Goal: Information Seeking & Learning: Learn about a topic

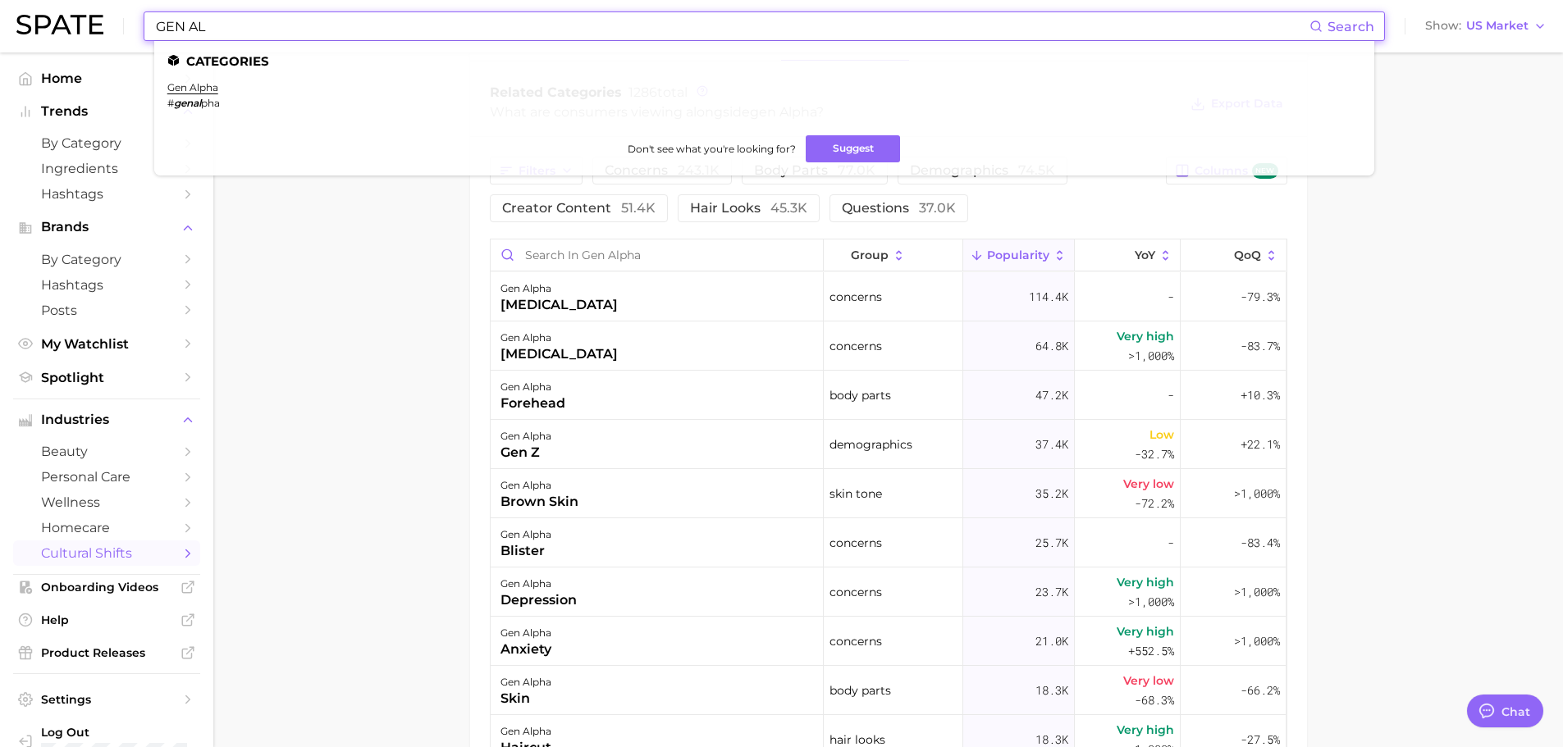
scroll to position [820, 0]
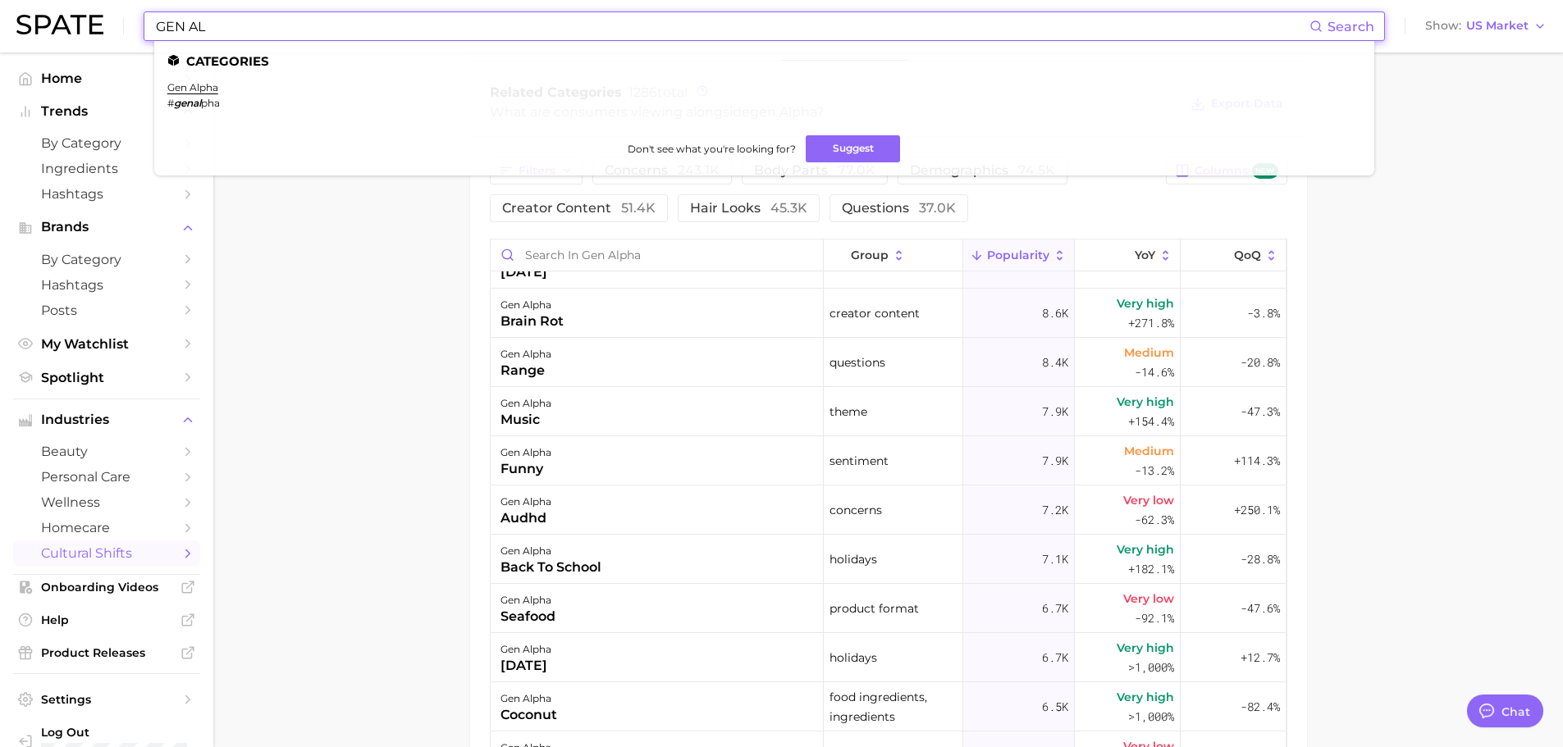
click at [211, 30] on input "GEN AL" at bounding box center [731, 26] width 1155 height 28
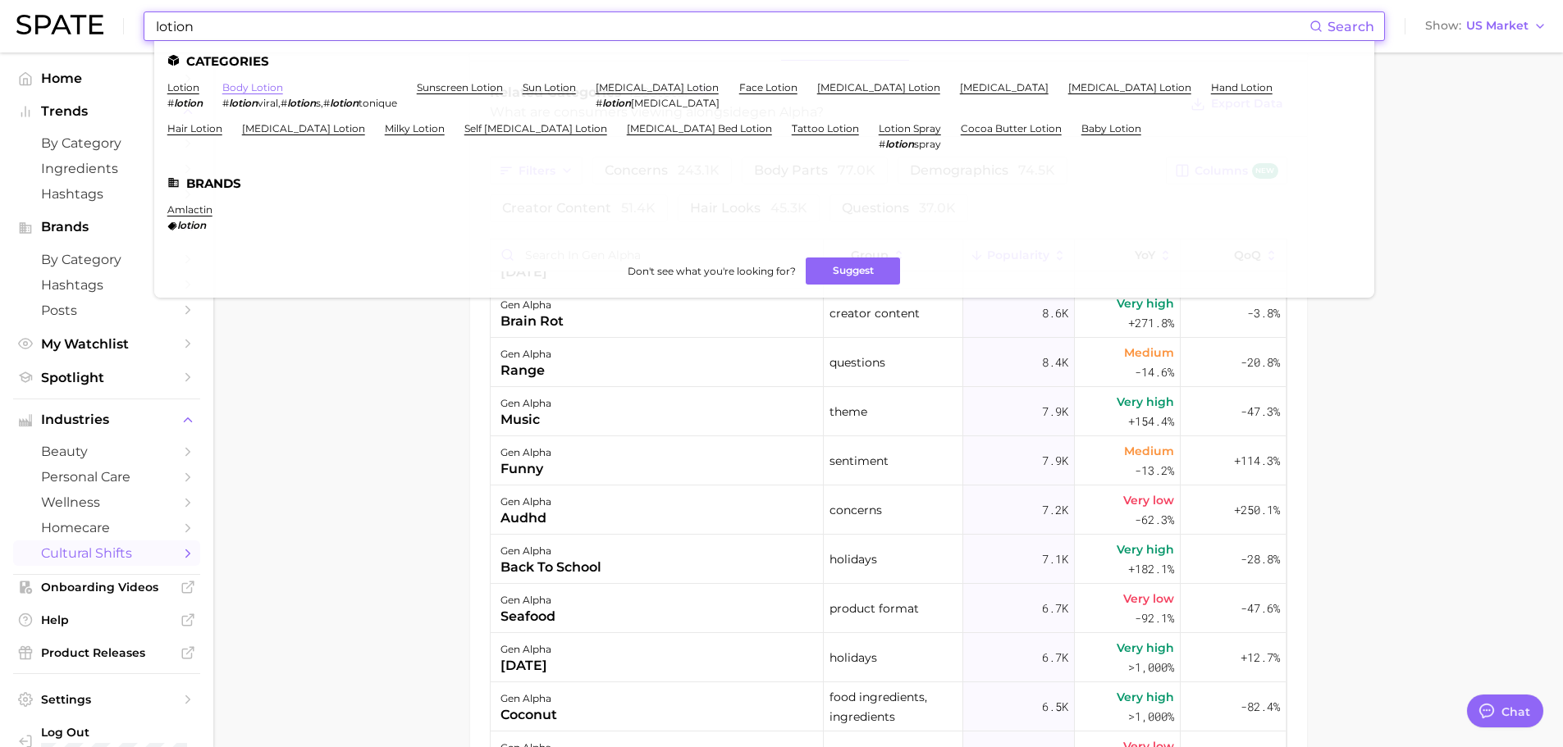
type input "lotion"
click at [255, 89] on link "body lotion" at bounding box center [252, 87] width 61 height 12
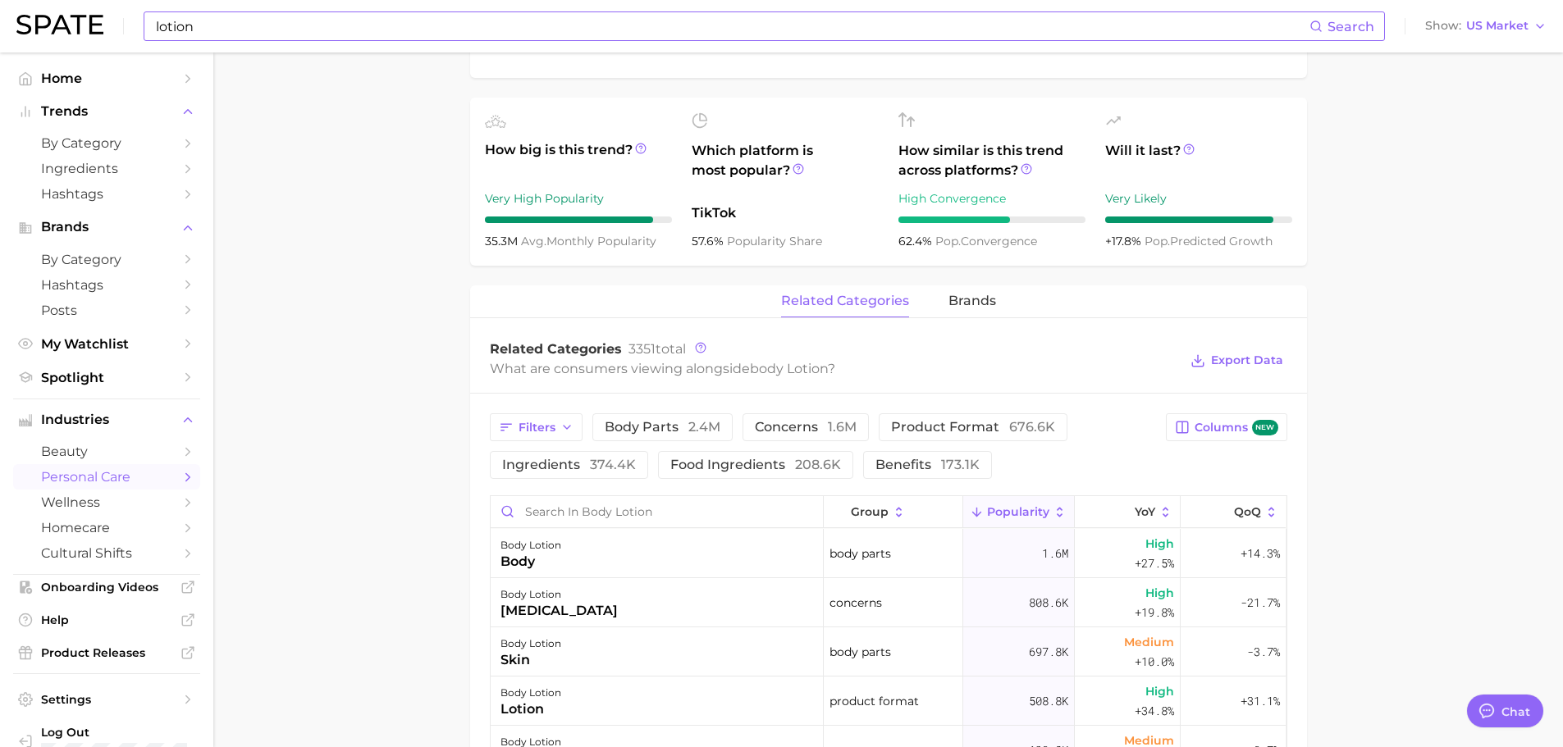
scroll to position [738, 0]
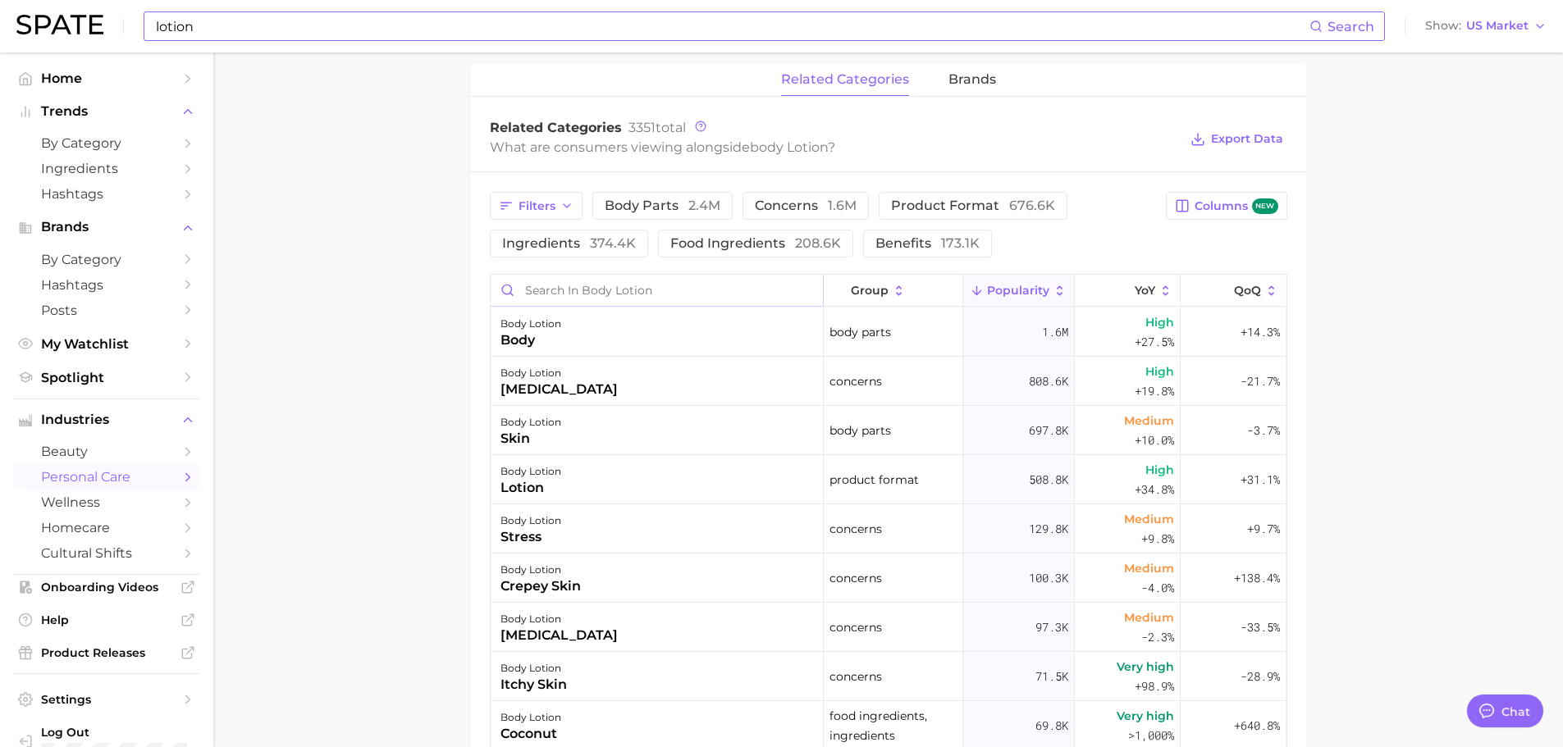
click at [591, 294] on input "Search in body lotion" at bounding box center [656, 290] width 332 height 31
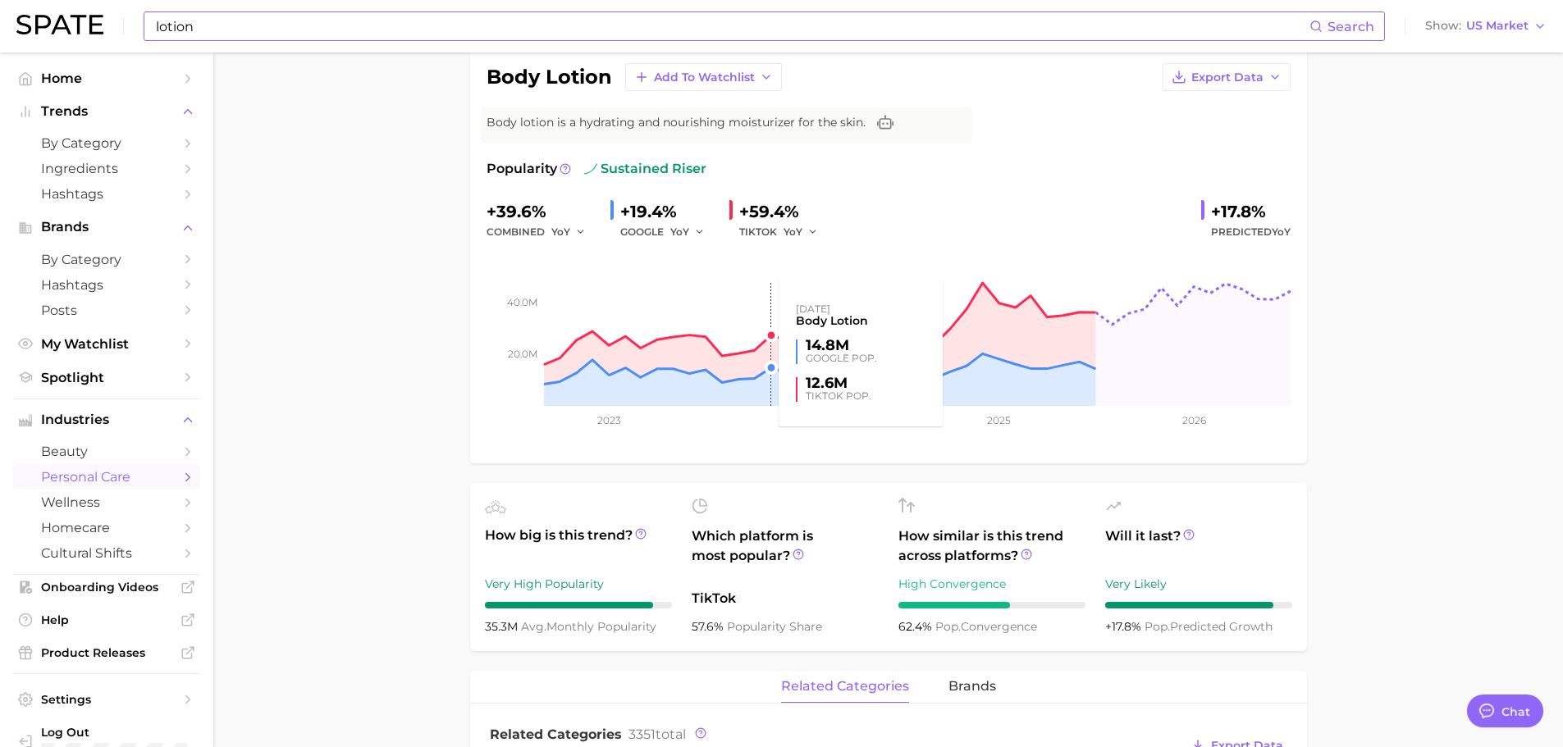
scroll to position [0, 0]
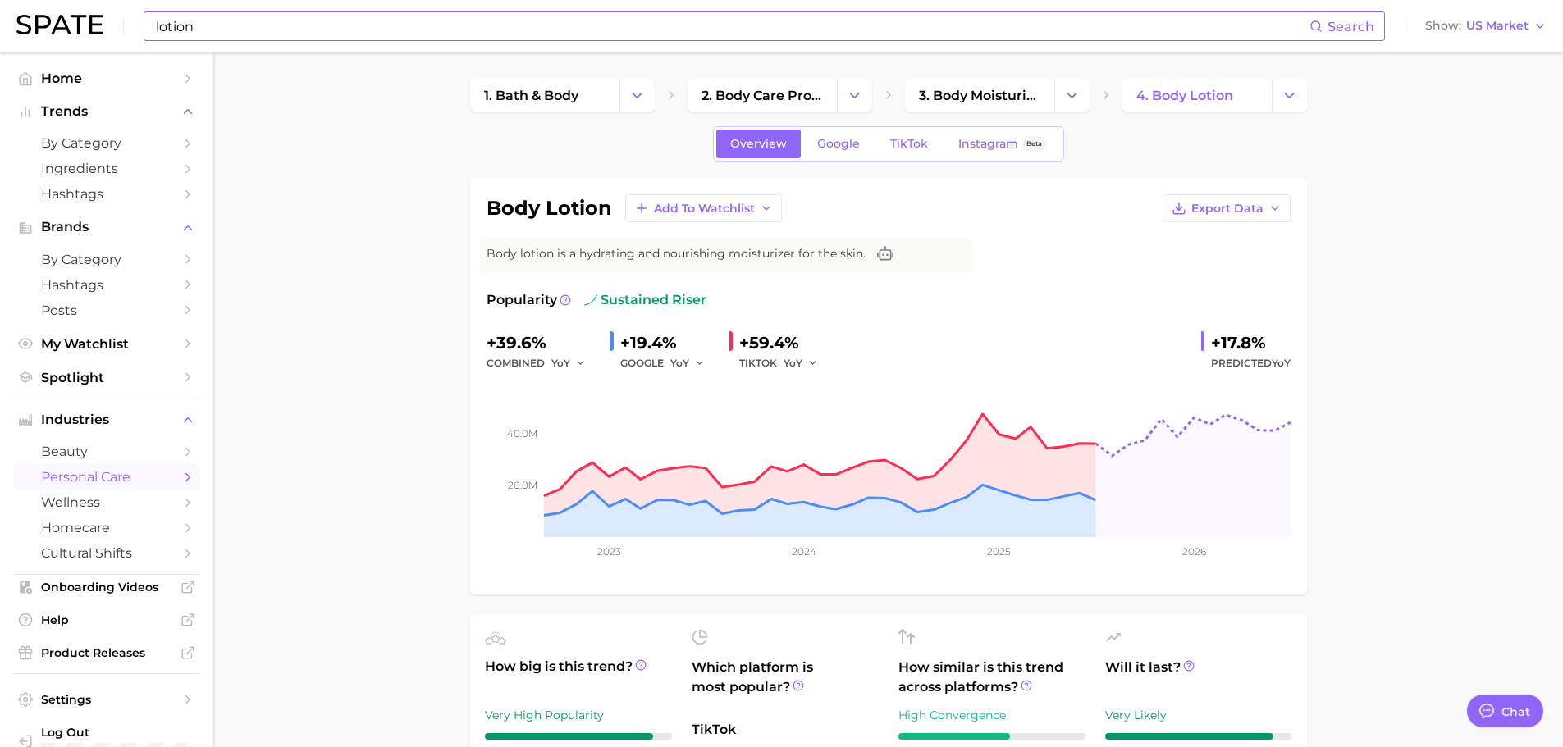
type input "soli"
click at [353, 11] on div "lotion Search Show US Market" at bounding box center [781, 26] width 1530 height 52
click at [343, 21] on input "lotion" at bounding box center [731, 26] width 1155 height 28
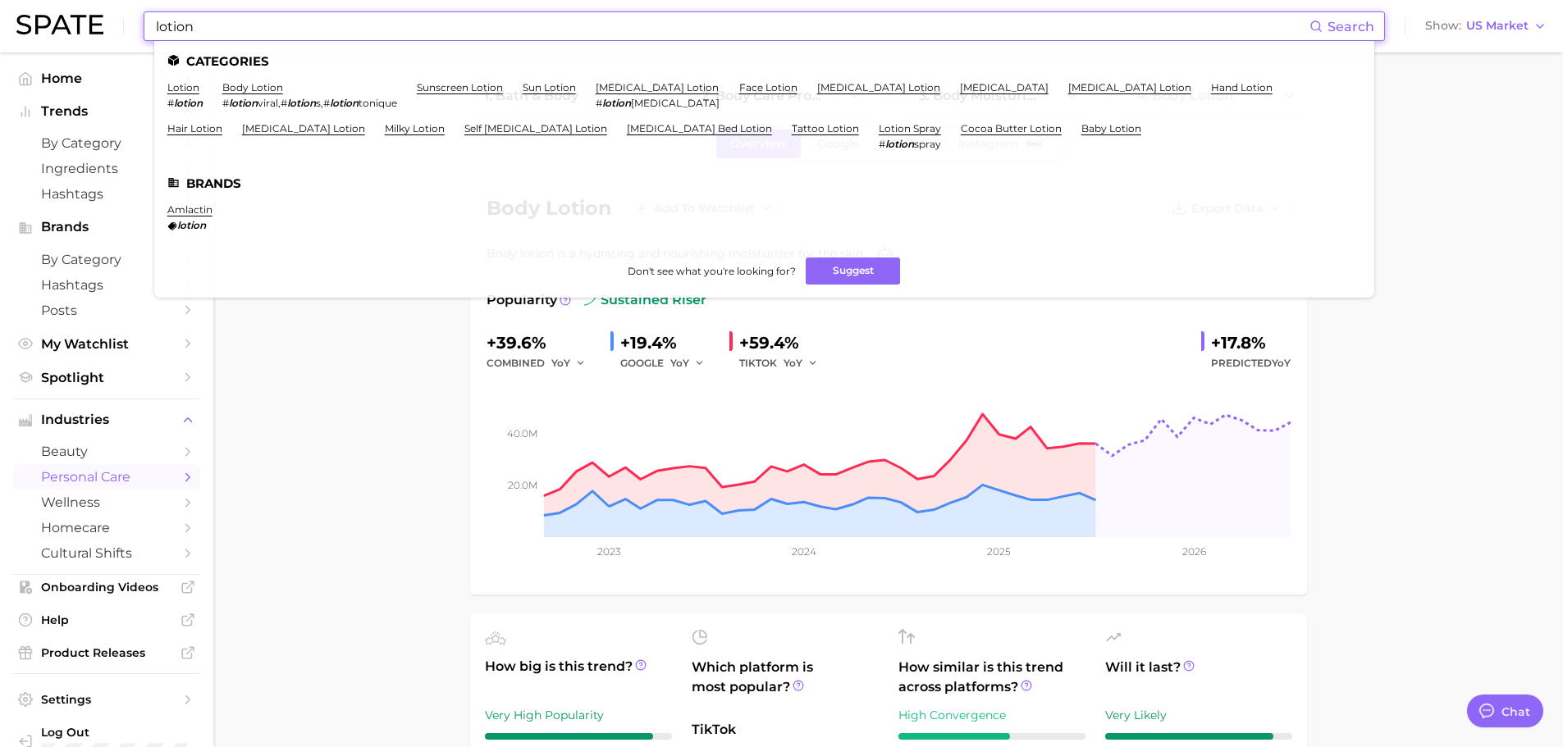
click at [343, 21] on input "lotion" at bounding box center [731, 26] width 1155 height 28
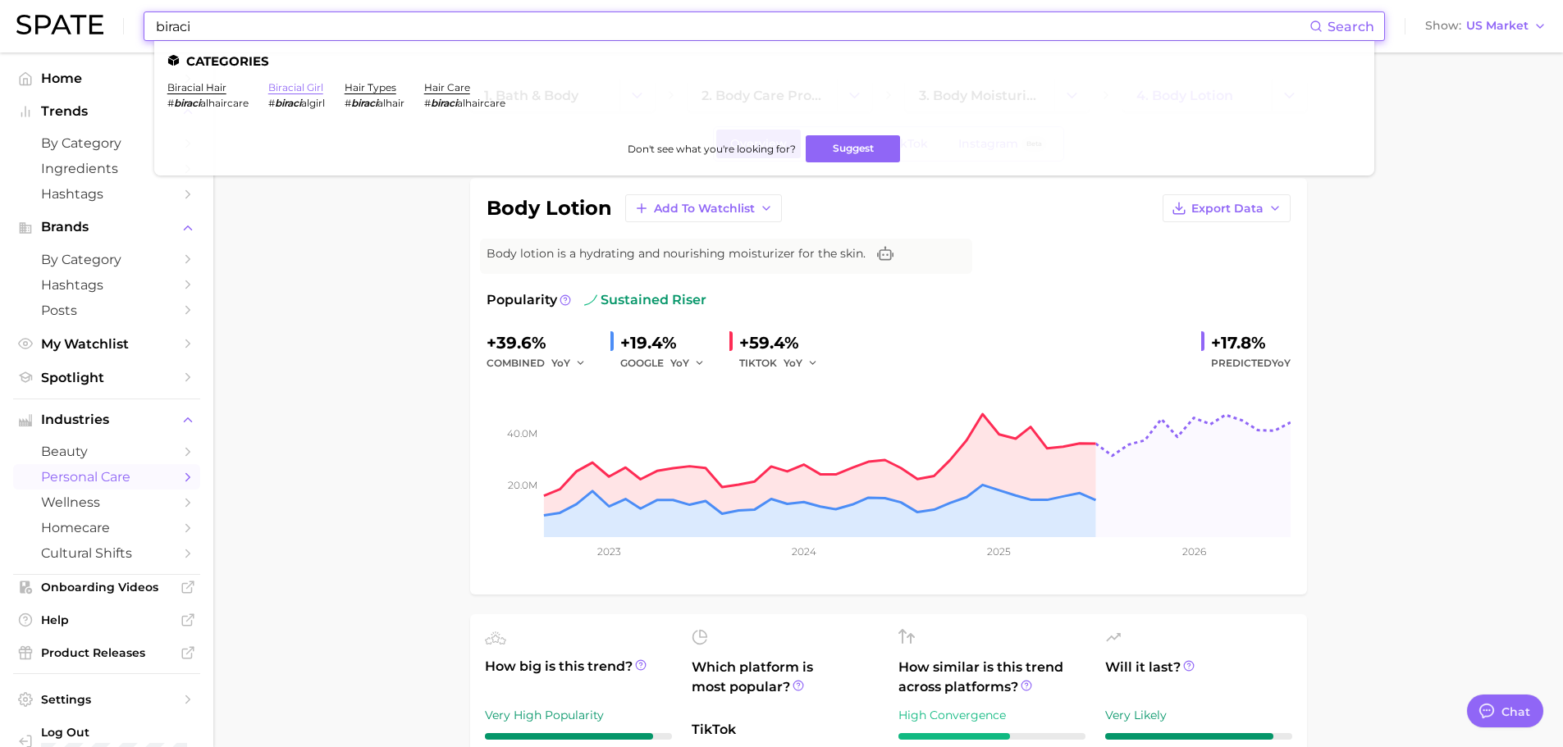
type input "biraci"
click at [301, 84] on link "biracial girl" at bounding box center [295, 87] width 55 height 12
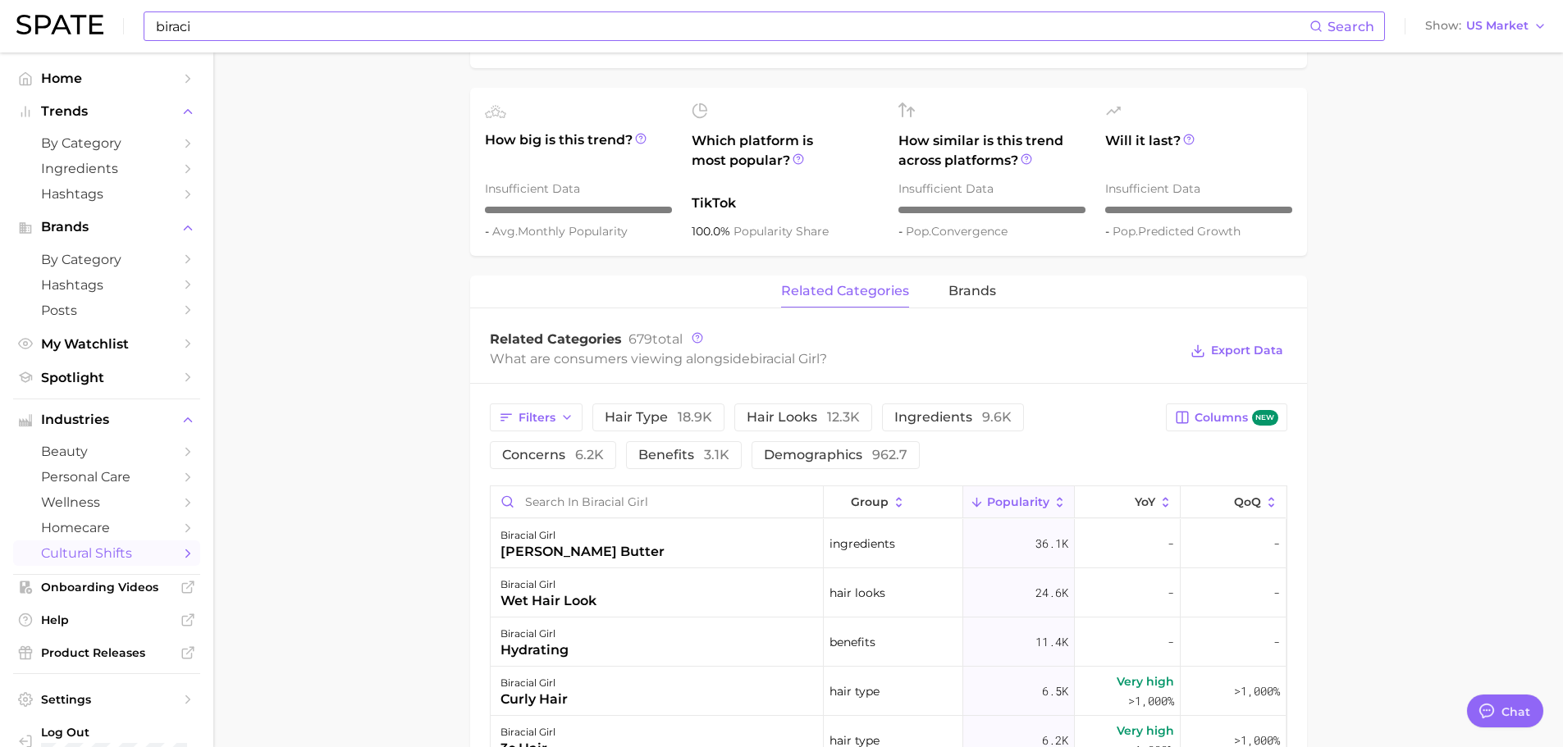
scroll to position [574, 0]
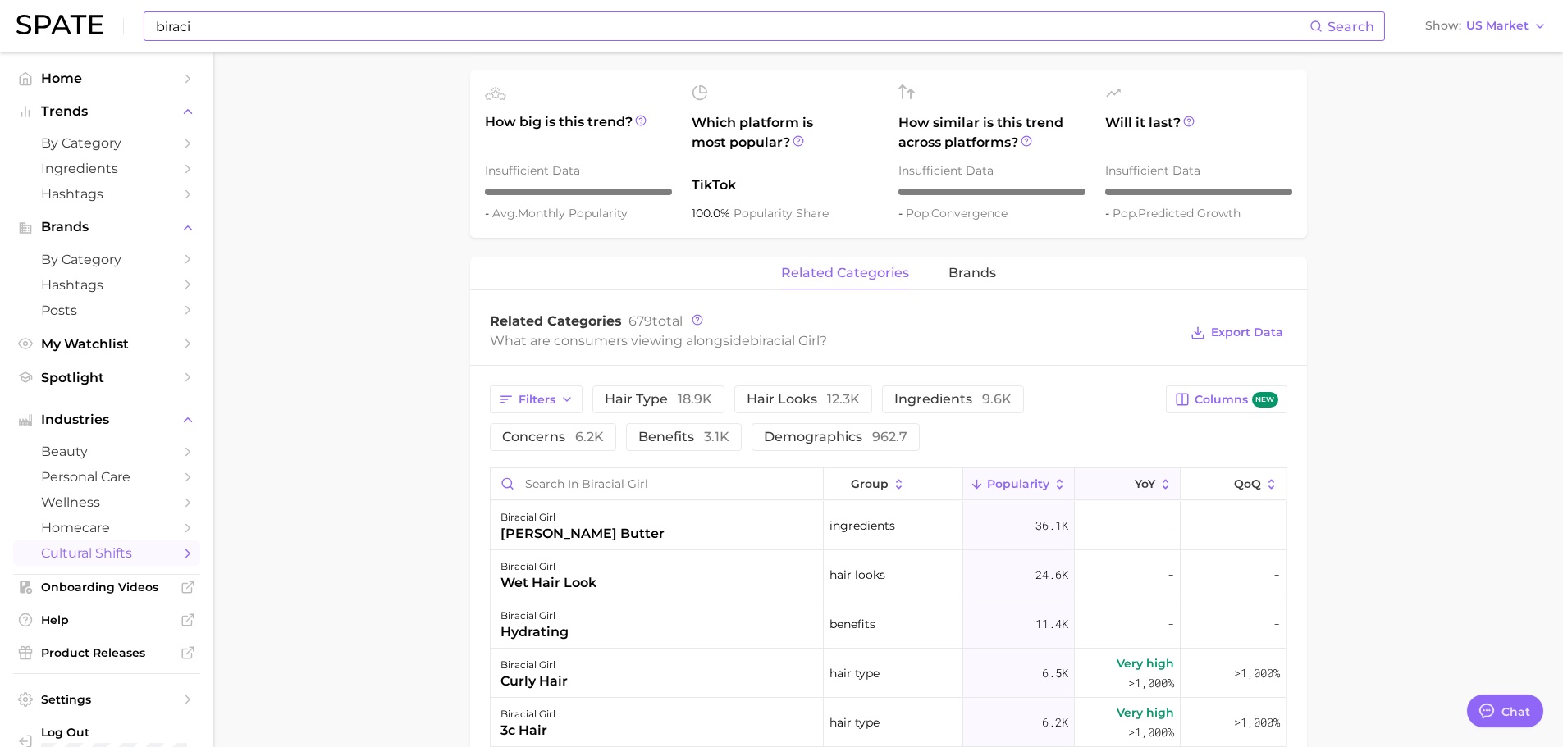
click at [1145, 476] on button "YoY" at bounding box center [1128, 484] width 106 height 32
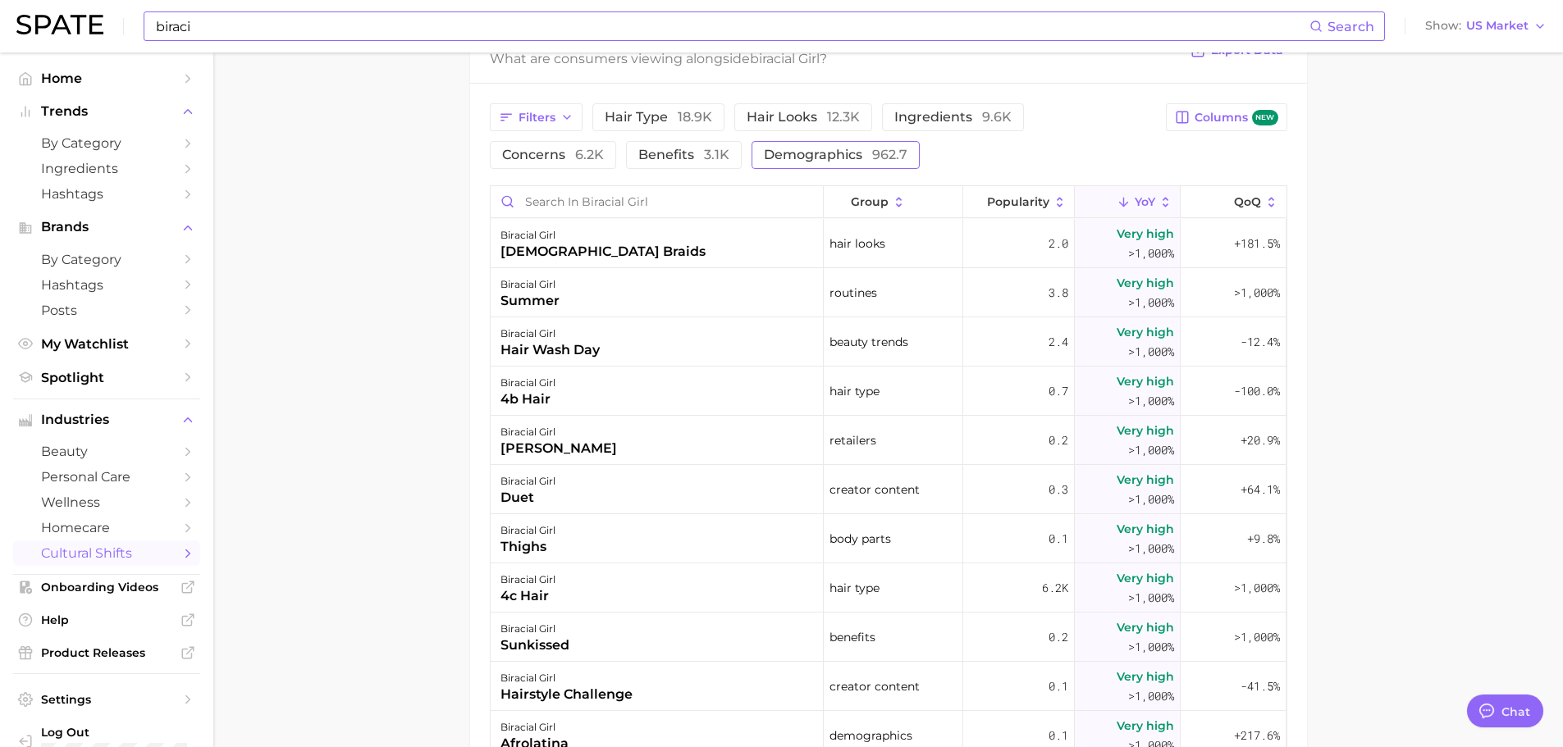
scroll to position [738, 0]
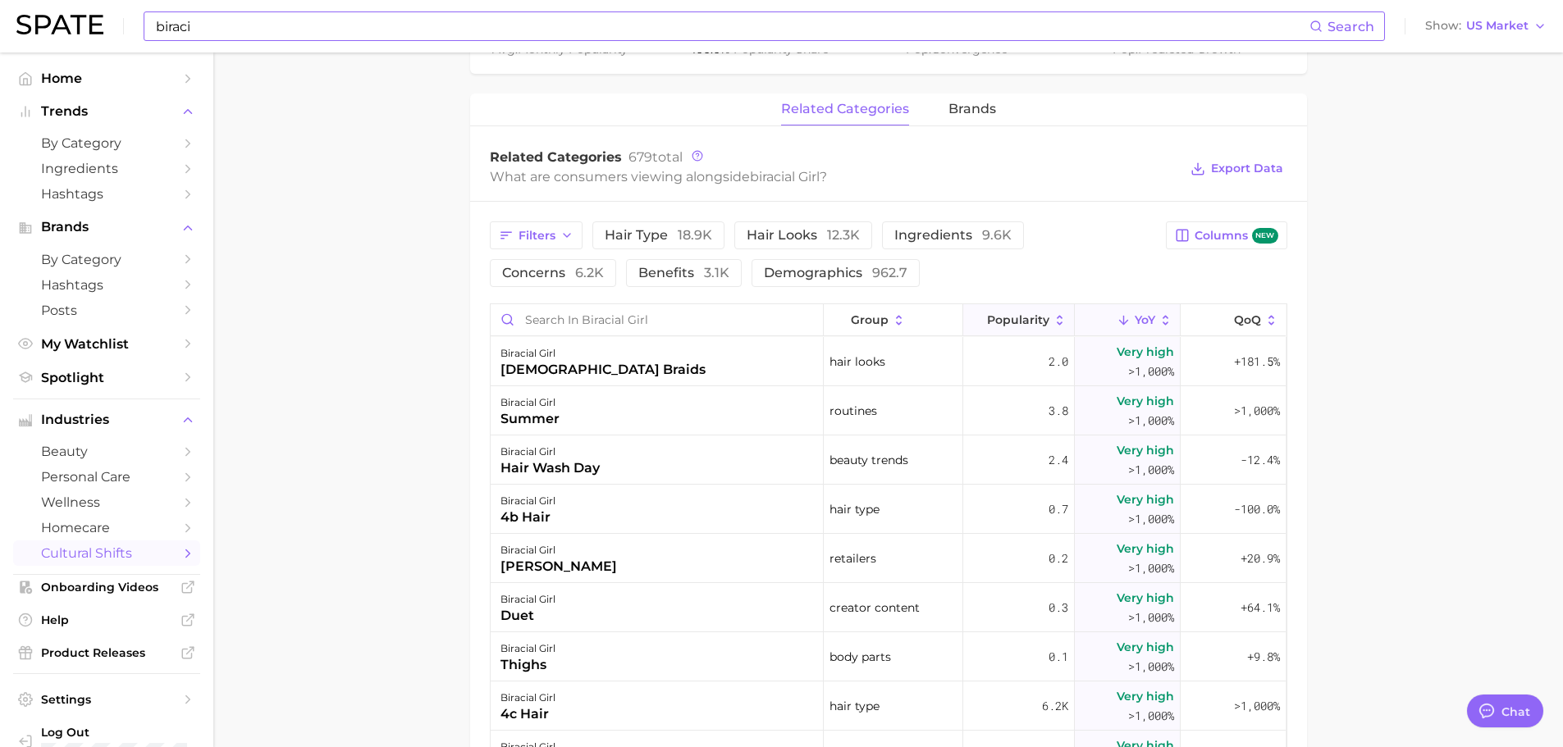
click at [1052, 316] on icon at bounding box center [1059, 320] width 15 height 15
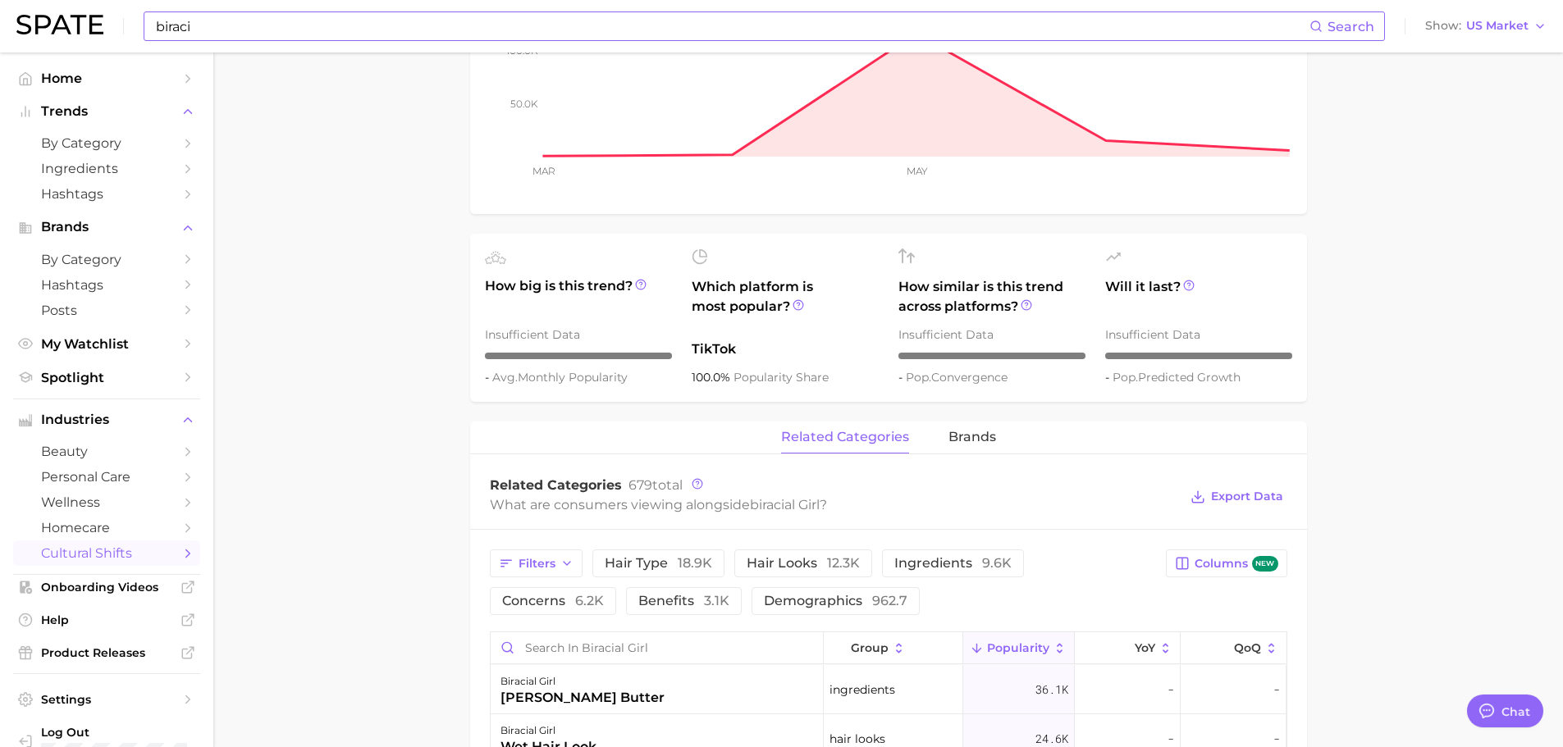
scroll to position [0, 0]
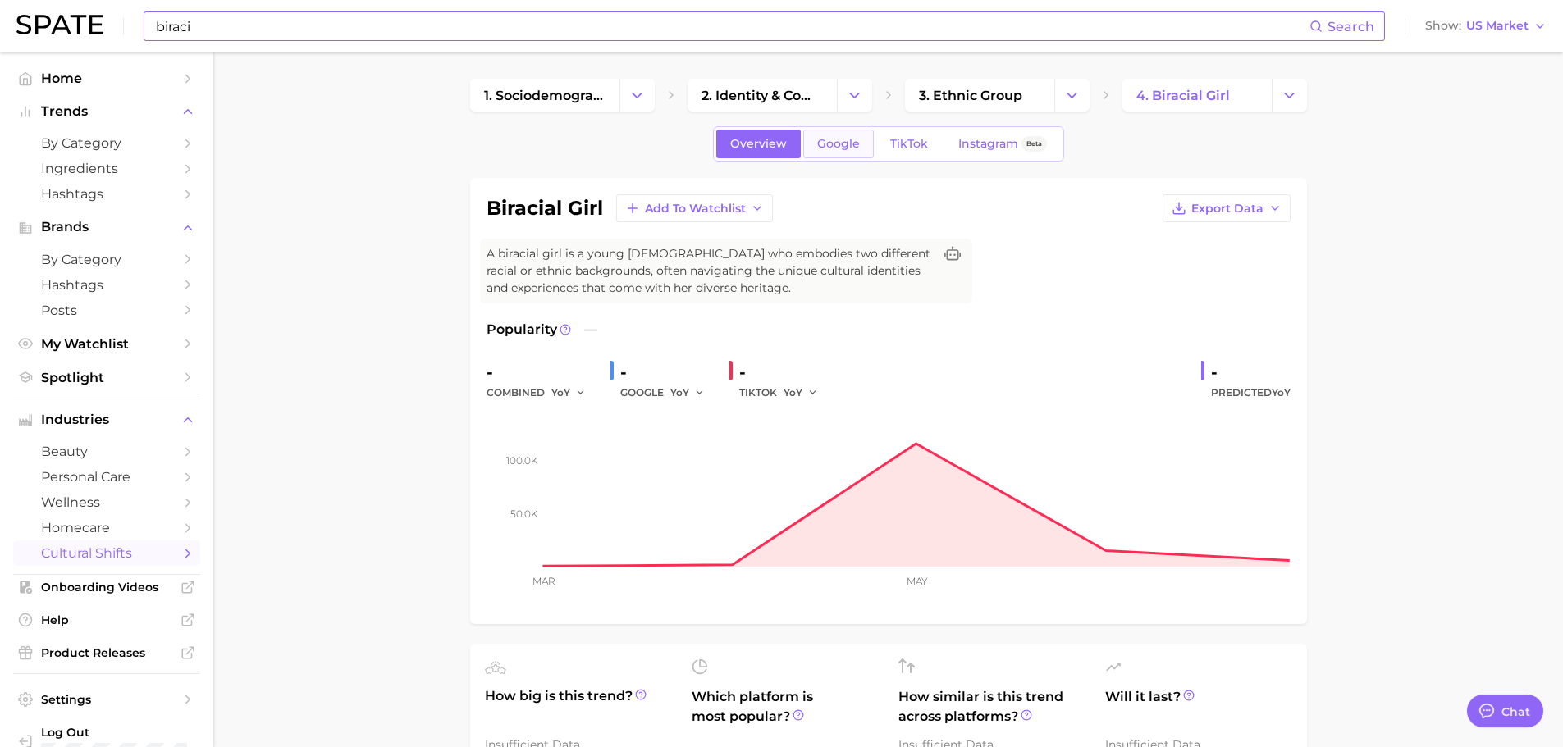
click at [824, 133] on link "Google" at bounding box center [838, 144] width 71 height 29
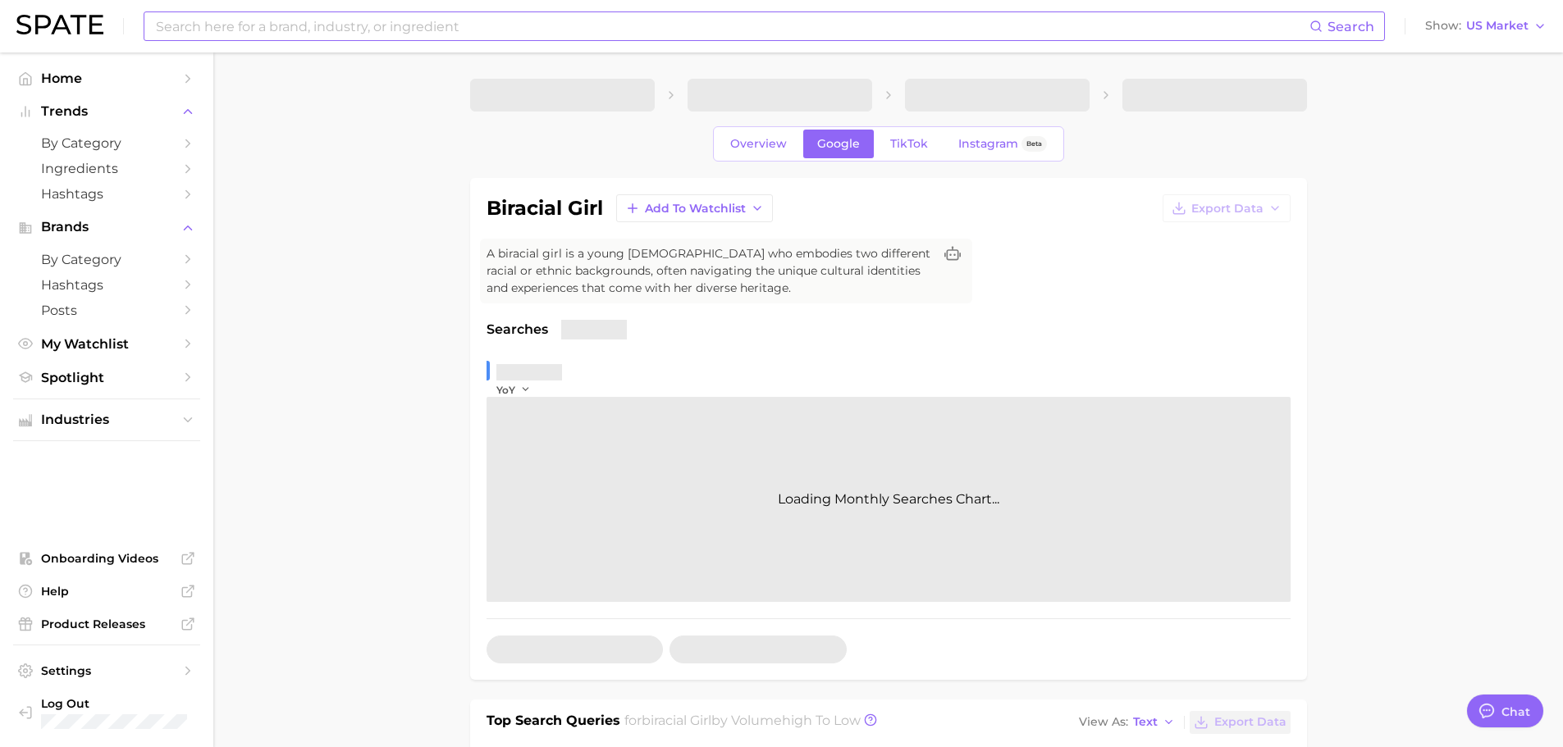
drag, startPoint x: 526, startPoint y: 285, endPoint x: 459, endPoint y: 364, distance: 103.0
drag, startPoint x: 459, startPoint y: 364, endPoint x: 356, endPoint y: 371, distance: 103.6
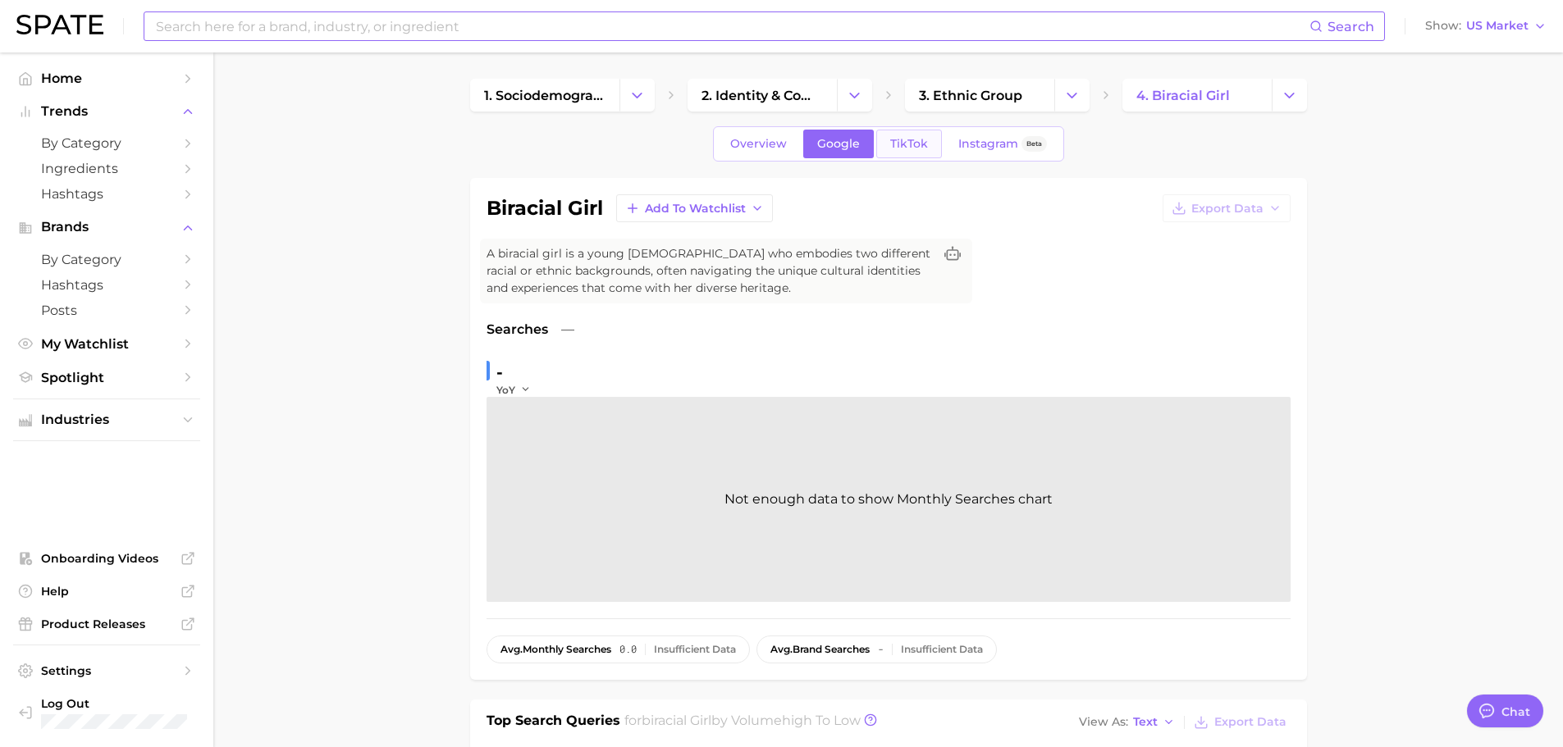
click at [905, 130] on link "TikTok" at bounding box center [909, 144] width 66 height 29
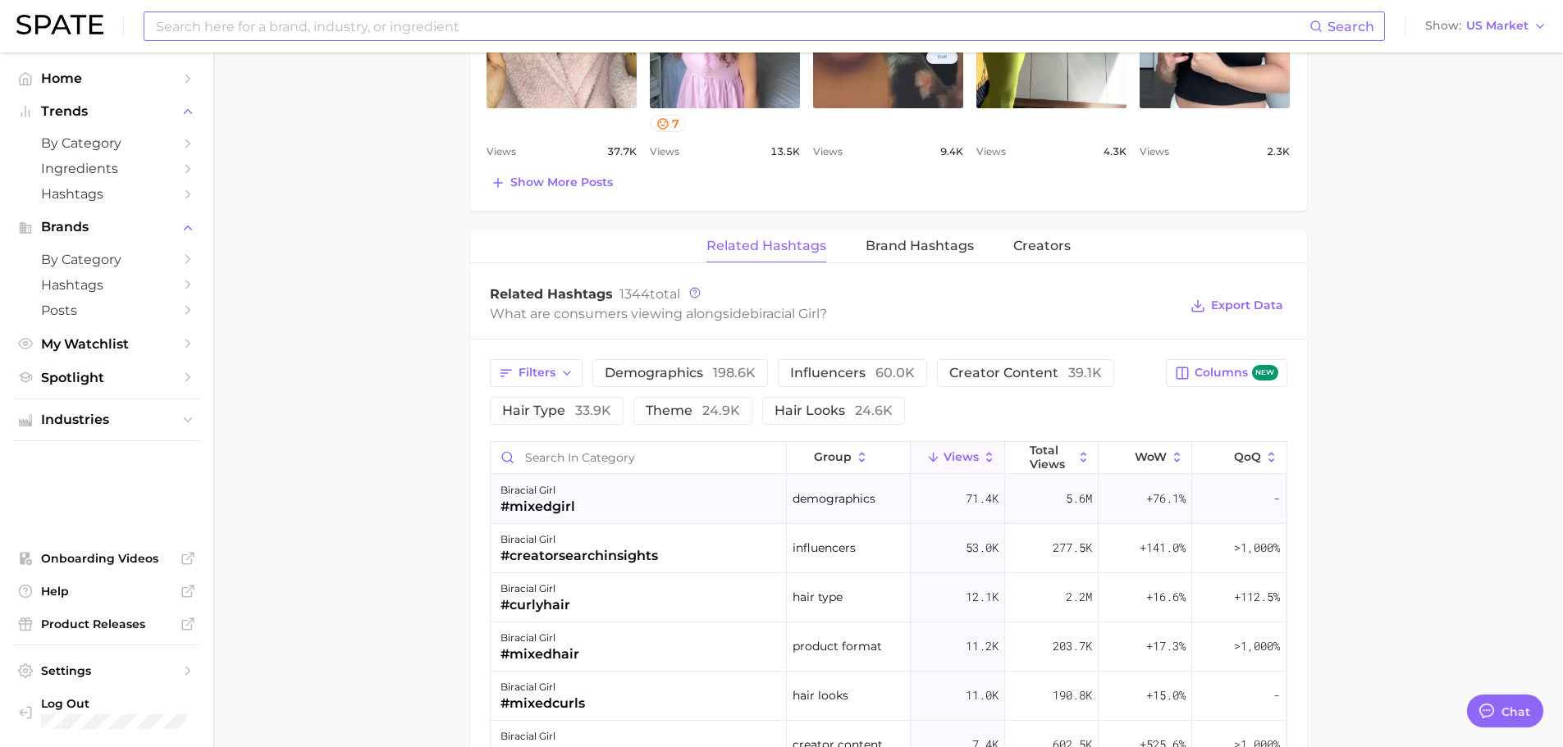
scroll to position [1230, 0]
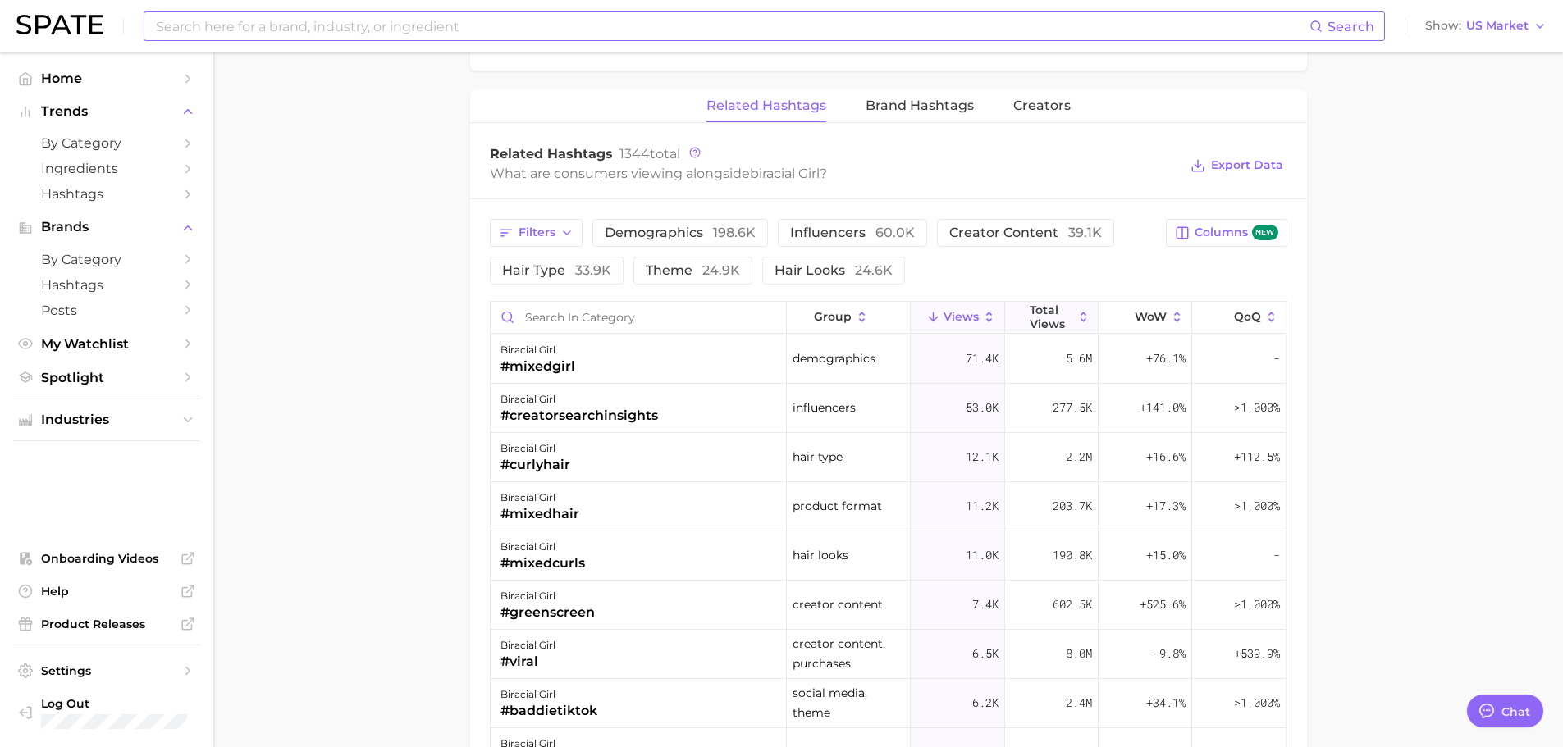
click at [1076, 311] on icon at bounding box center [1083, 317] width 15 height 15
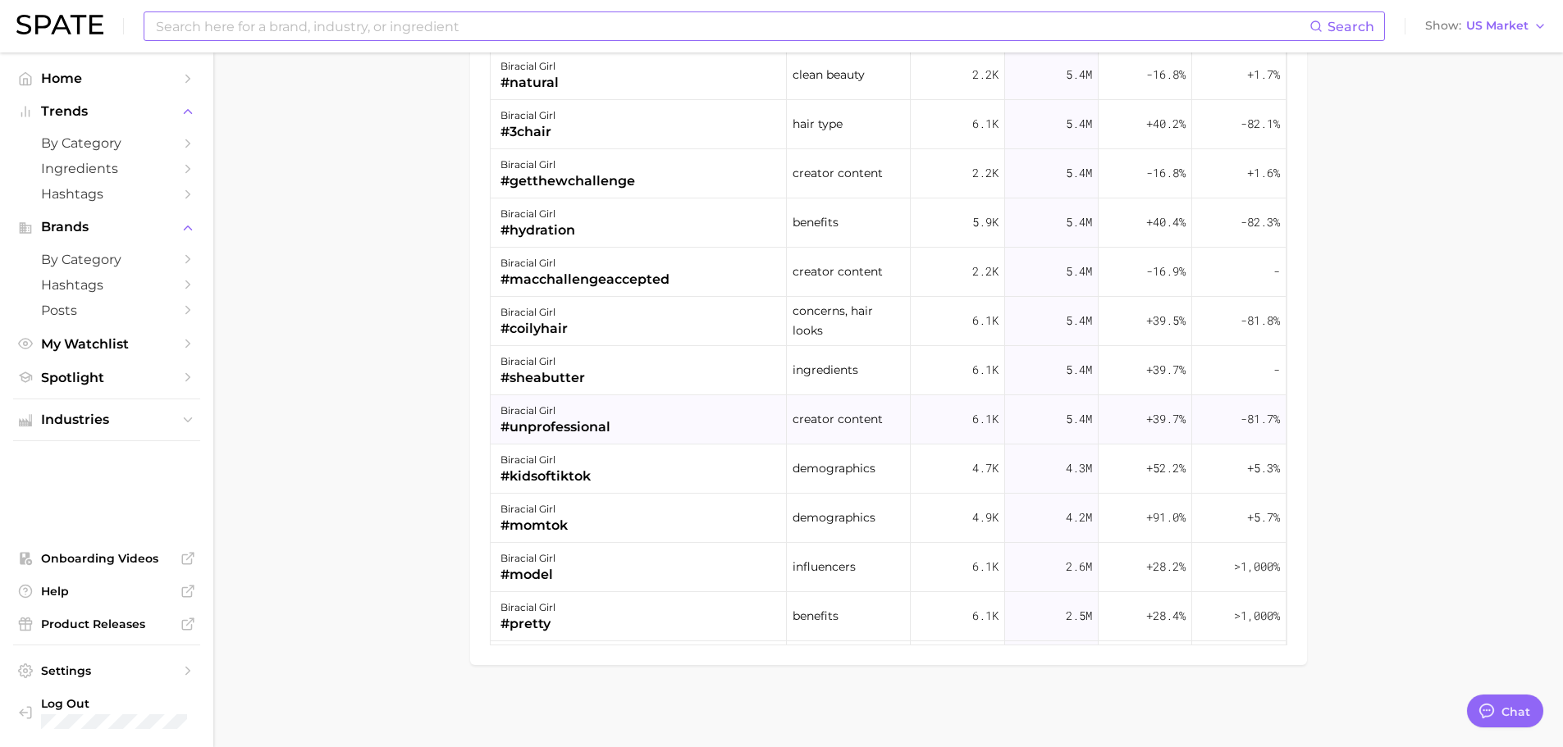
scroll to position [164, 0]
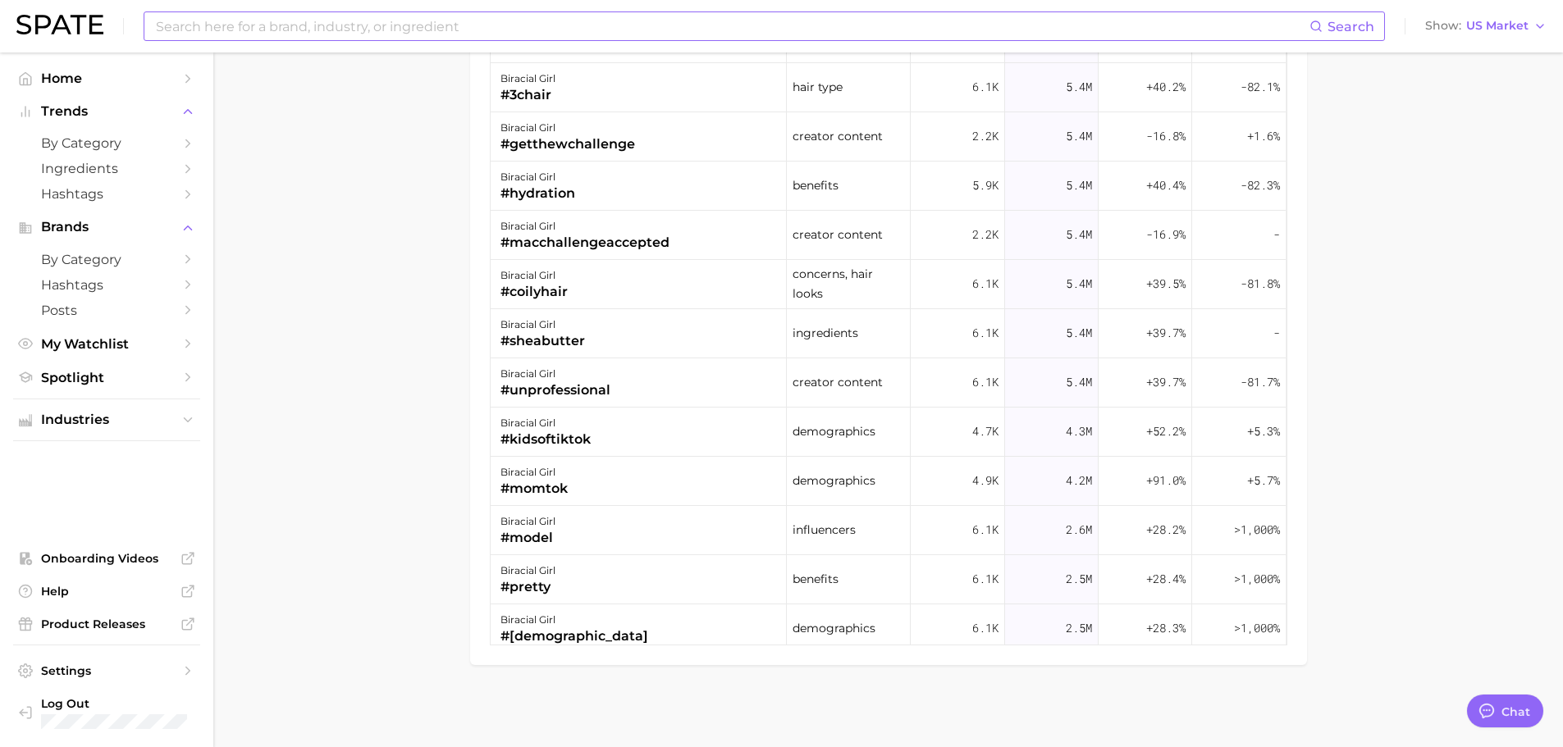
click at [285, 27] on input at bounding box center [731, 26] width 1155 height 28
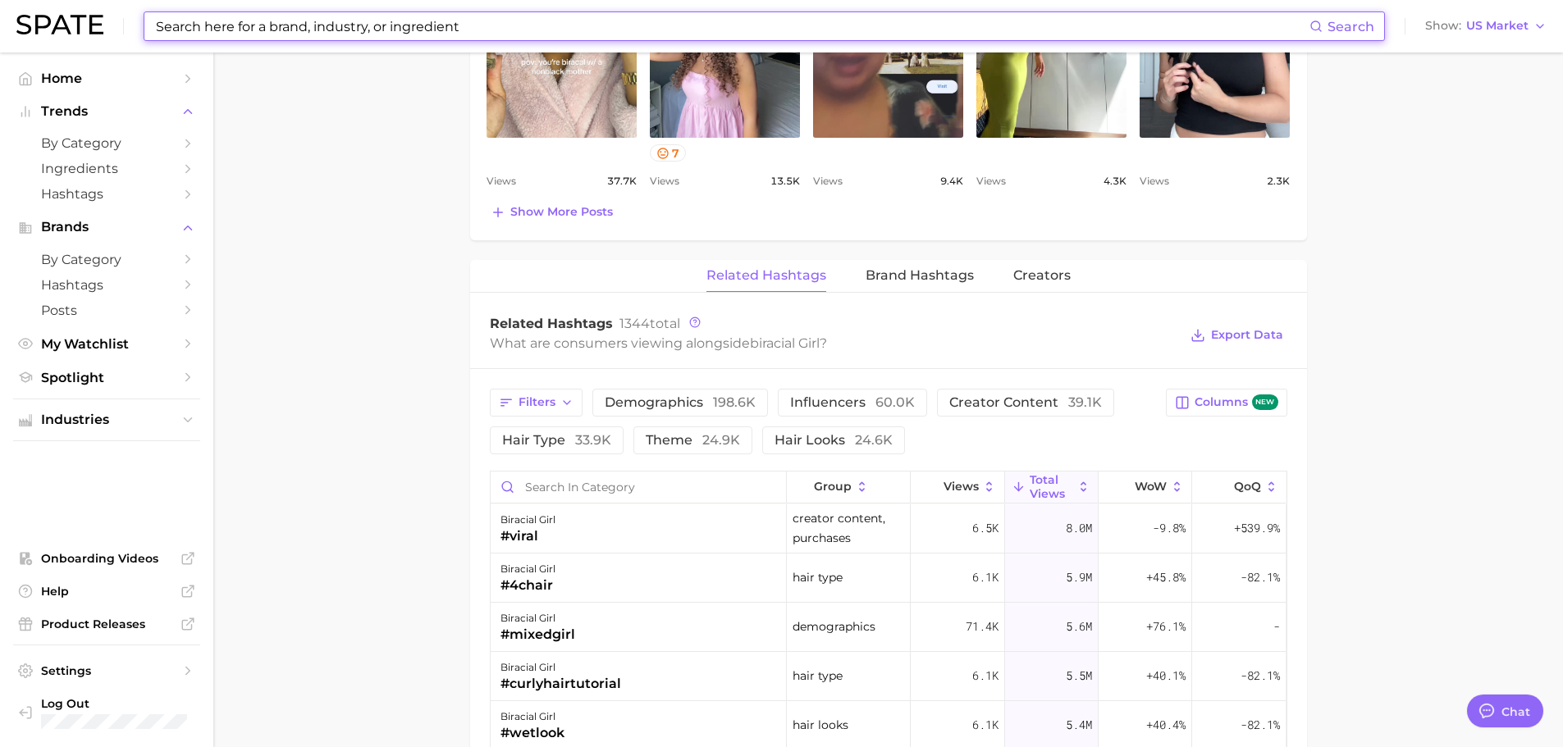
scroll to position [1059, 0]
click at [228, 20] on input at bounding box center [731, 26] width 1155 height 28
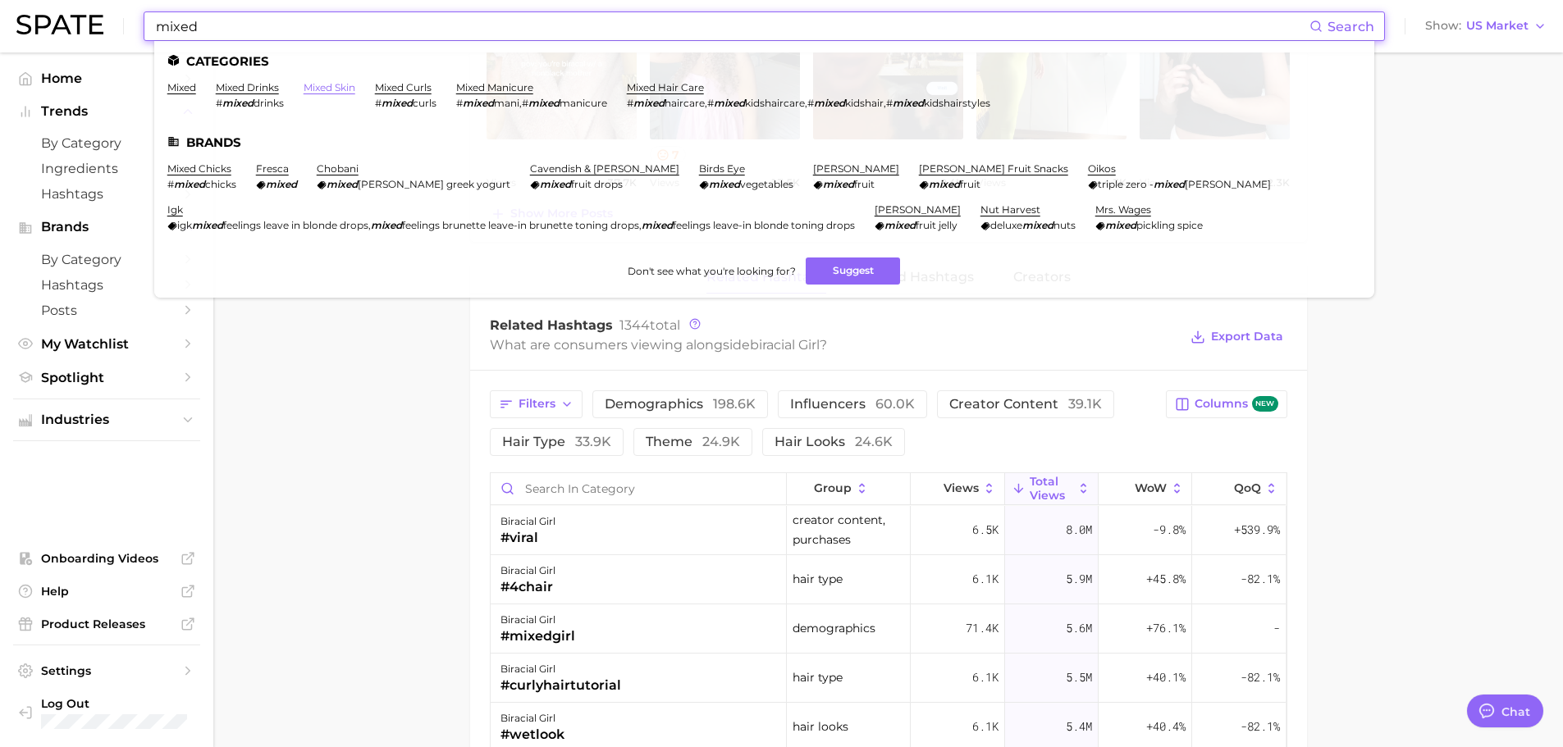
type input "mixed"
click at [339, 84] on link "mixed skin" at bounding box center [329, 87] width 52 height 12
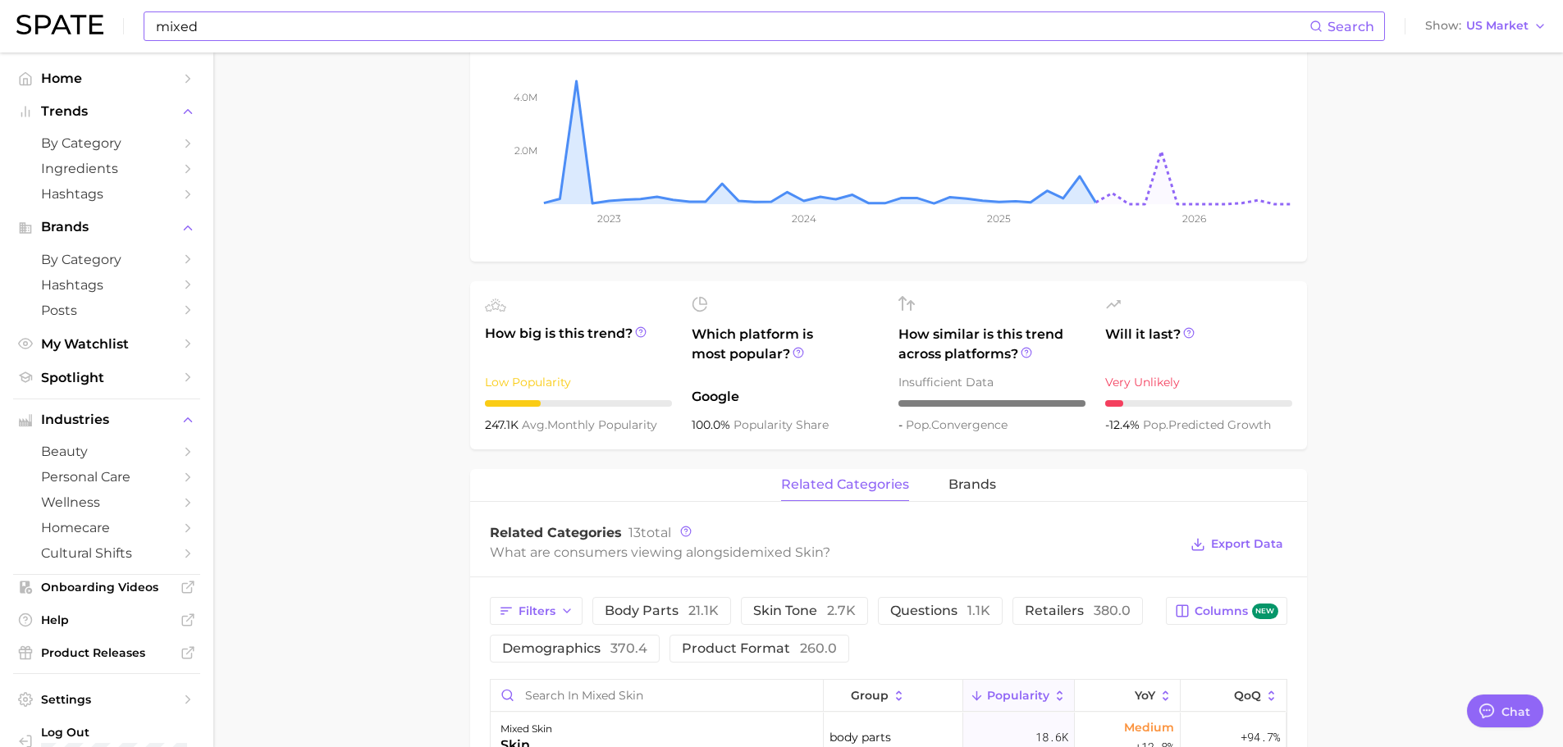
scroll to position [164, 0]
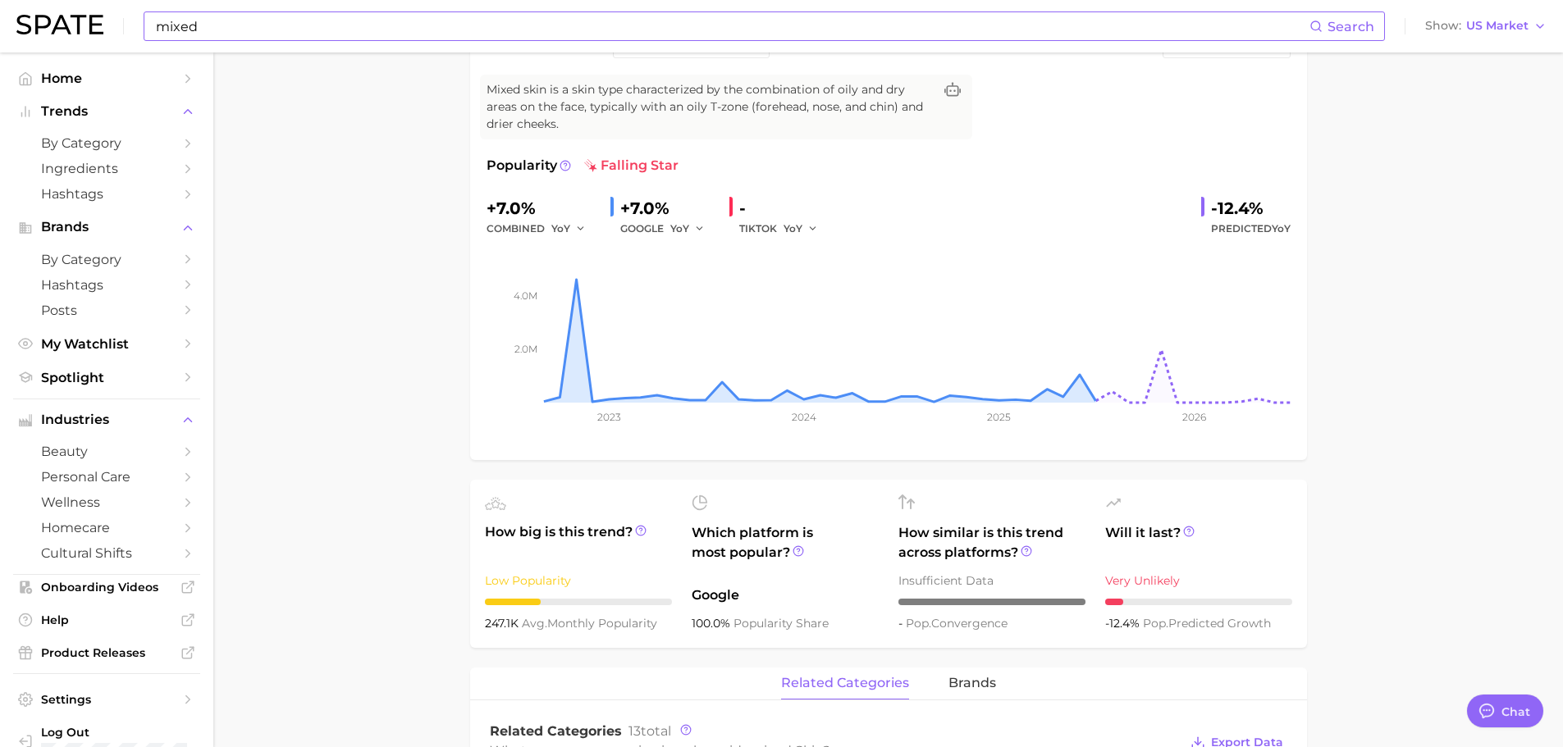
click at [242, 28] on input "mixed" at bounding box center [731, 26] width 1155 height 28
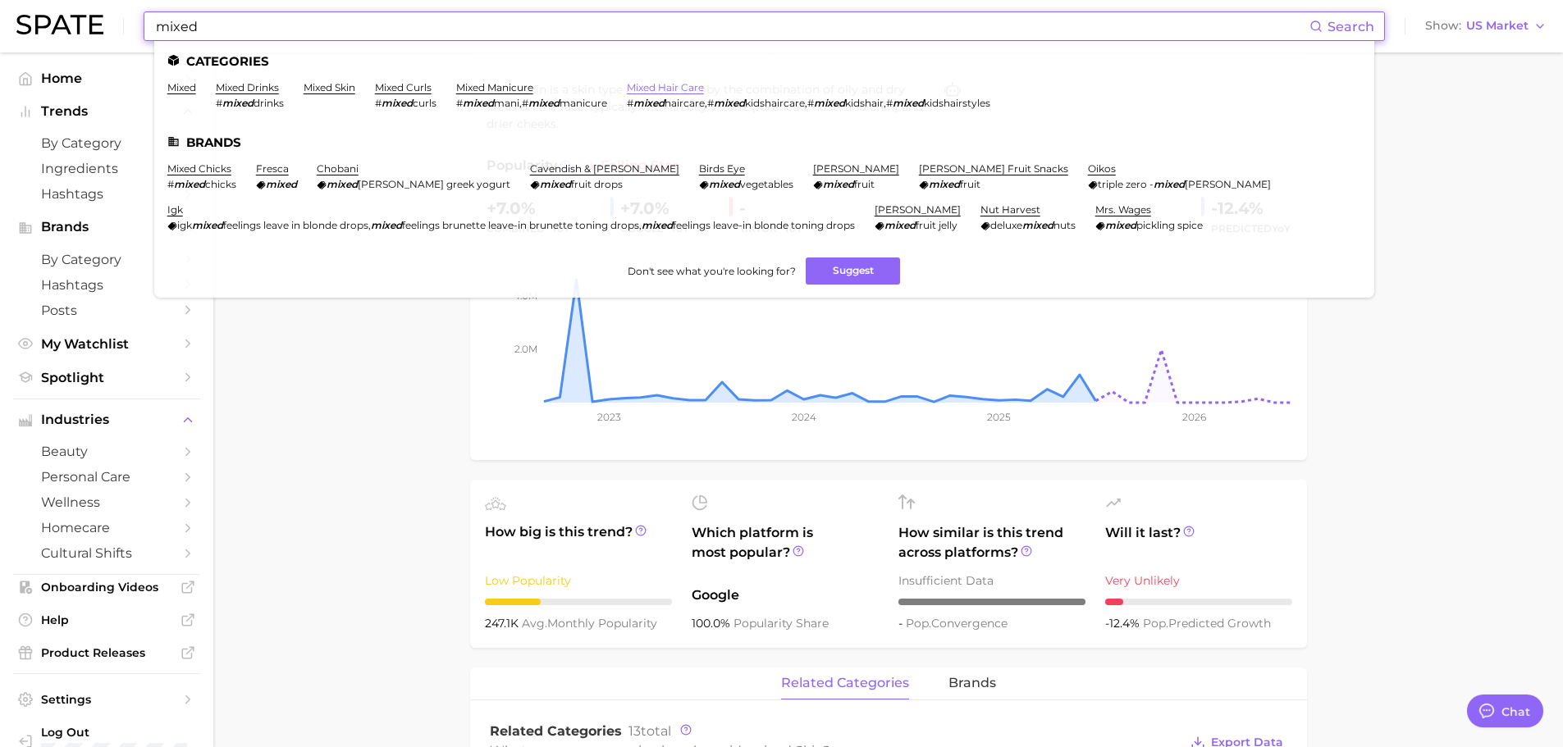
click at [692, 89] on link "mixed hair care" at bounding box center [665, 87] width 77 height 12
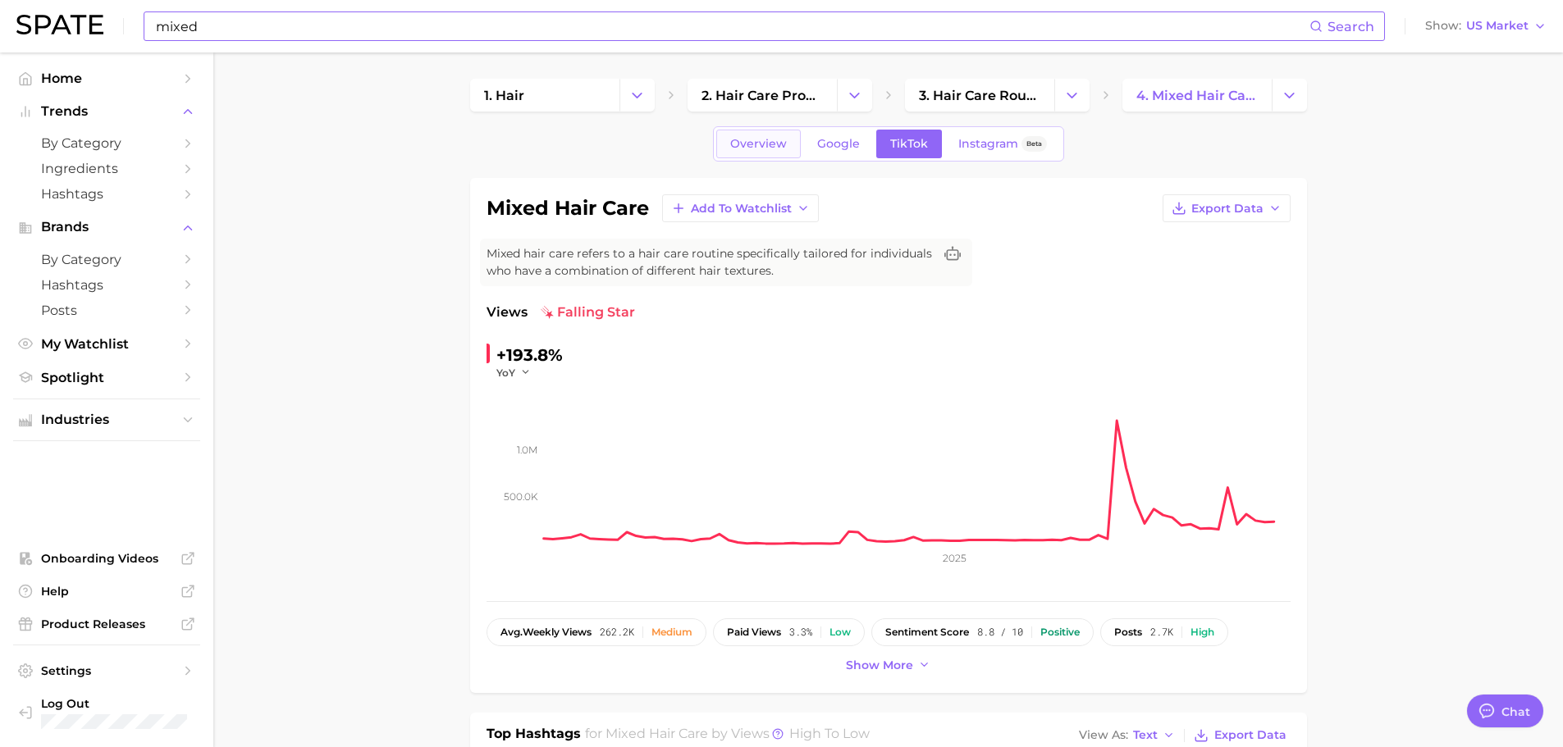
click at [731, 142] on span "Overview" at bounding box center [758, 144] width 57 height 14
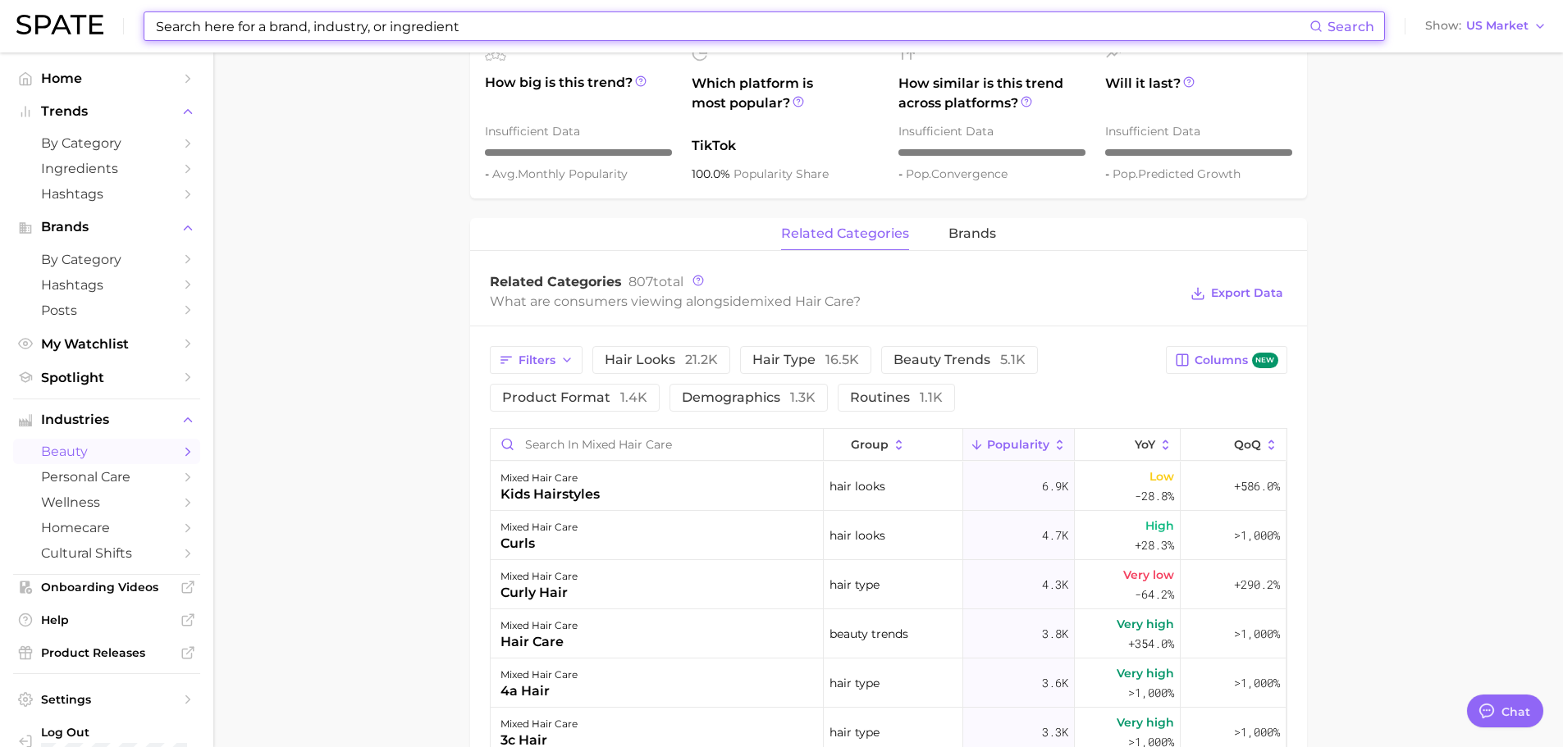
scroll to position [738, 0]
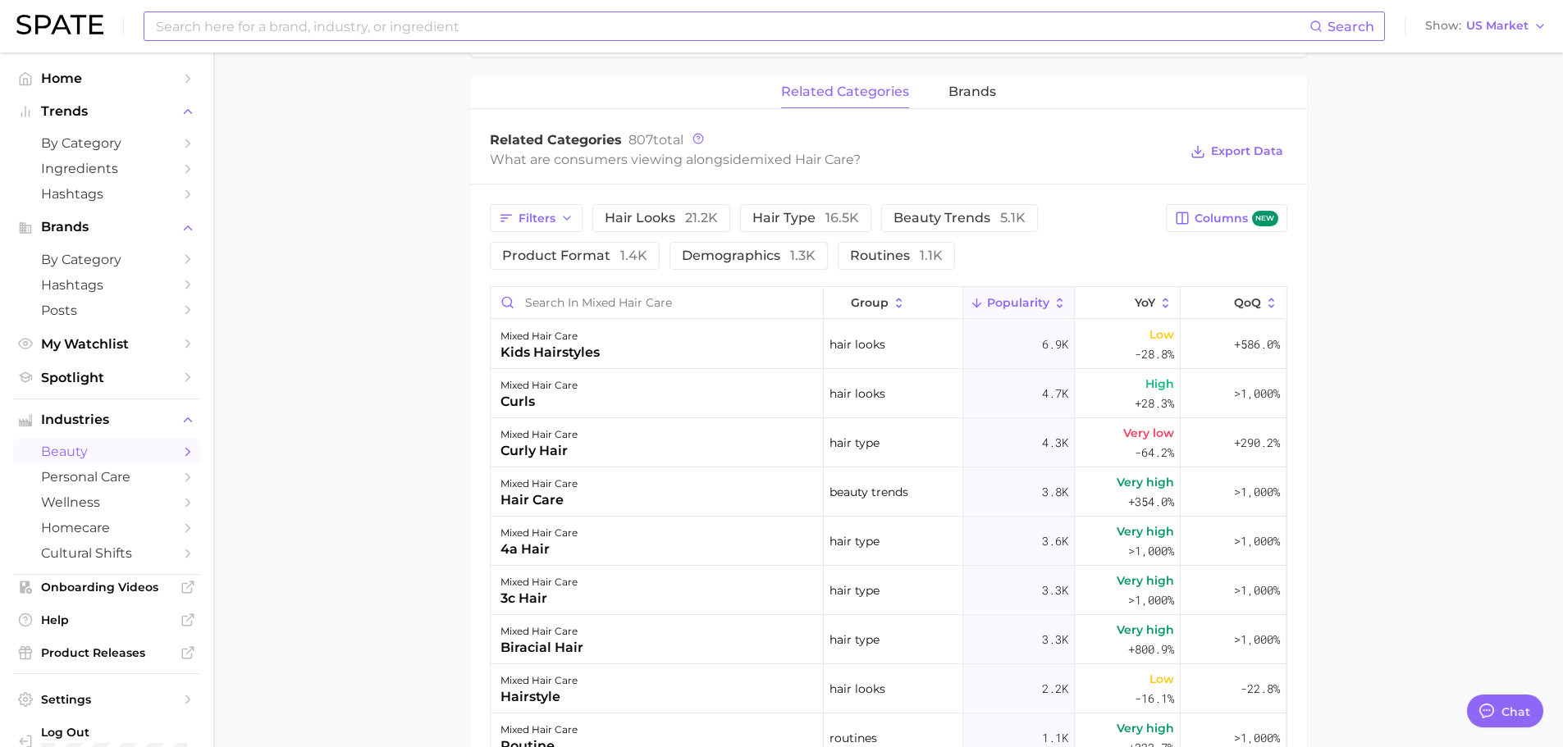
click at [1052, 298] on icon at bounding box center [1059, 303] width 15 height 15
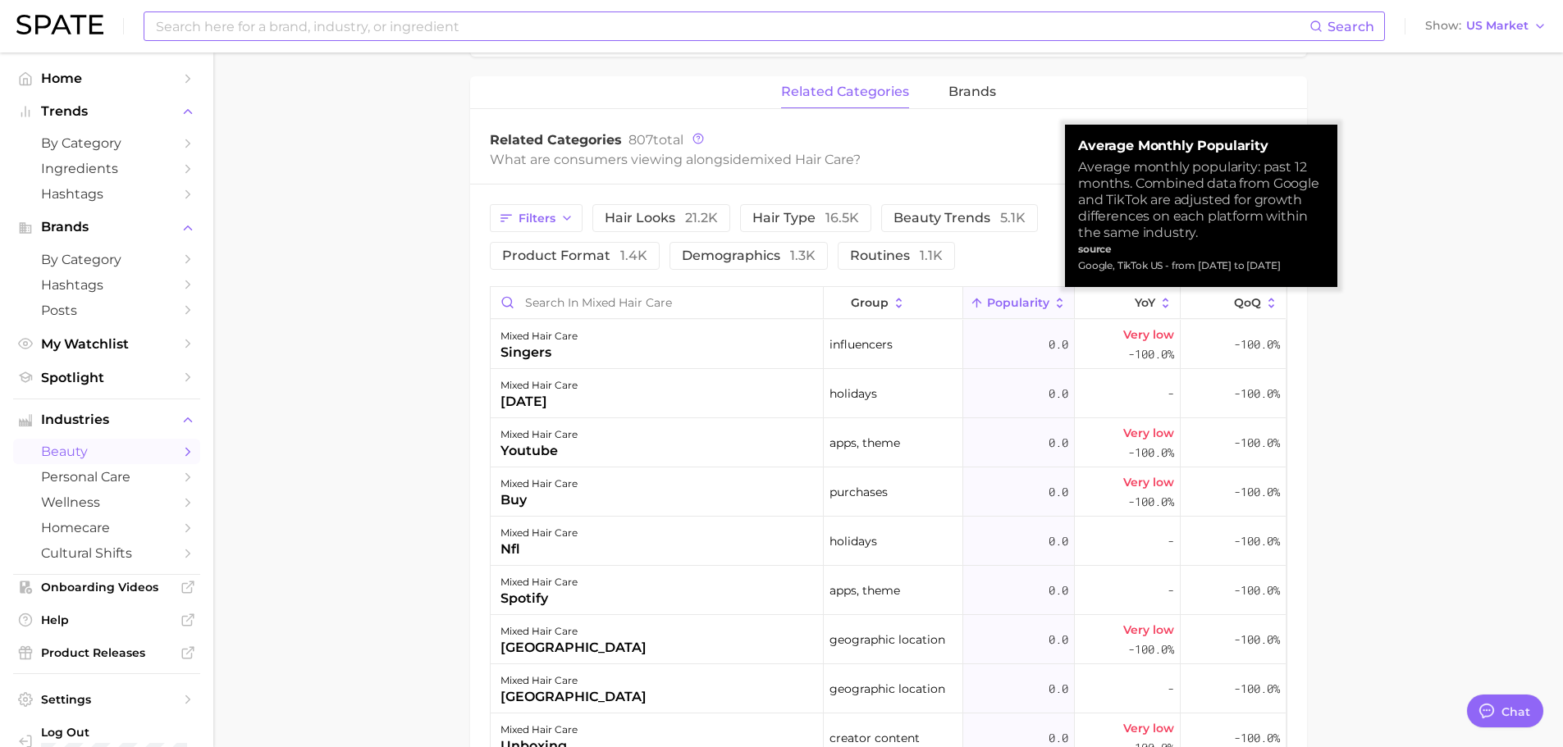
click at [1052, 298] on icon at bounding box center [1059, 303] width 15 height 15
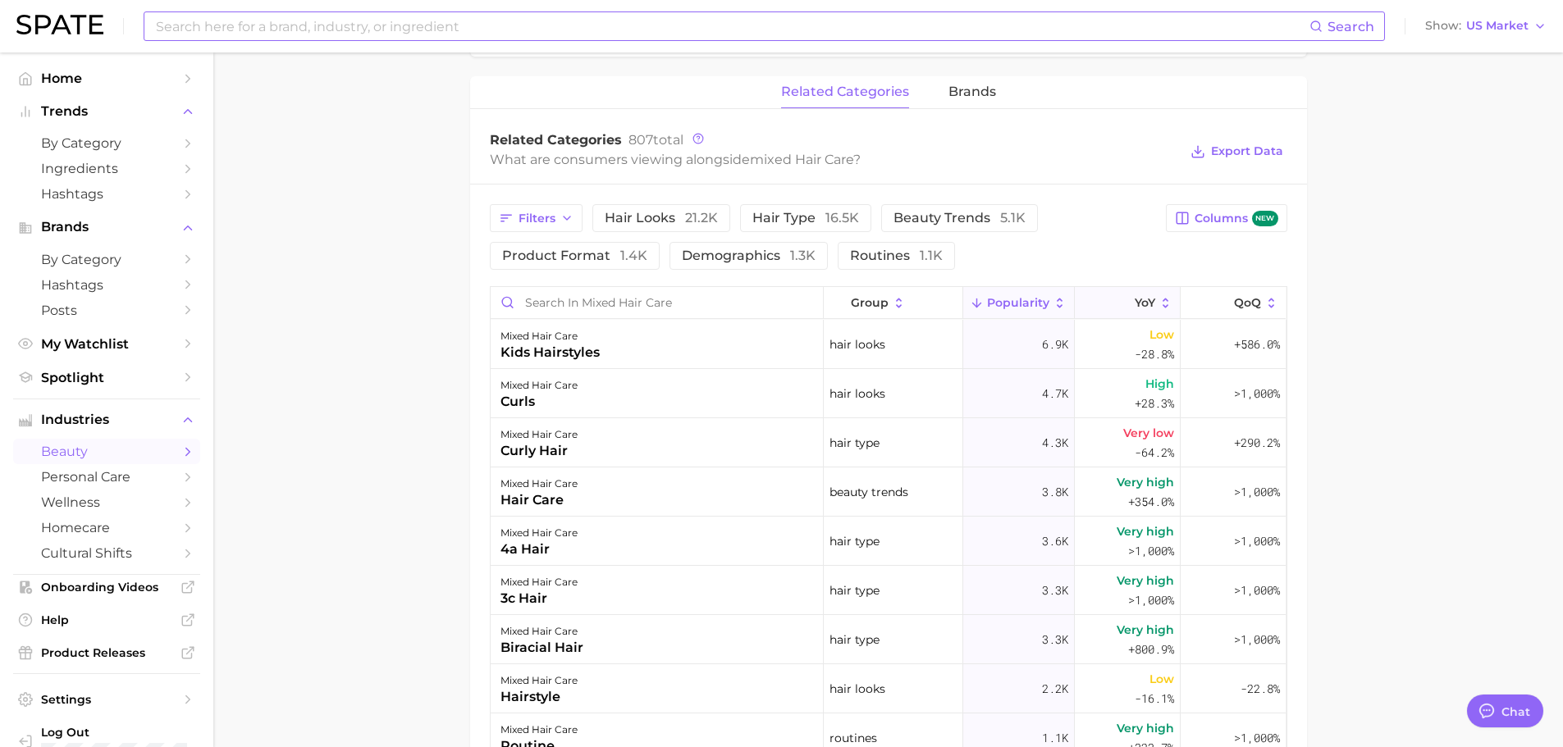
click at [1158, 298] on icon at bounding box center [1165, 303] width 15 height 15
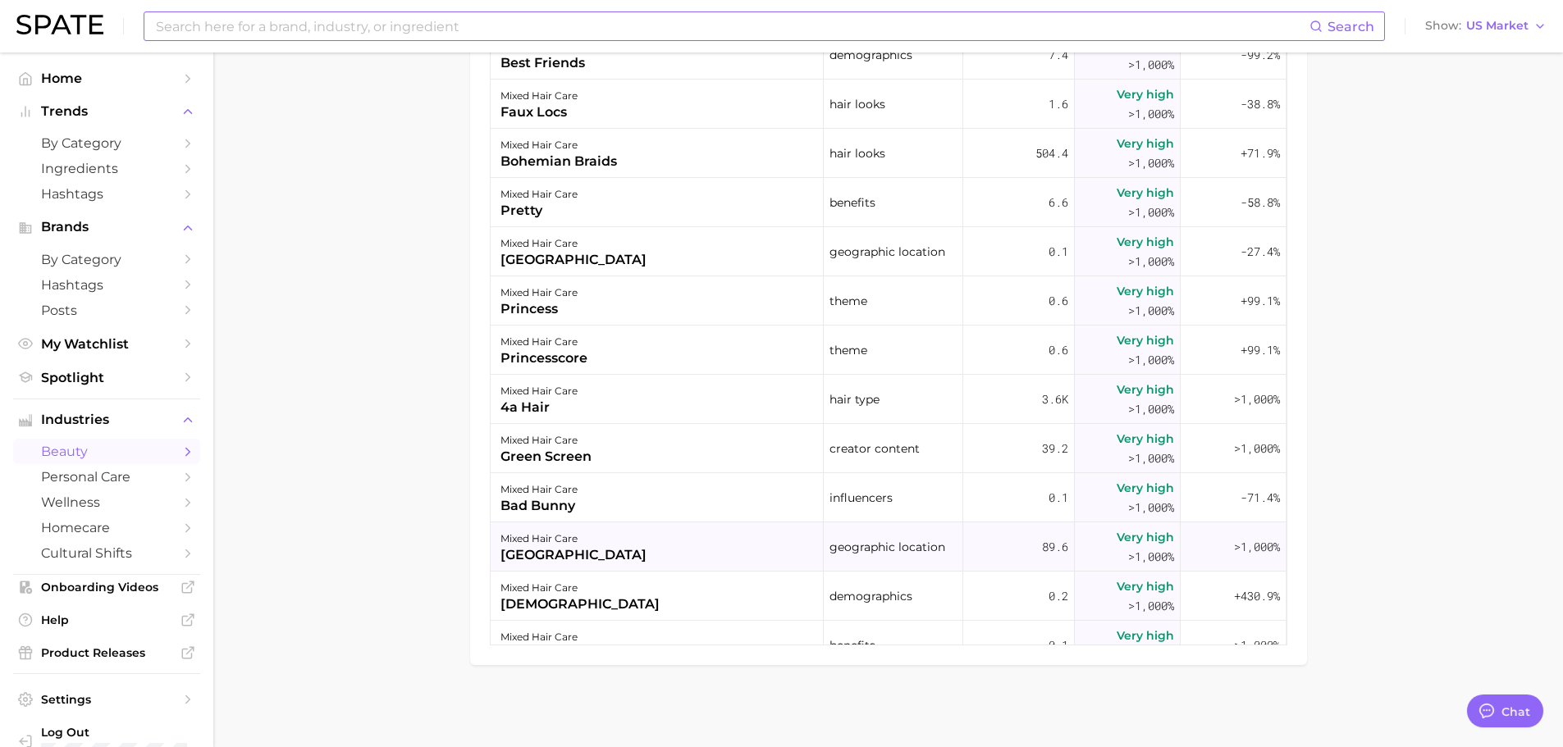
click at [682, 531] on div "mixed hair care united states" at bounding box center [656, 546] width 333 height 49
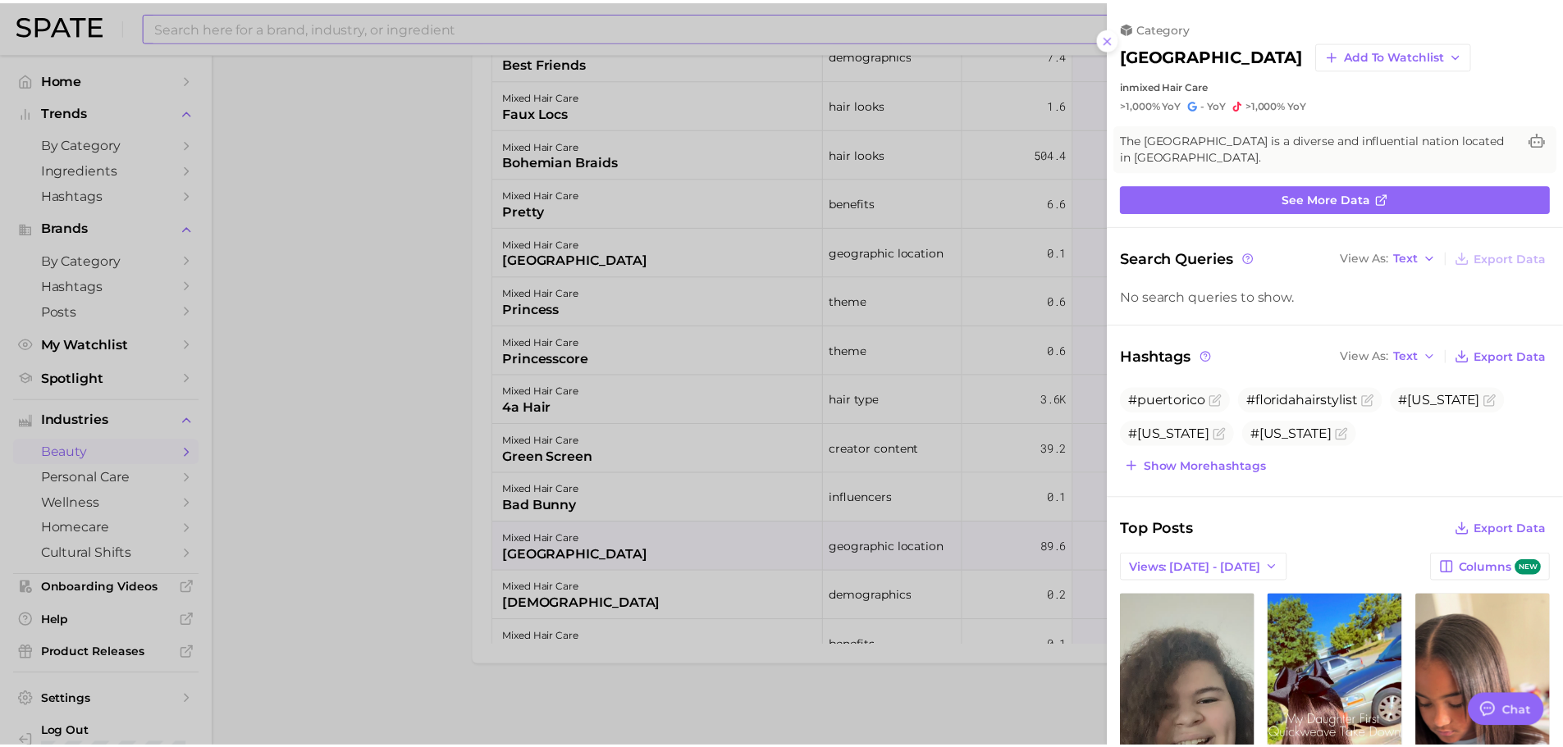
scroll to position [0, 0]
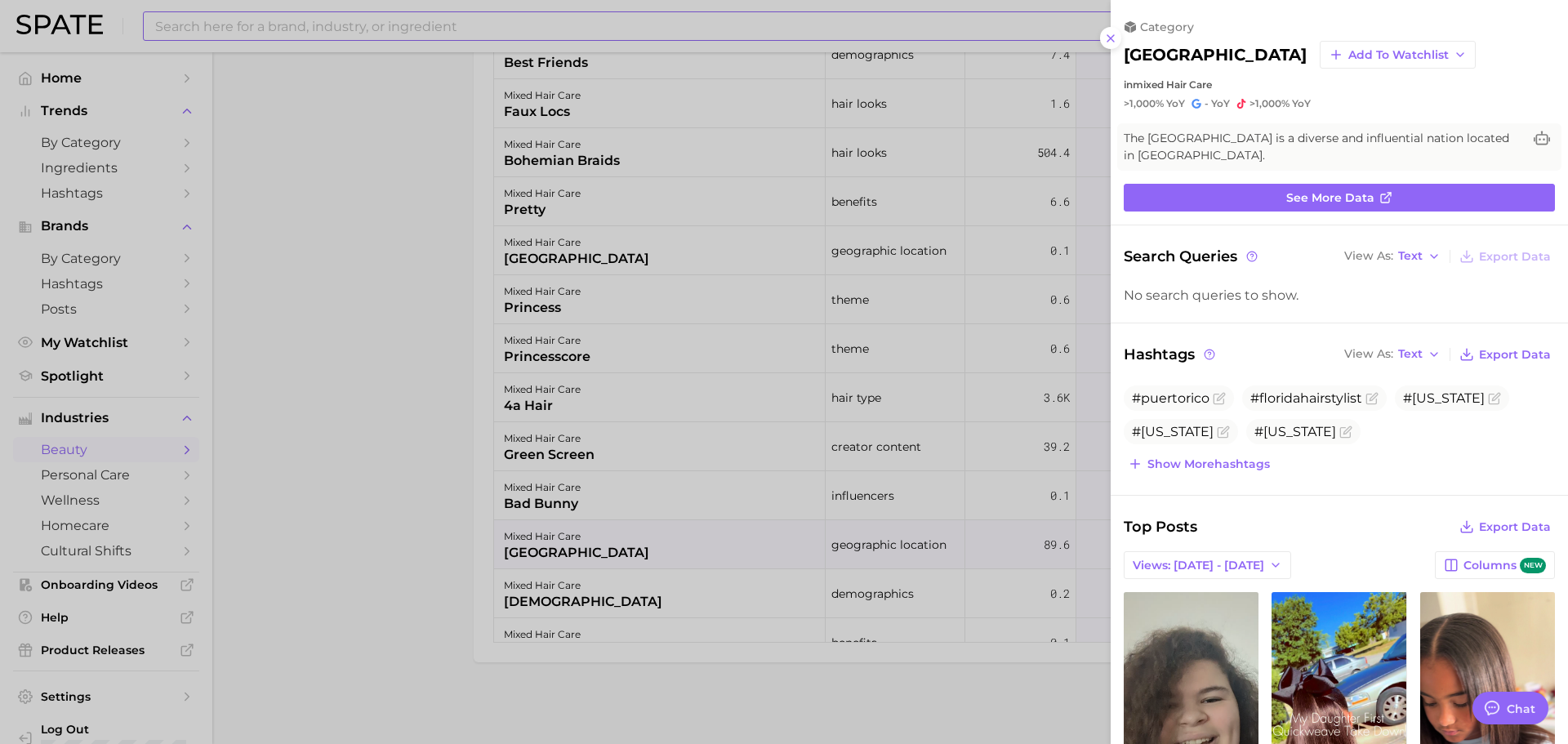
click at [463, 483] on div at bounding box center [784, 372] width 1568 height 744
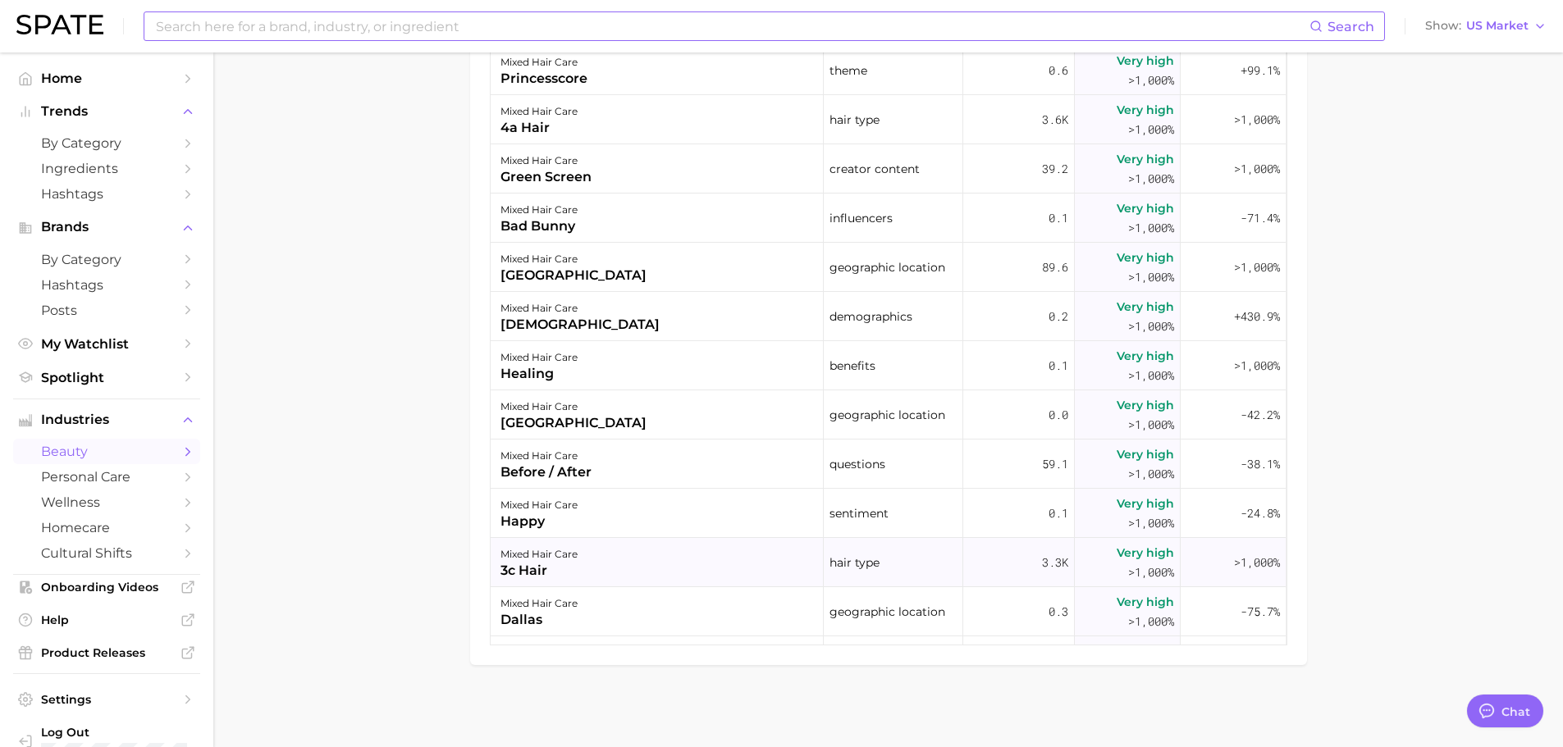
scroll to position [1230, 0]
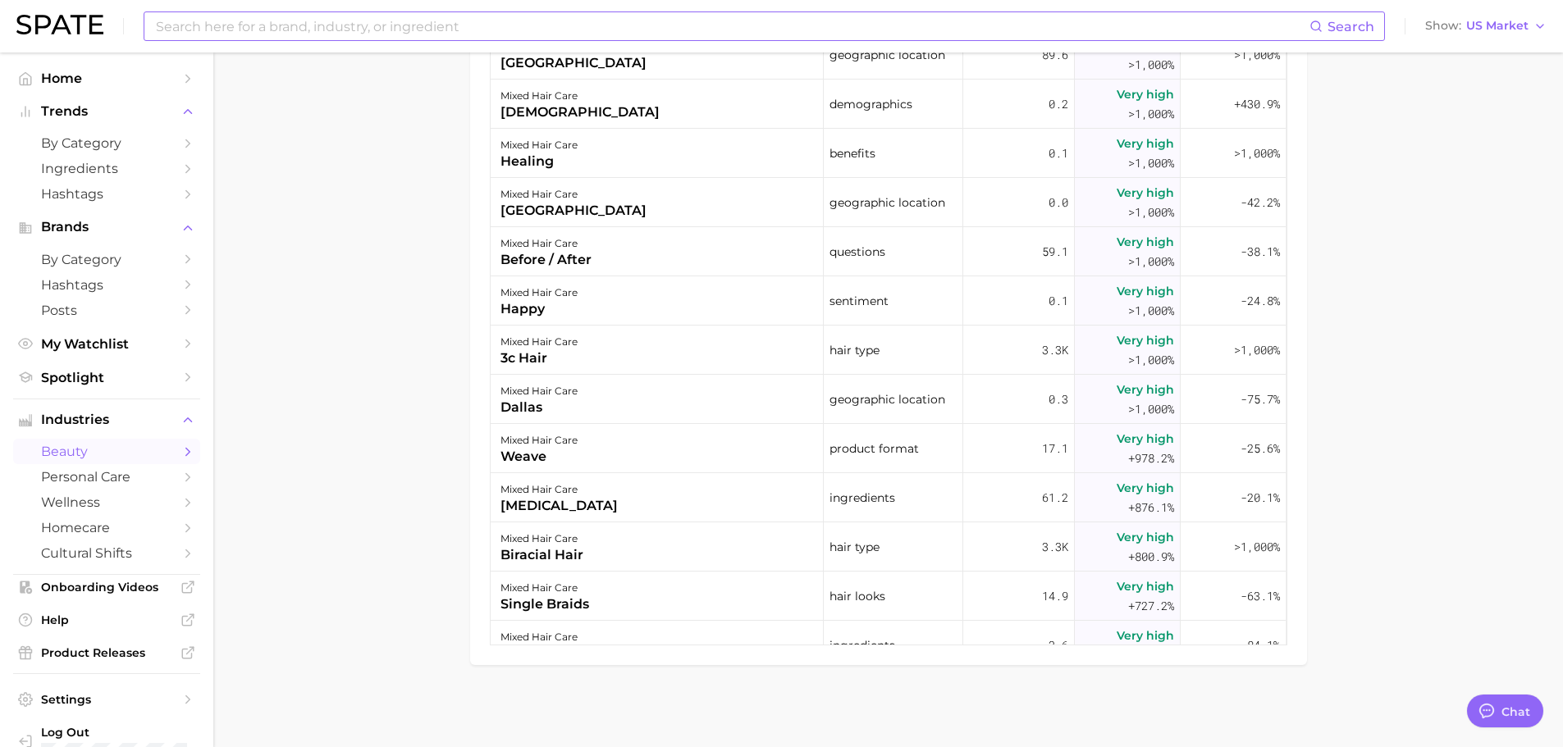
click at [282, 2] on div "Search Show US Market" at bounding box center [781, 26] width 1530 height 52
click at [282, 17] on input at bounding box center [731, 26] width 1155 height 28
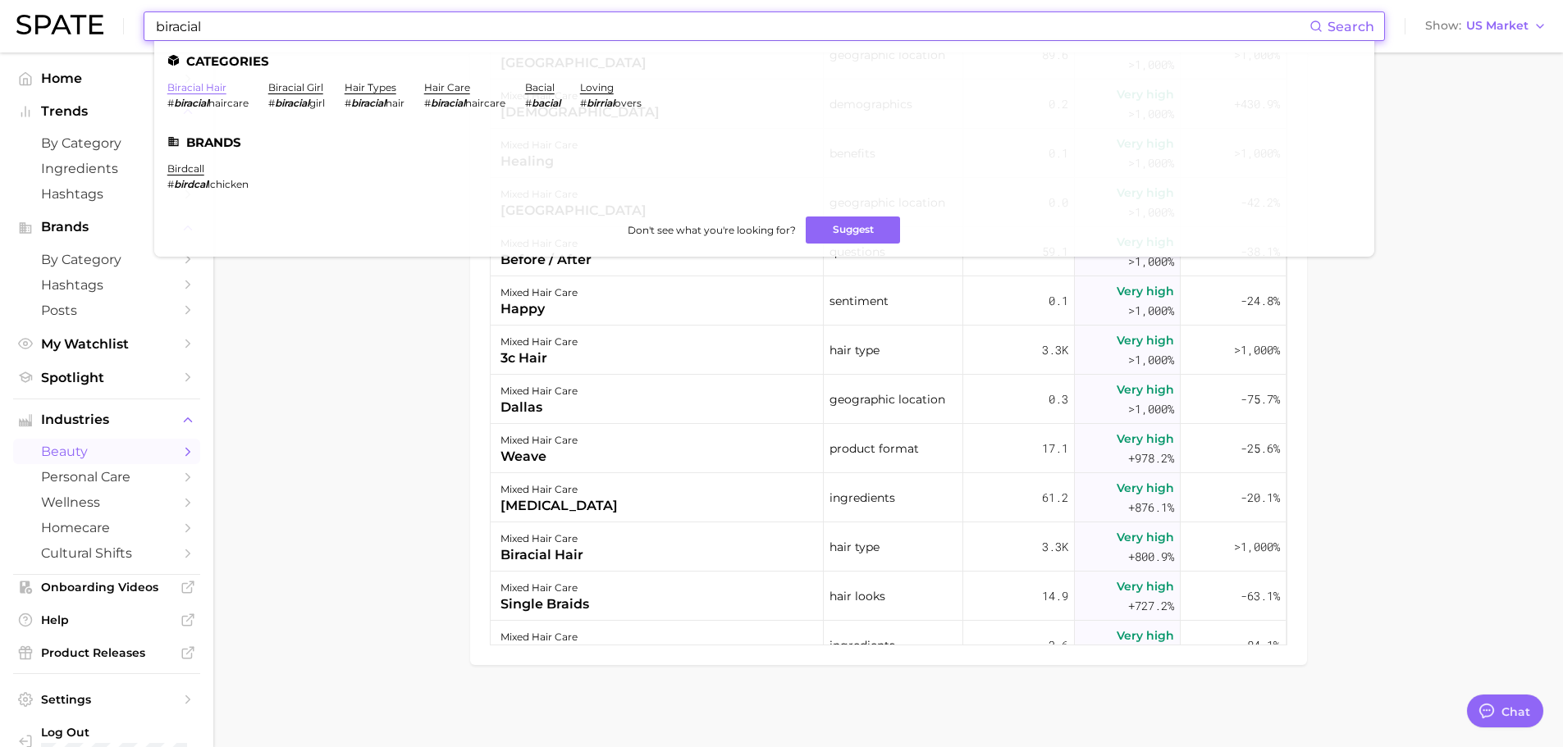
type input "biracial"
click at [186, 89] on link "biracial hair" at bounding box center [196, 87] width 59 height 12
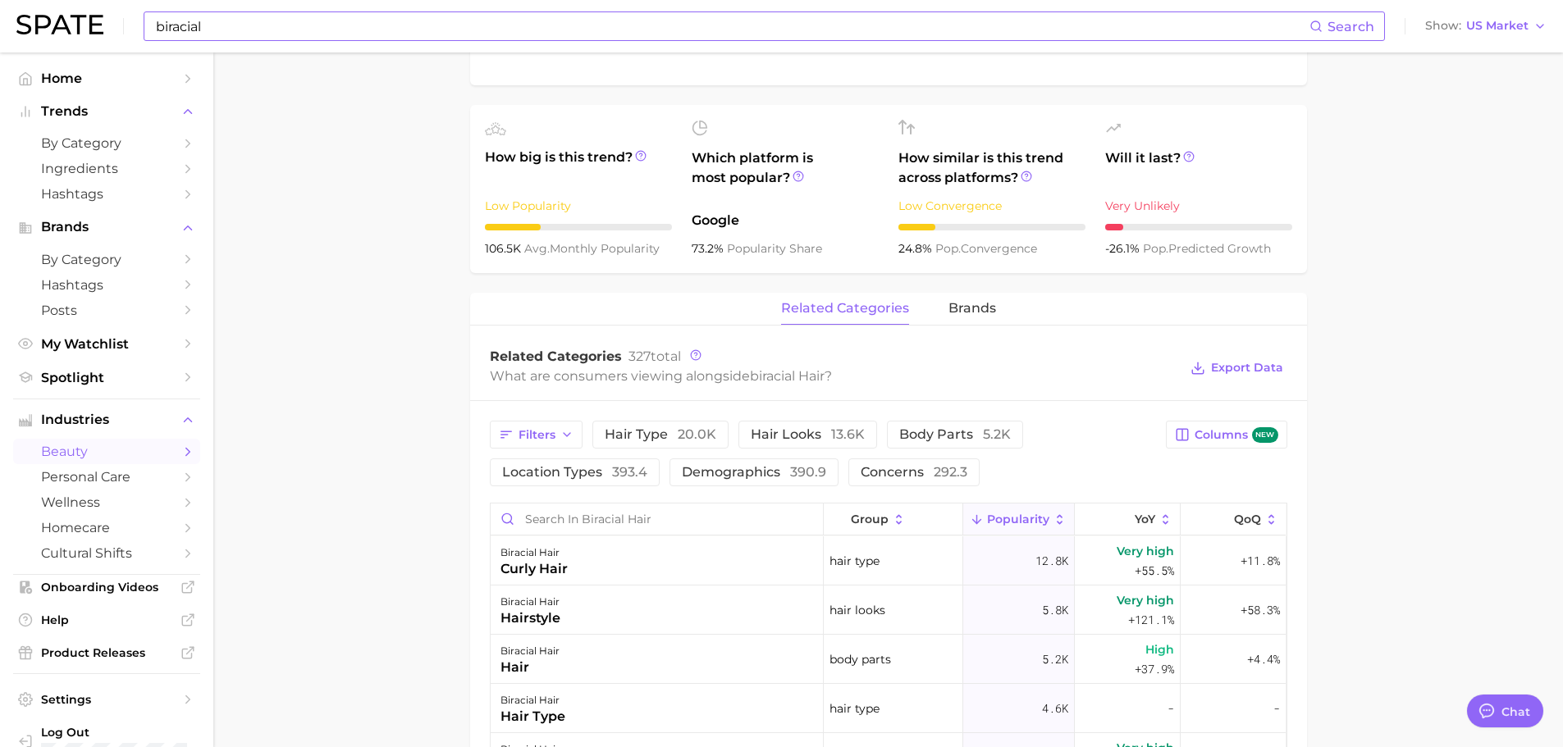
scroll to position [656, 0]
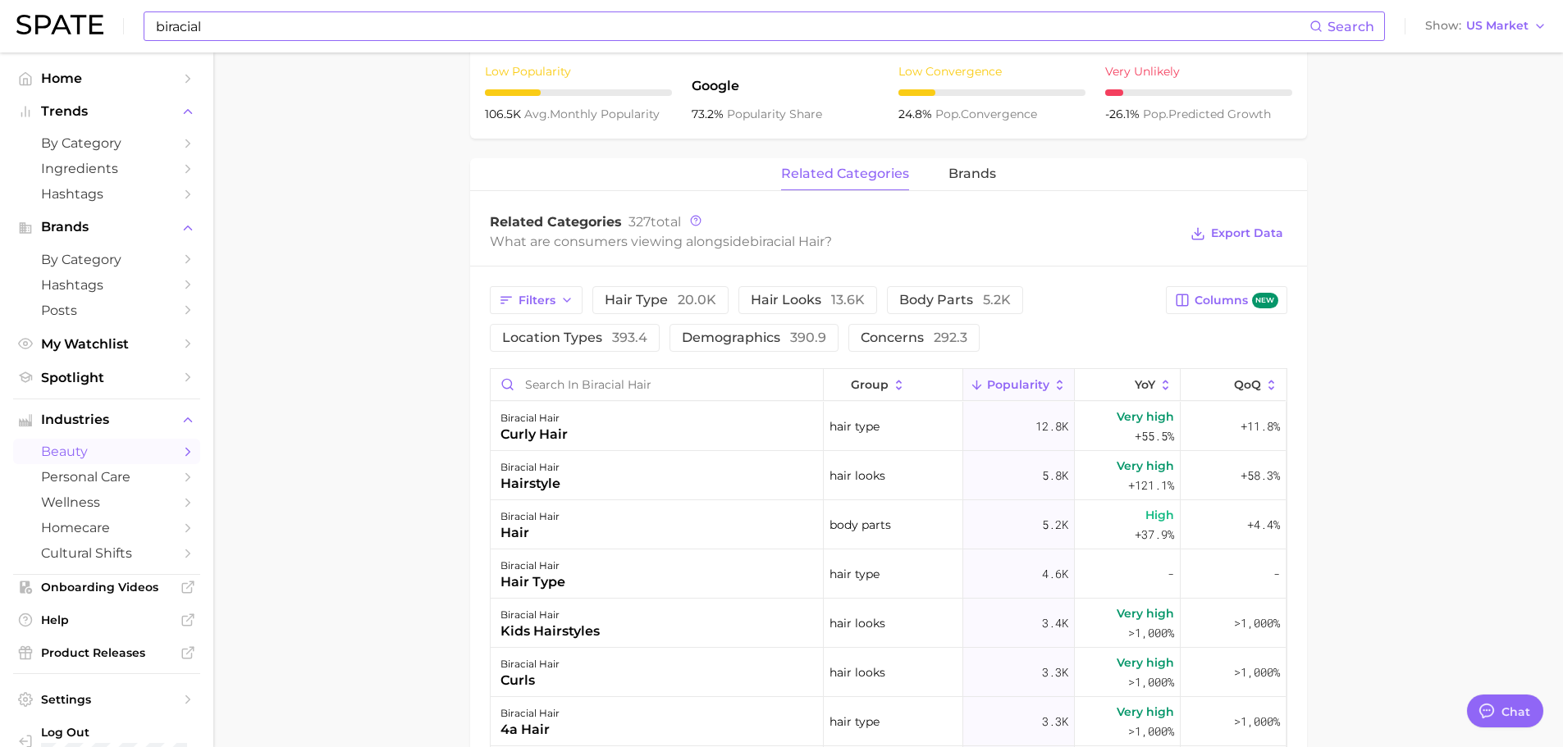
click at [1053, 382] on icon at bounding box center [1059, 385] width 15 height 15
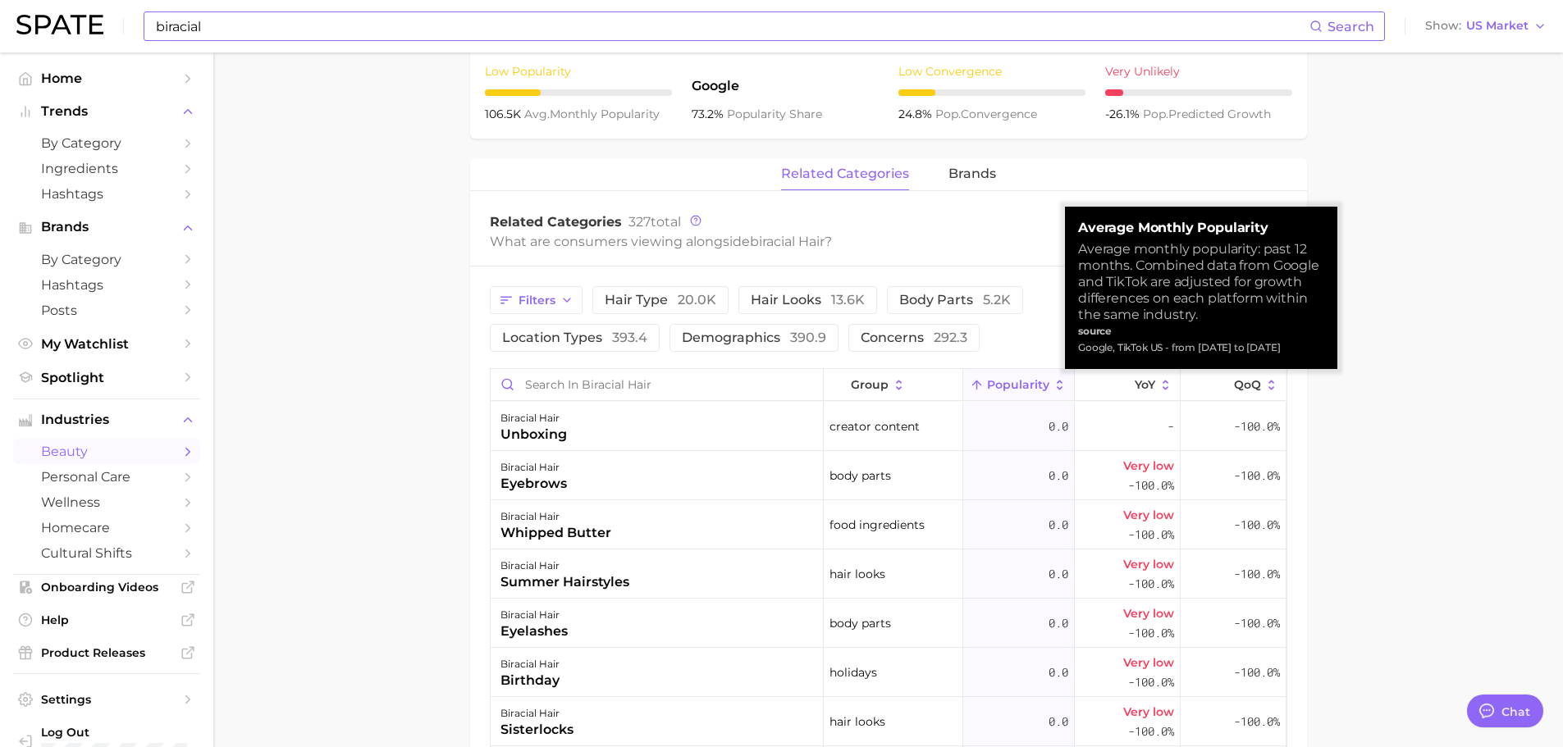
click at [1053, 382] on icon at bounding box center [1059, 385] width 15 height 15
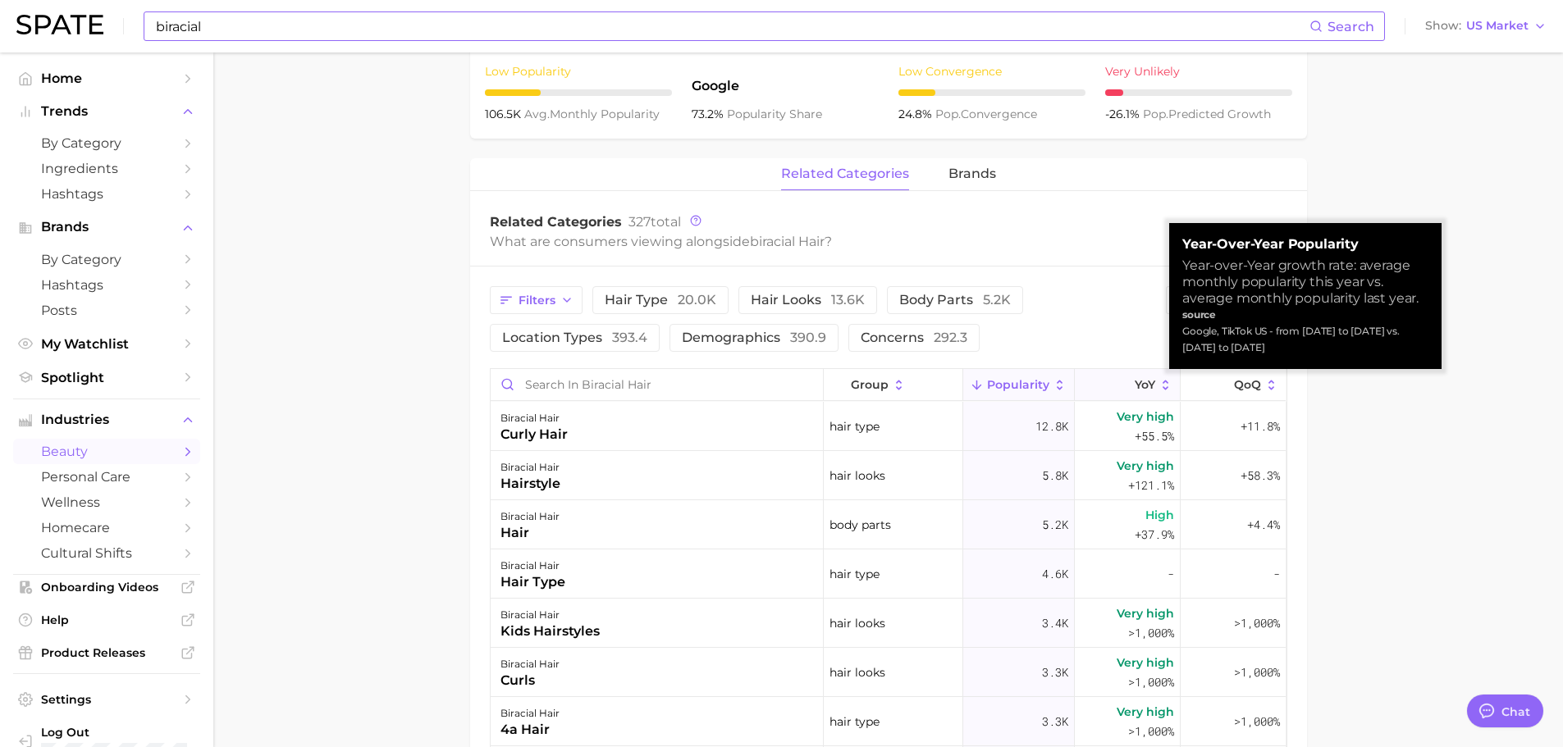
click at [1162, 382] on icon at bounding box center [1165, 385] width 6 height 10
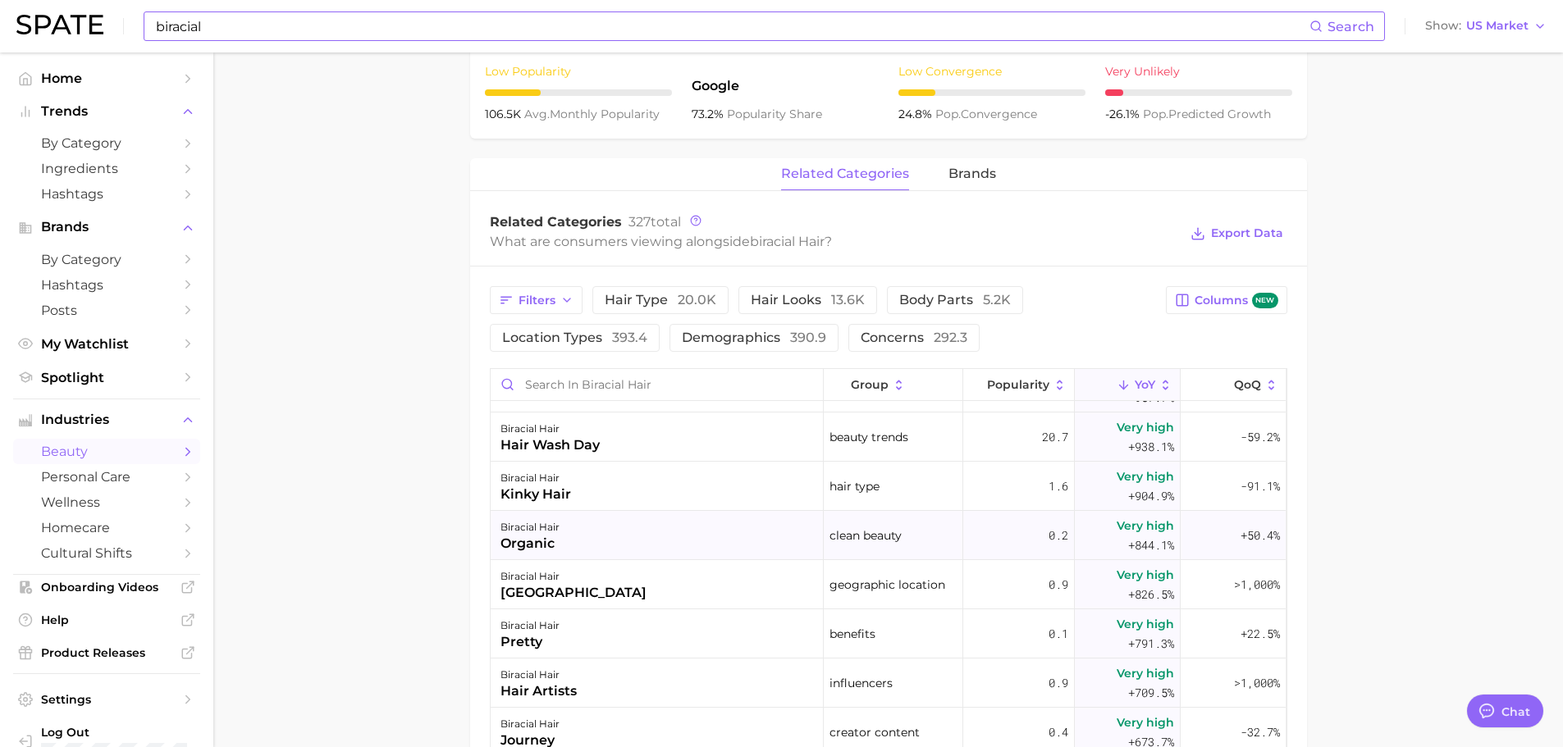
scroll to position [1312, 0]
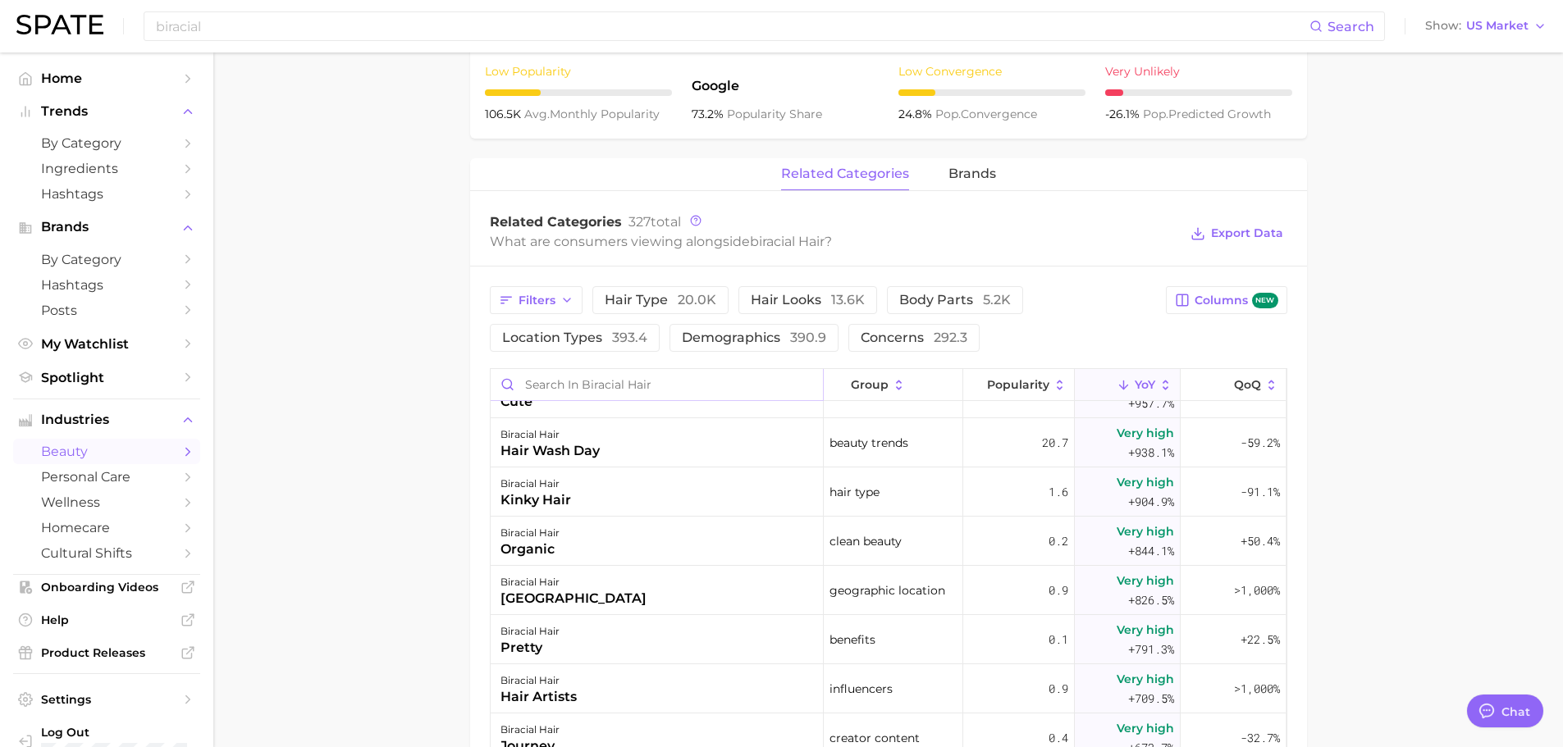
click at [551, 385] on input "Search in biracial hair" at bounding box center [656, 384] width 332 height 31
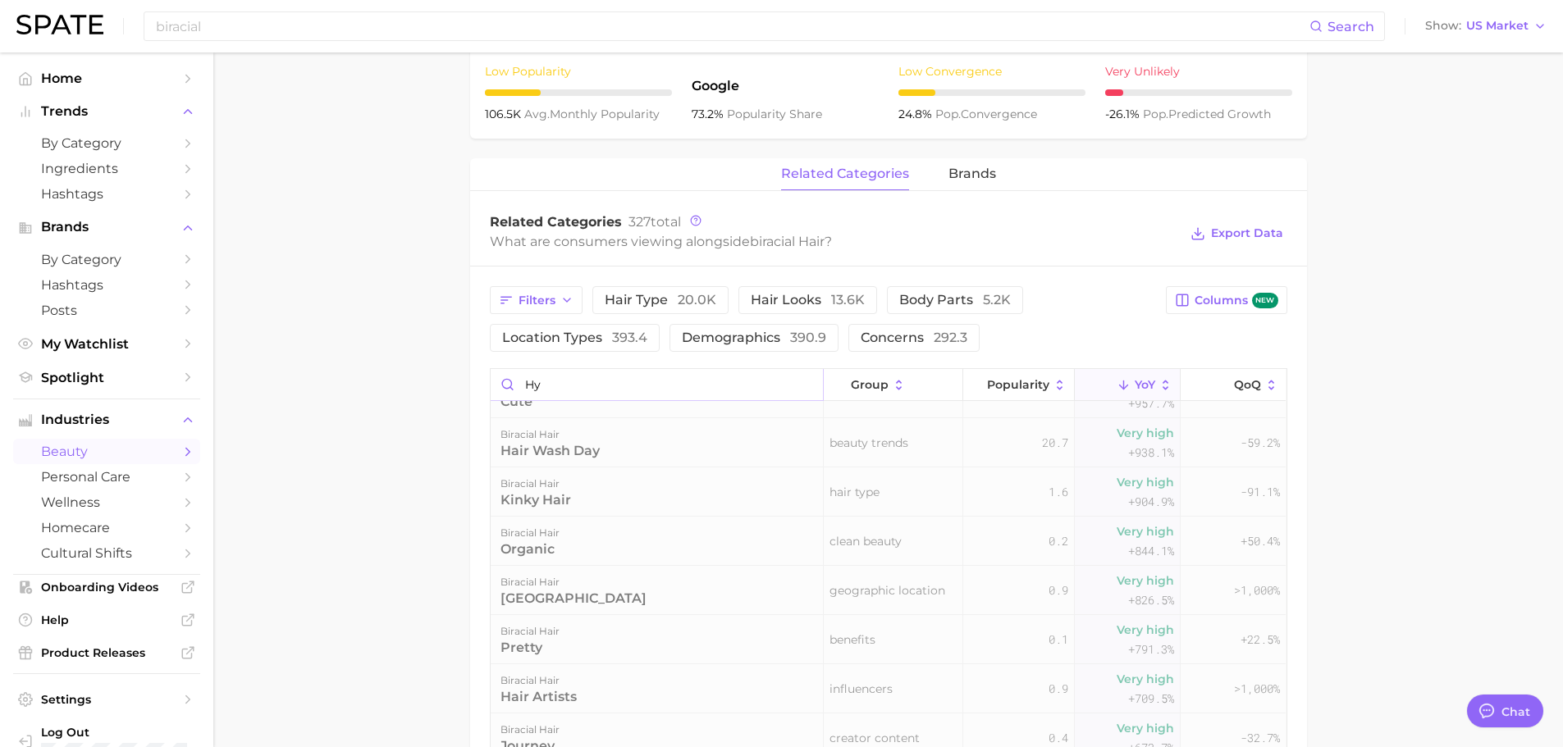
scroll to position [0, 0]
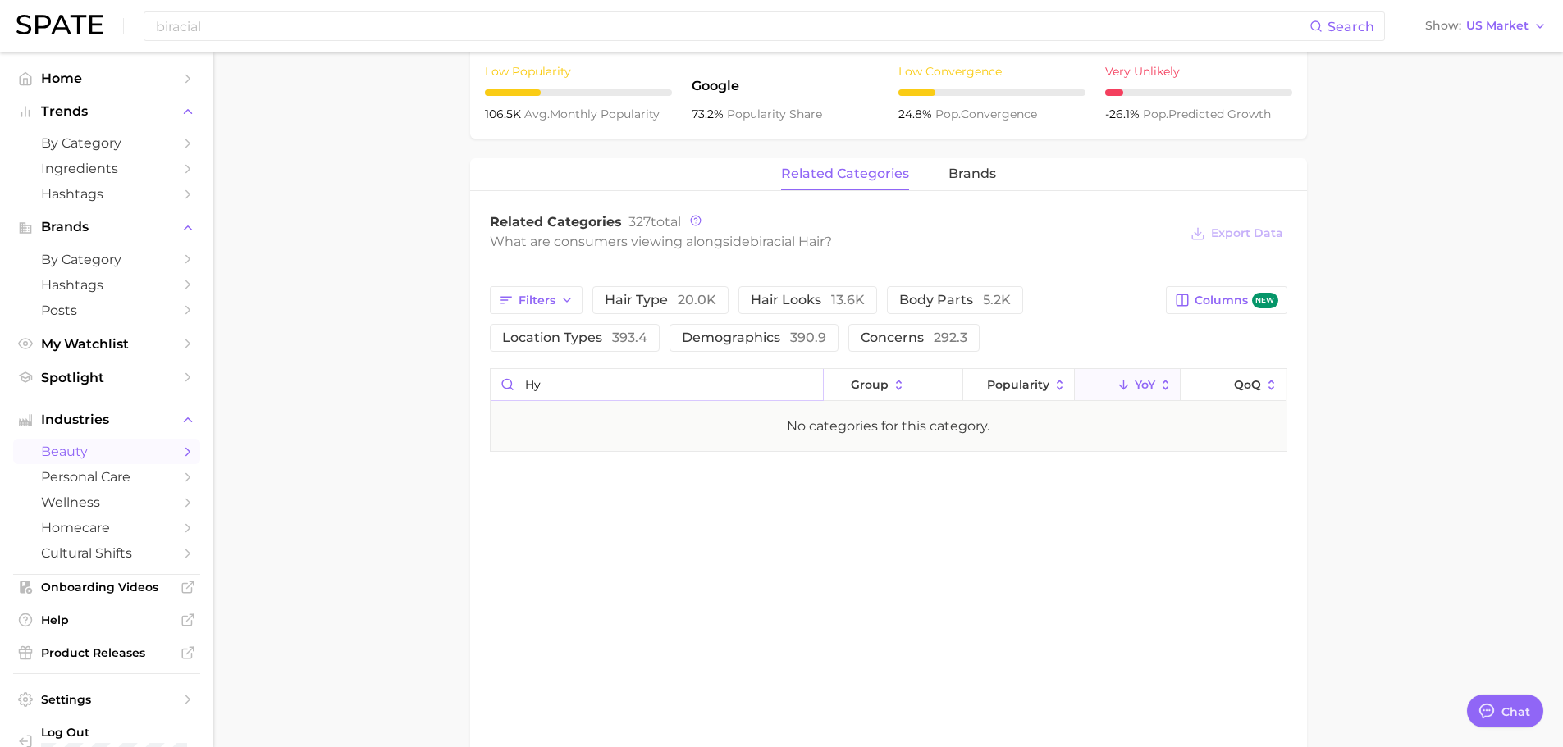
type input "h"
type input "moi"
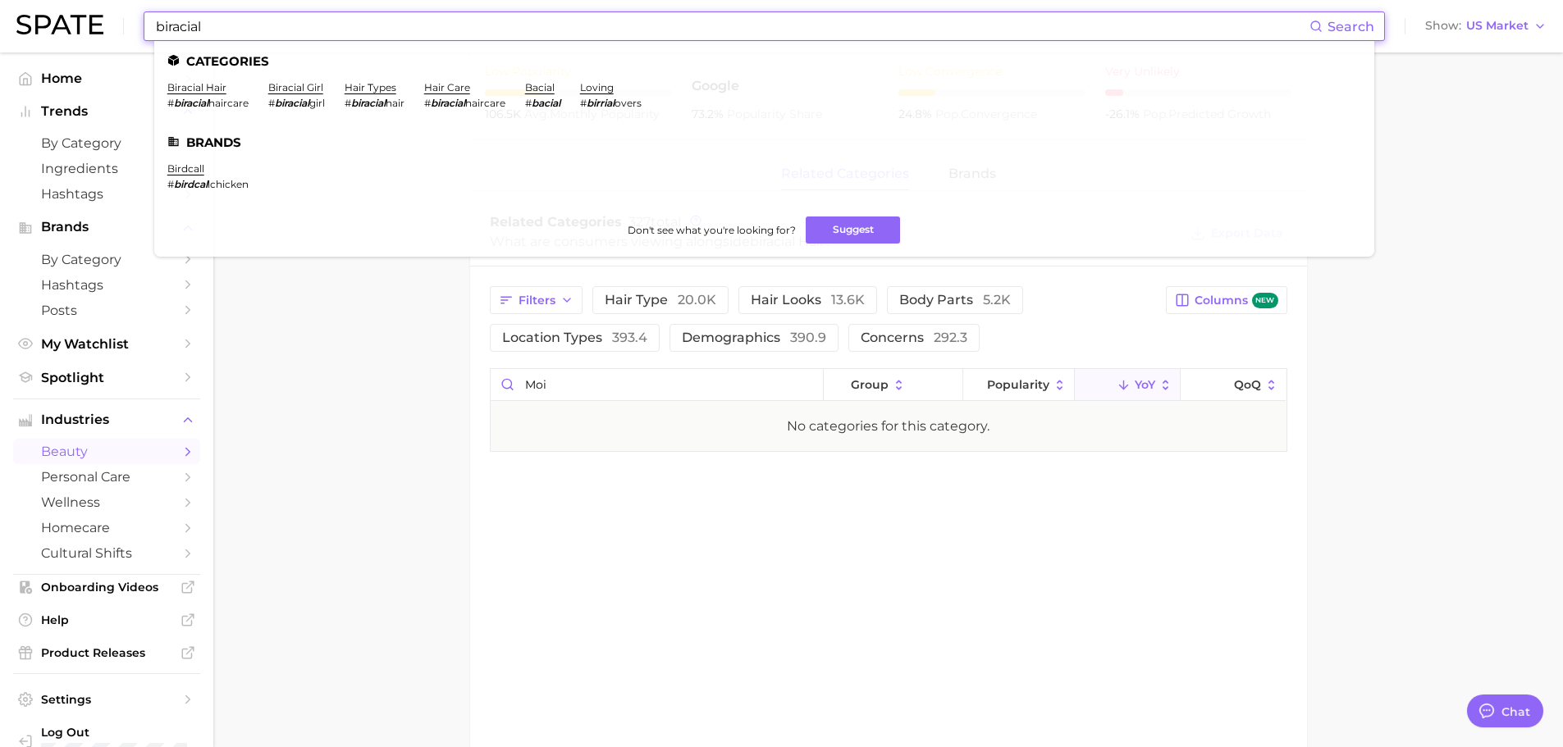
click at [327, 25] on input "biracial" at bounding box center [731, 26] width 1155 height 28
click at [303, 85] on link "biracial girl" at bounding box center [295, 87] width 55 height 12
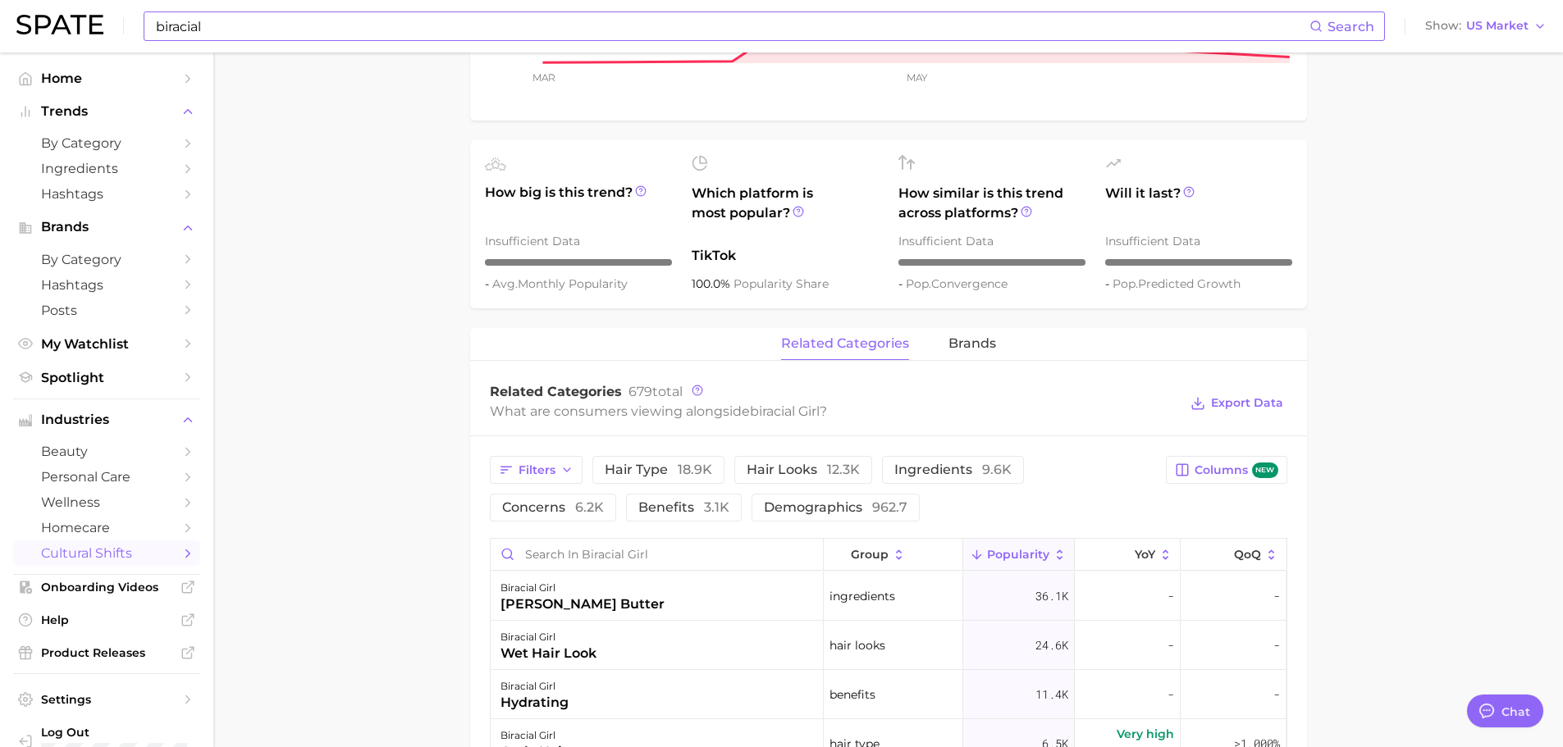
scroll to position [656, 0]
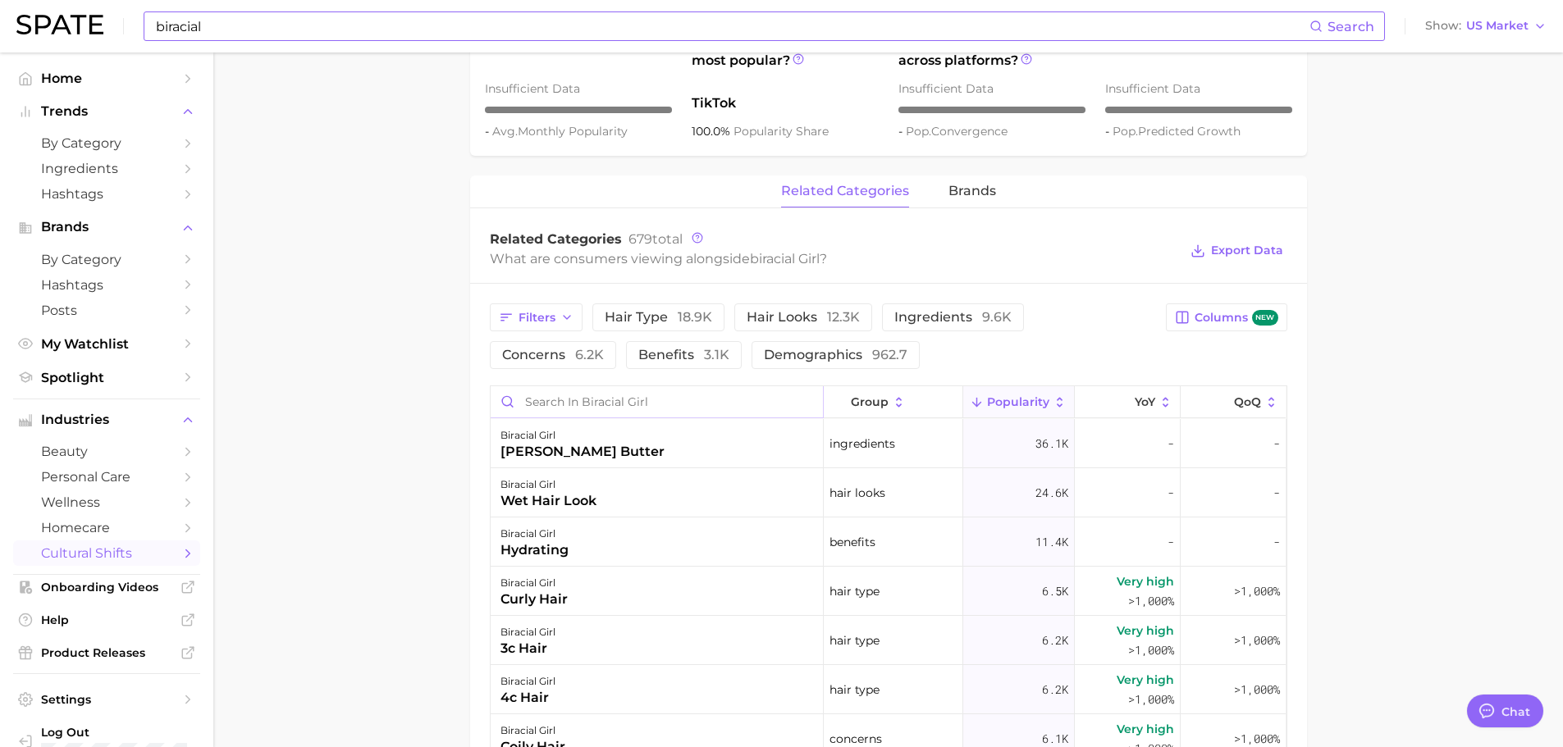
click at [636, 399] on input "Search in biracial girl" at bounding box center [656, 401] width 332 height 31
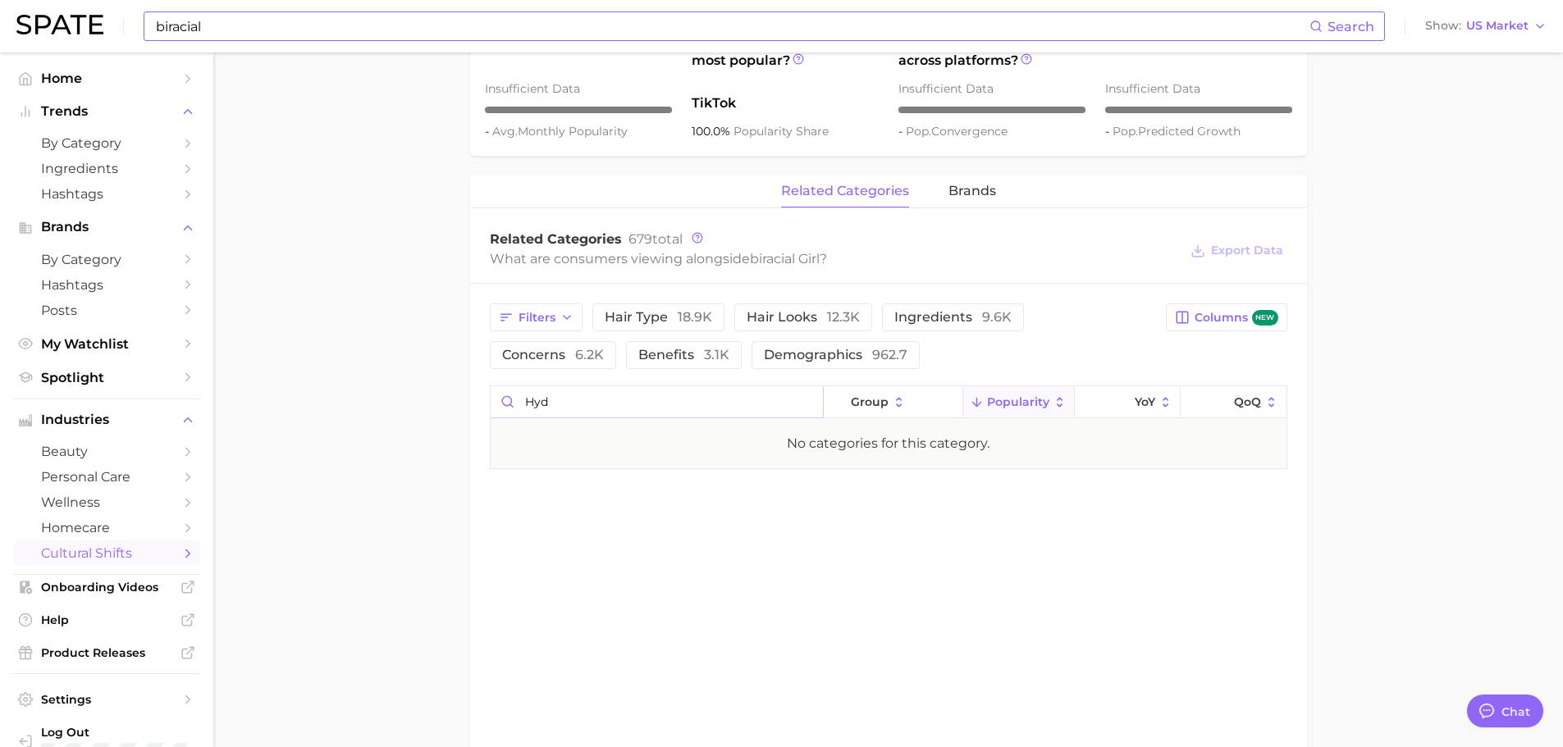
type input "hyd"
click at [207, 20] on input "biracial" at bounding box center [731, 26] width 1155 height 28
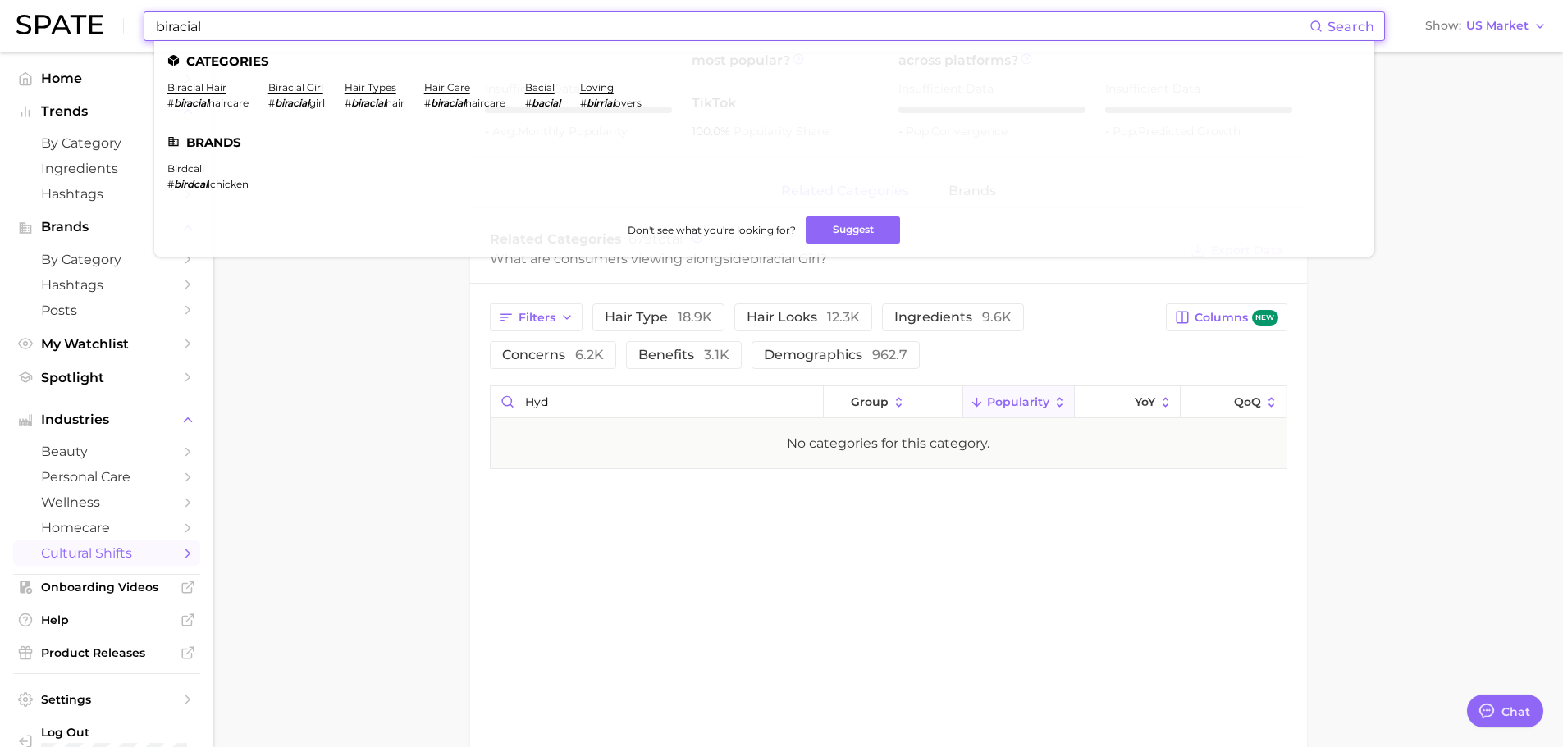
click at [207, 20] on input "biracial" at bounding box center [731, 26] width 1155 height 28
click at [205, 18] on input "biracial" at bounding box center [731, 26] width 1155 height 28
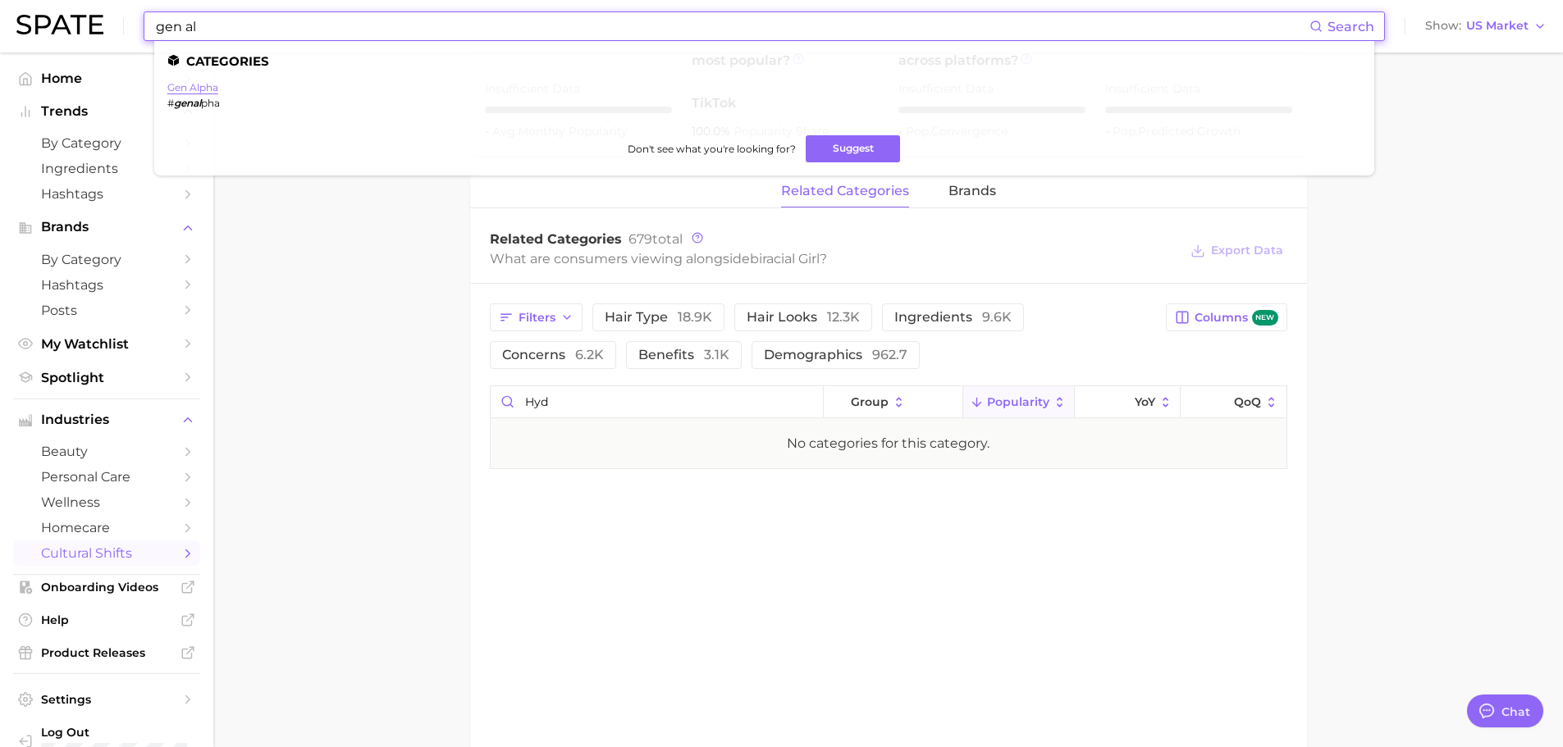
type input "gen al"
click at [180, 89] on link "gen alpha" at bounding box center [192, 87] width 51 height 12
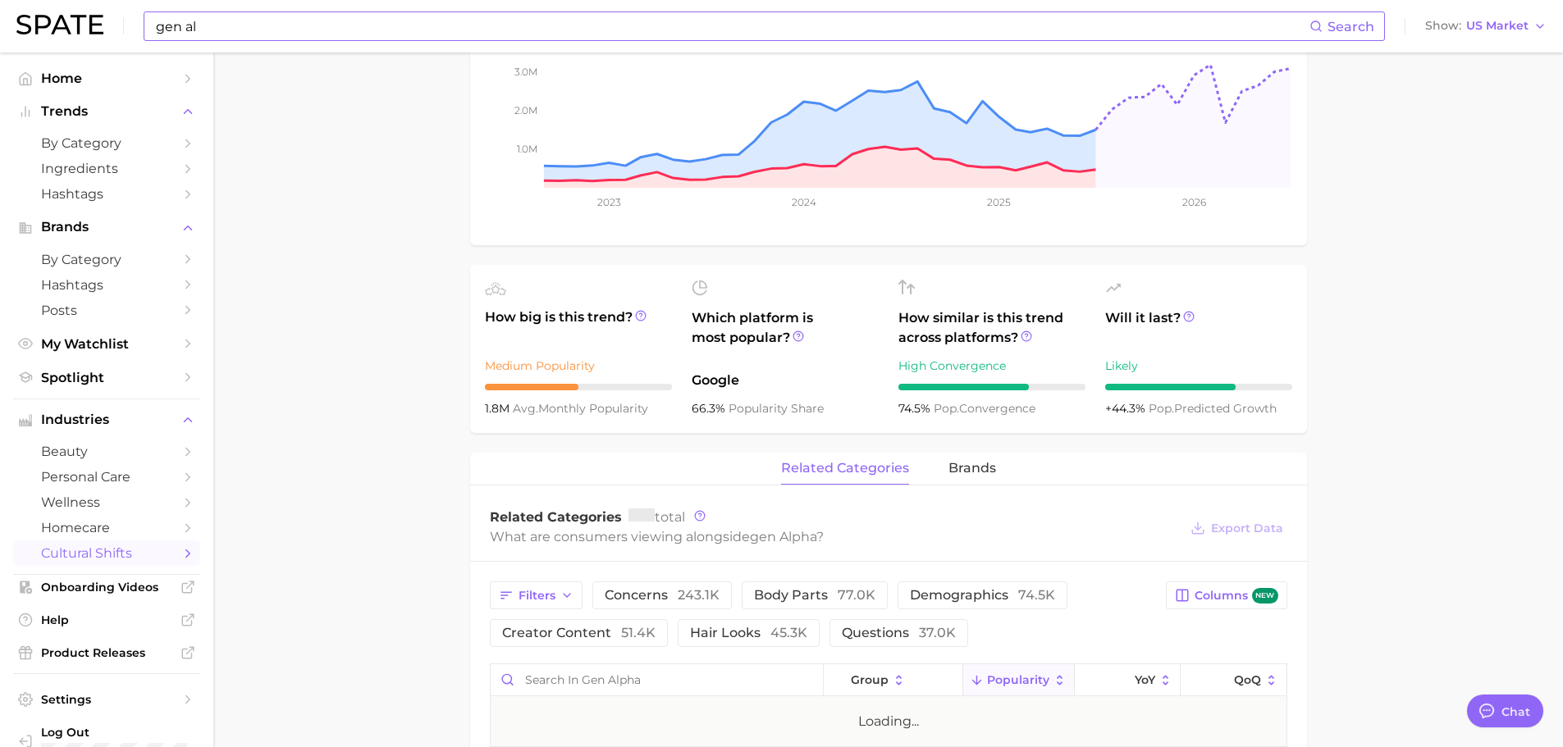
scroll to position [410, 0]
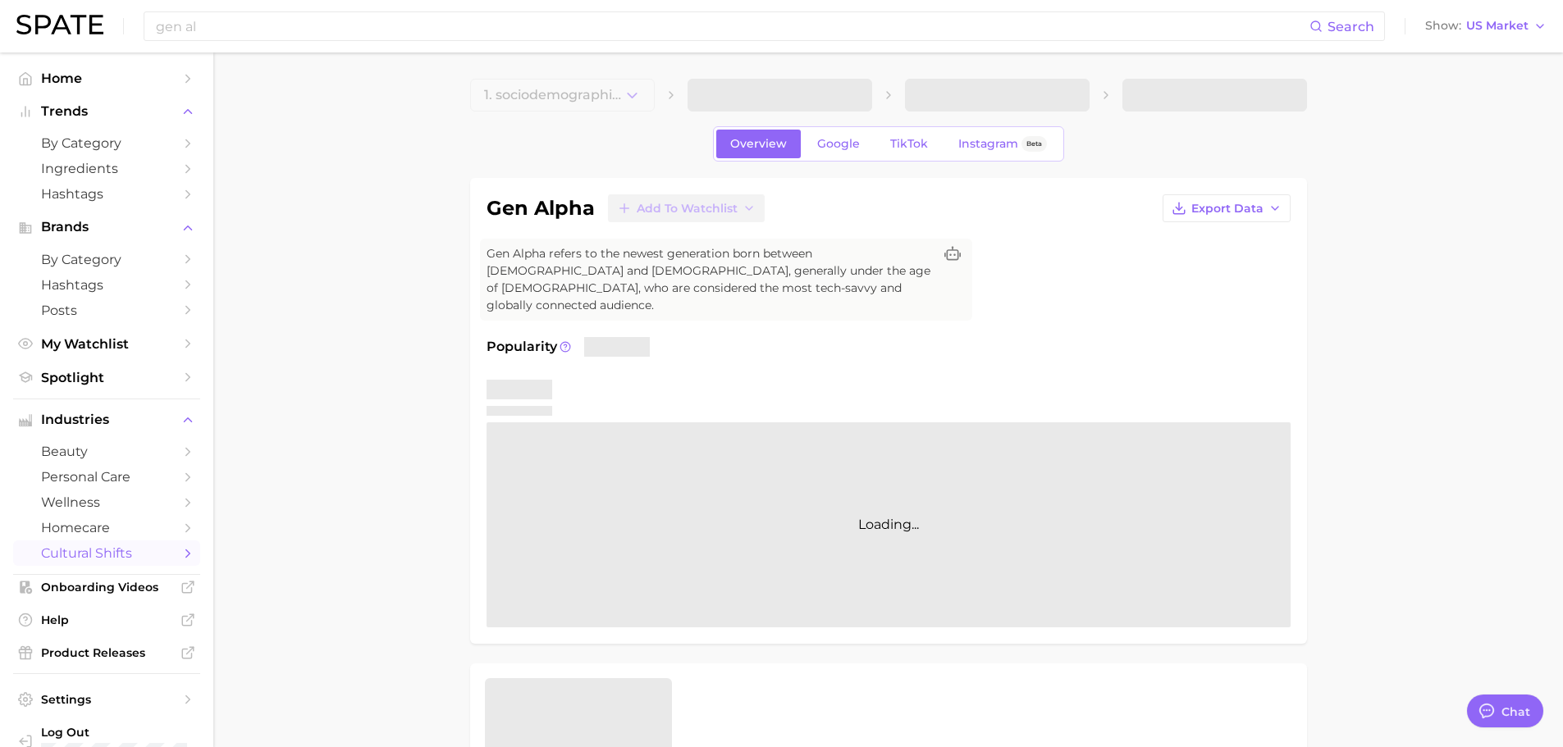
type textarea "x"
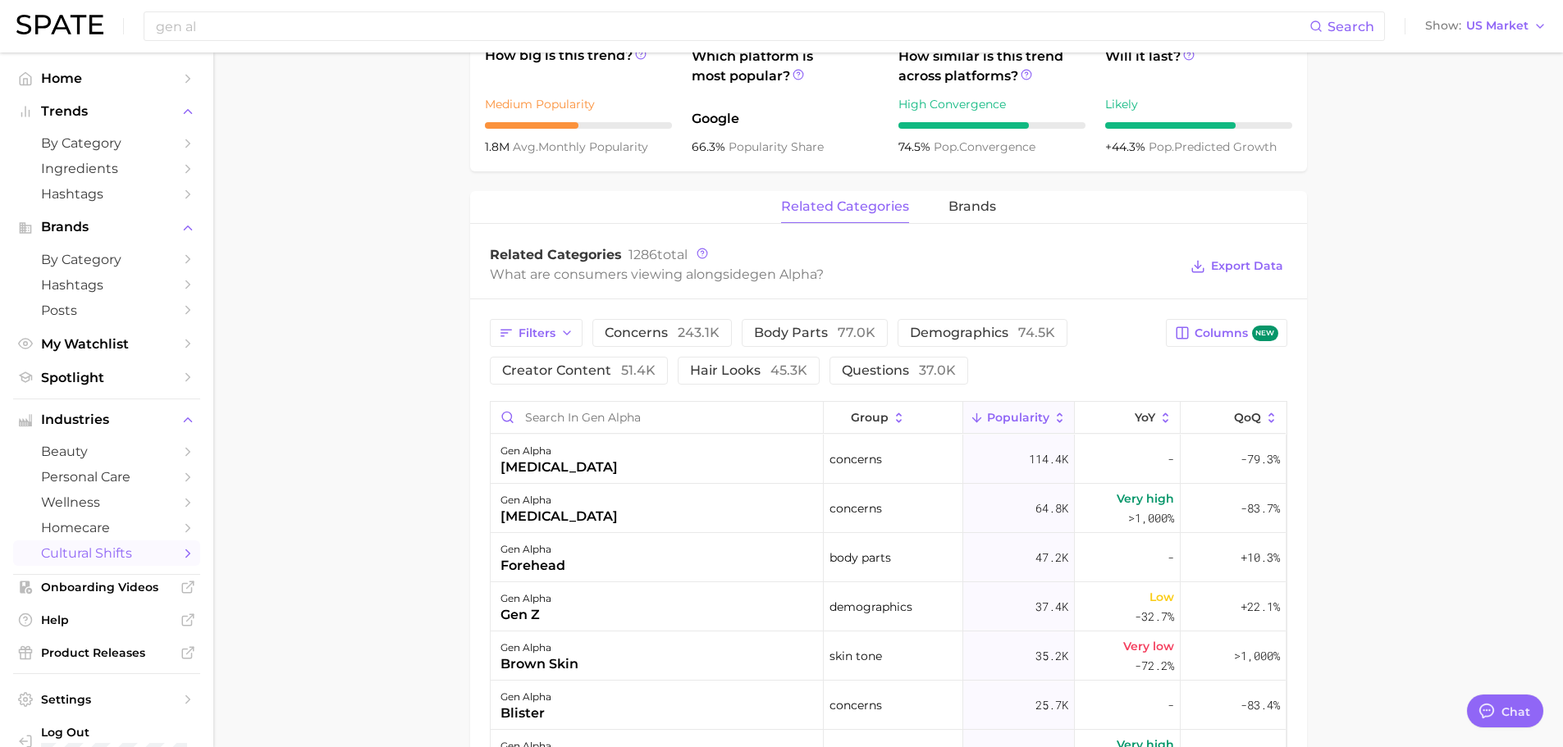
scroll to position [738, 0]
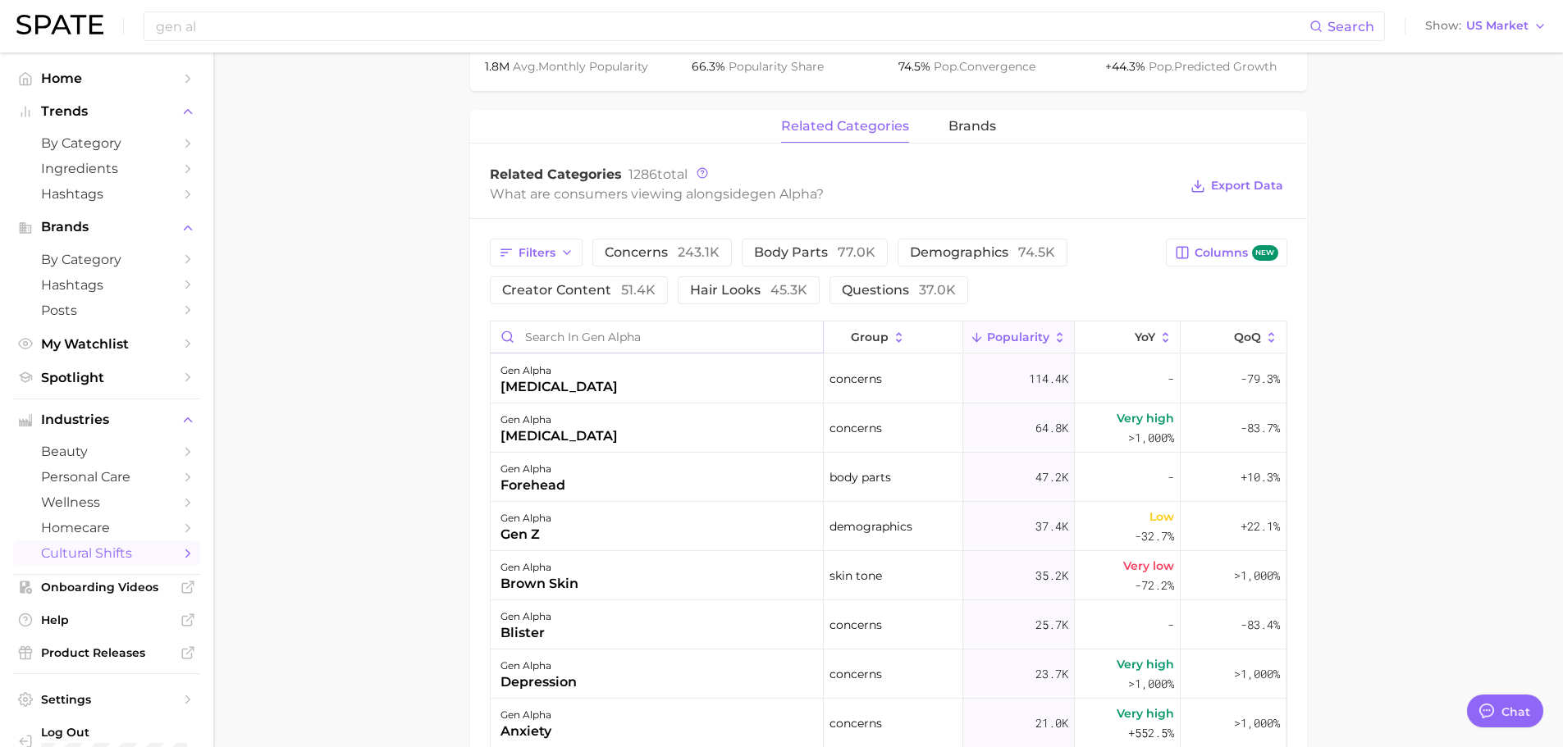
click at [645, 322] on input "Search in gen alpha" at bounding box center [656, 337] width 332 height 31
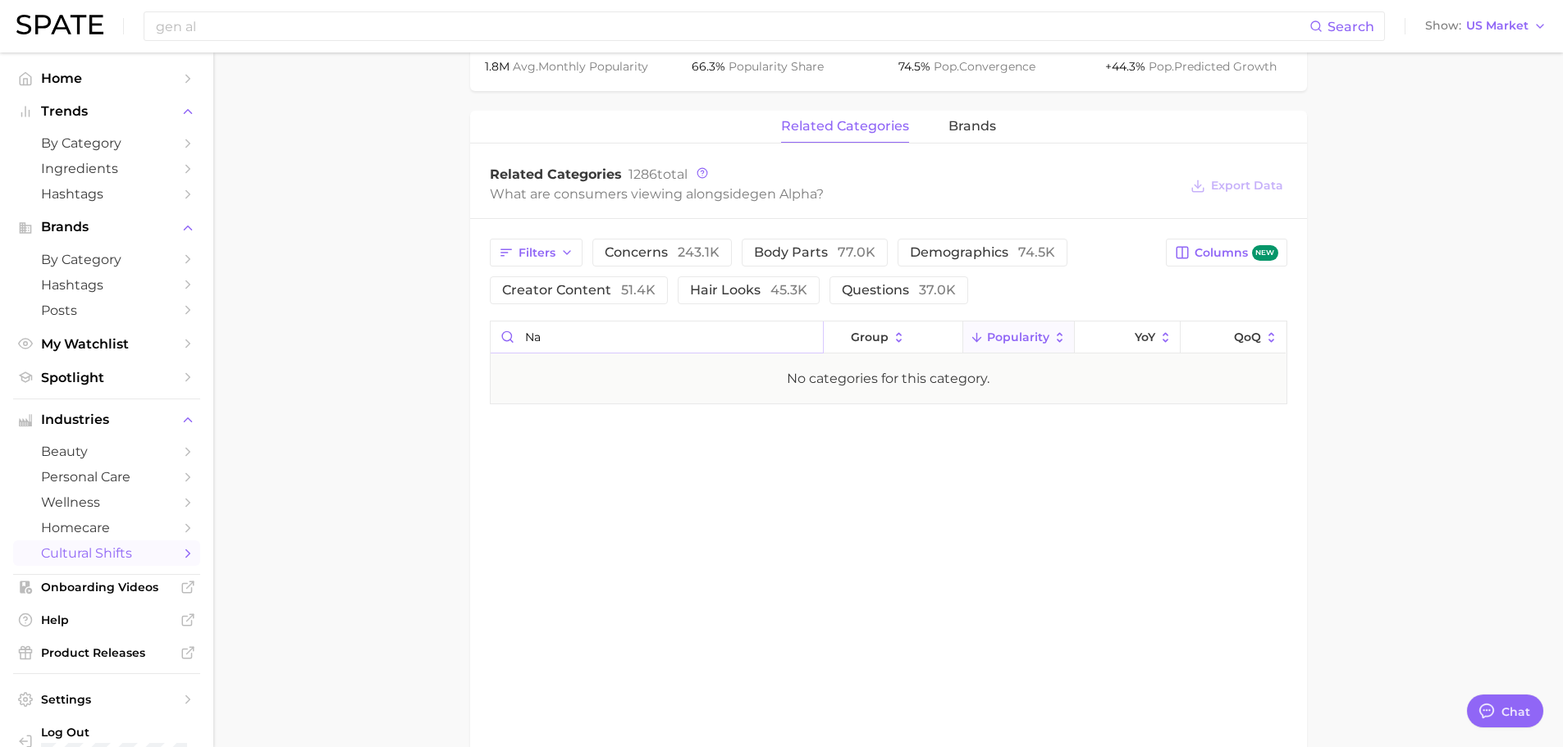
type input "n"
type input "e"
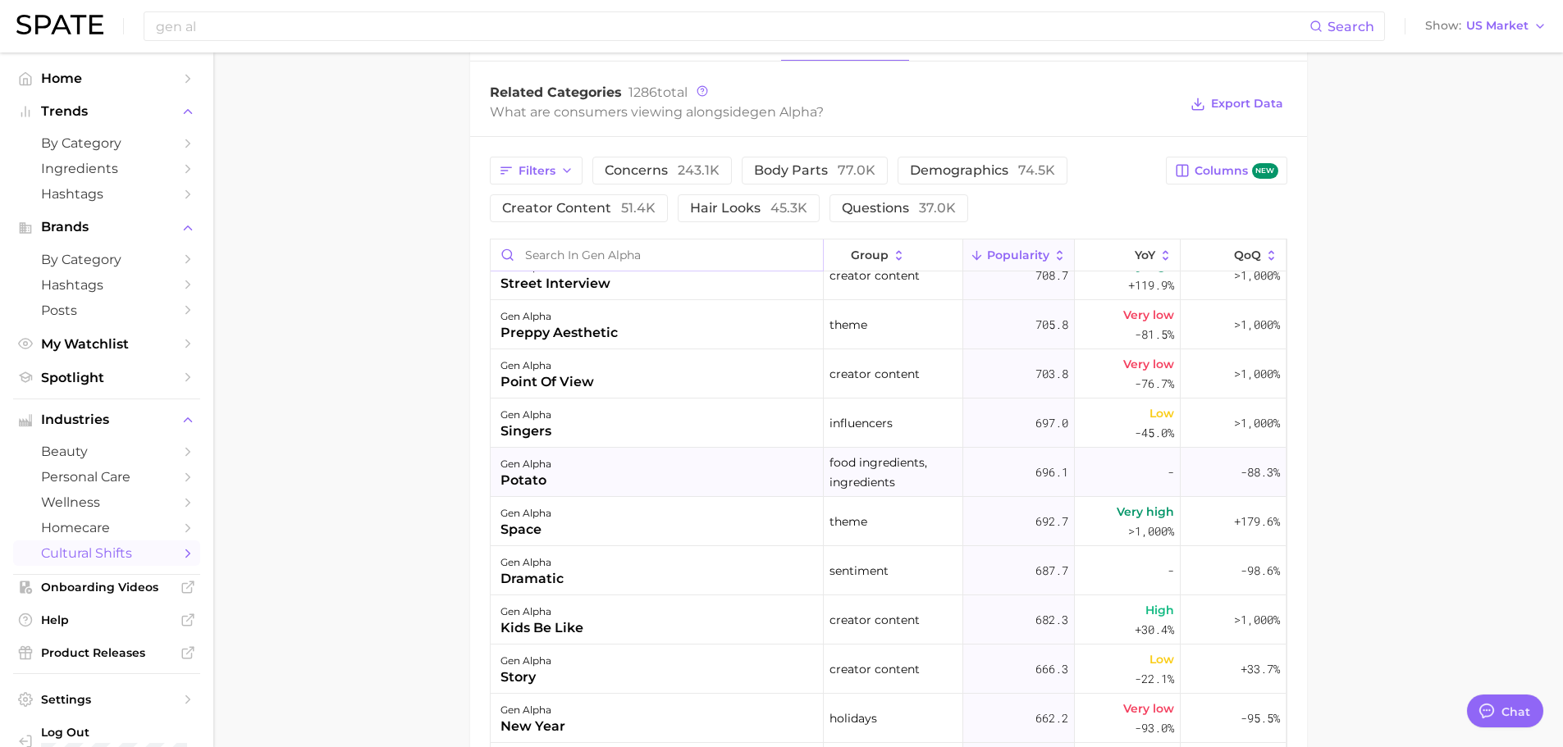
scroll to position [5906, 0]
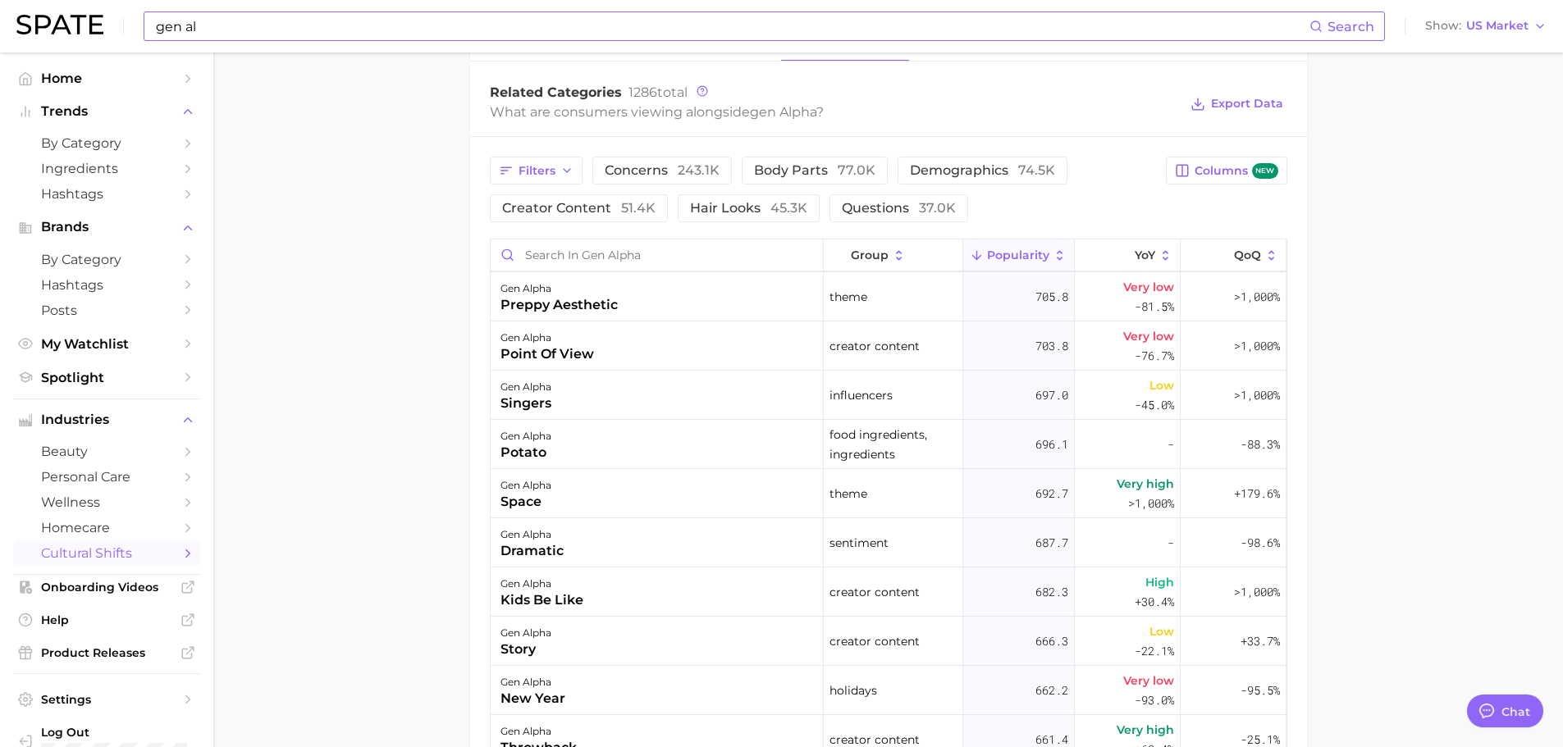
click at [249, 32] on input "gen al" at bounding box center [731, 26] width 1155 height 28
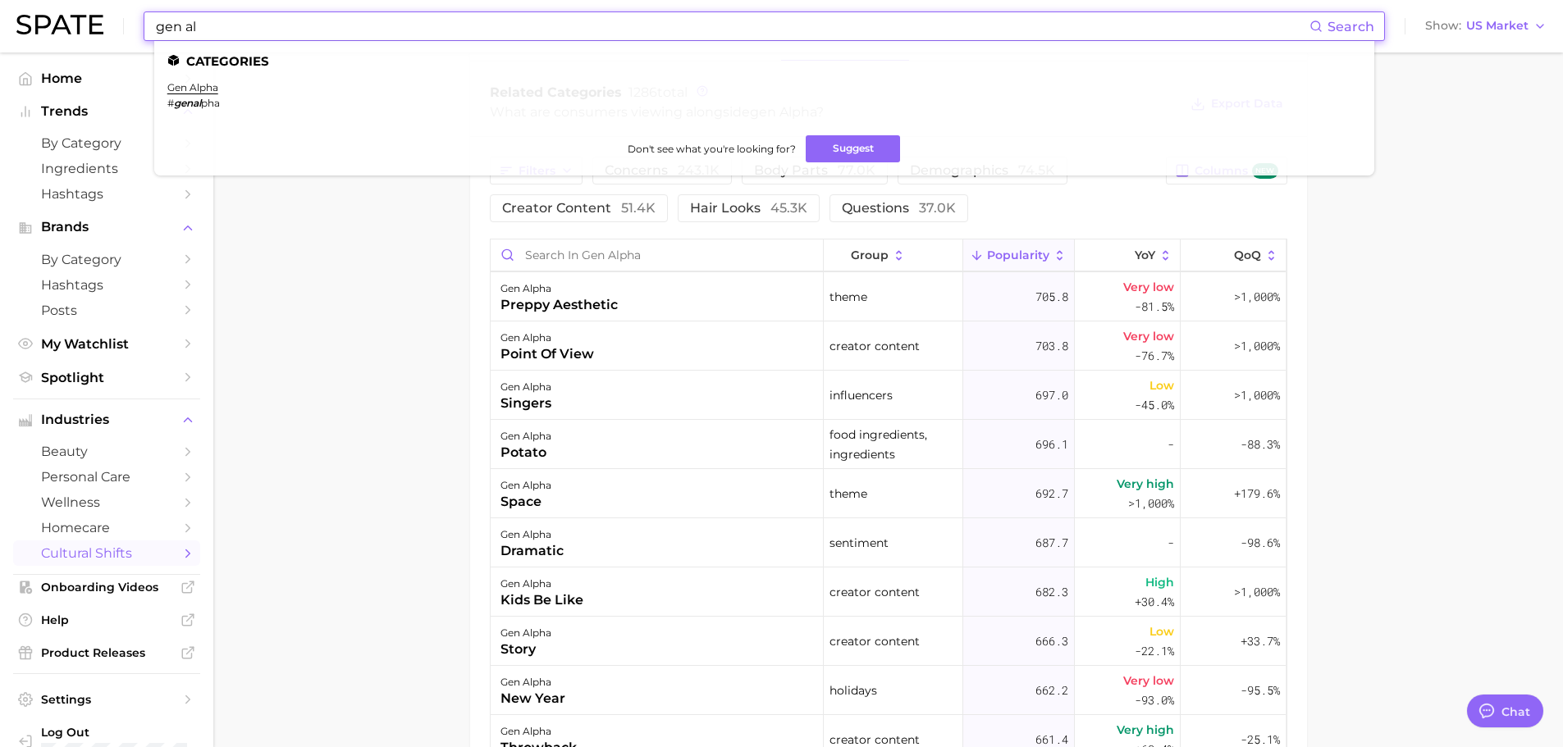
click at [249, 32] on input "gen al" at bounding box center [731, 26] width 1155 height 28
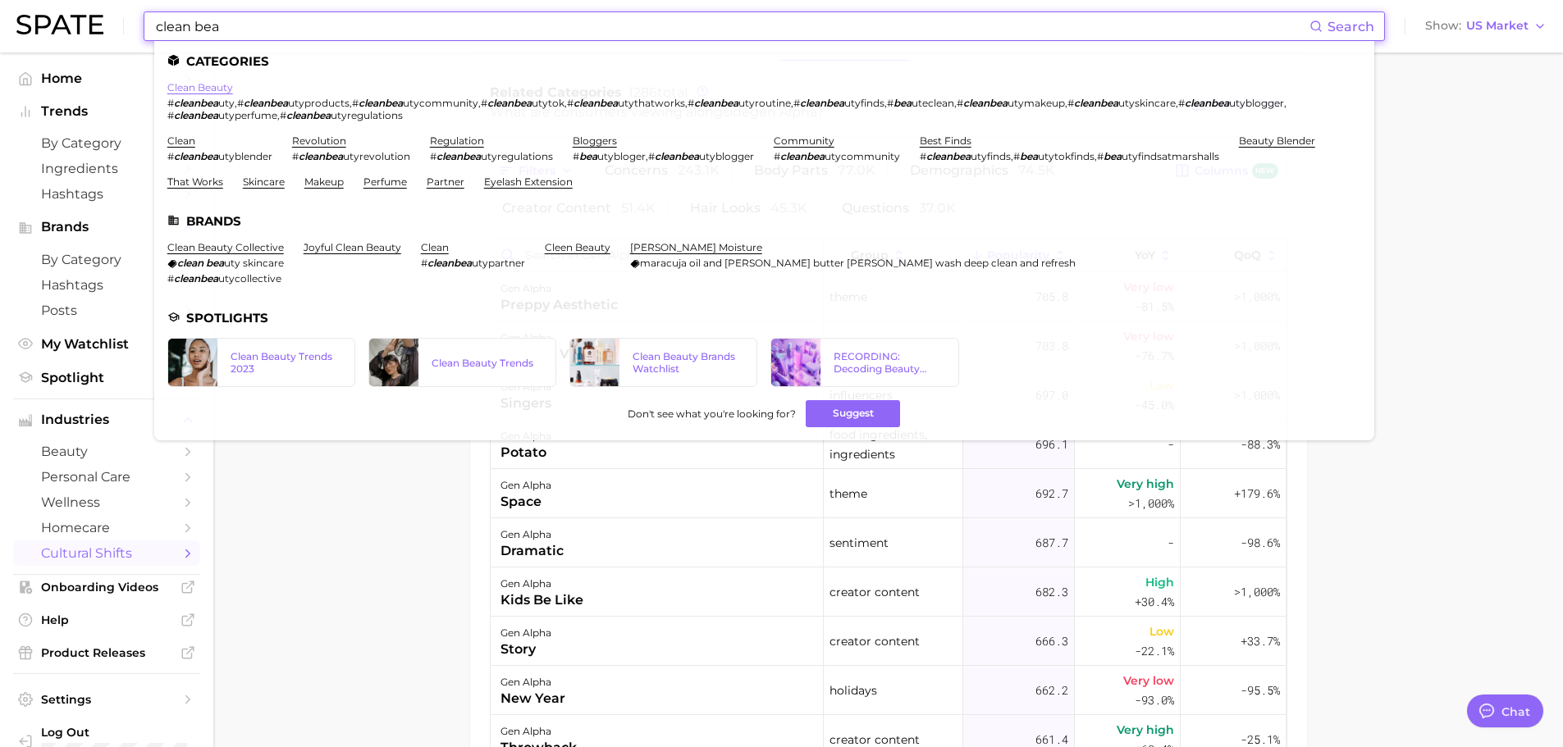
type input "clean bea"
click at [181, 88] on link "clean beauty" at bounding box center [200, 87] width 66 height 12
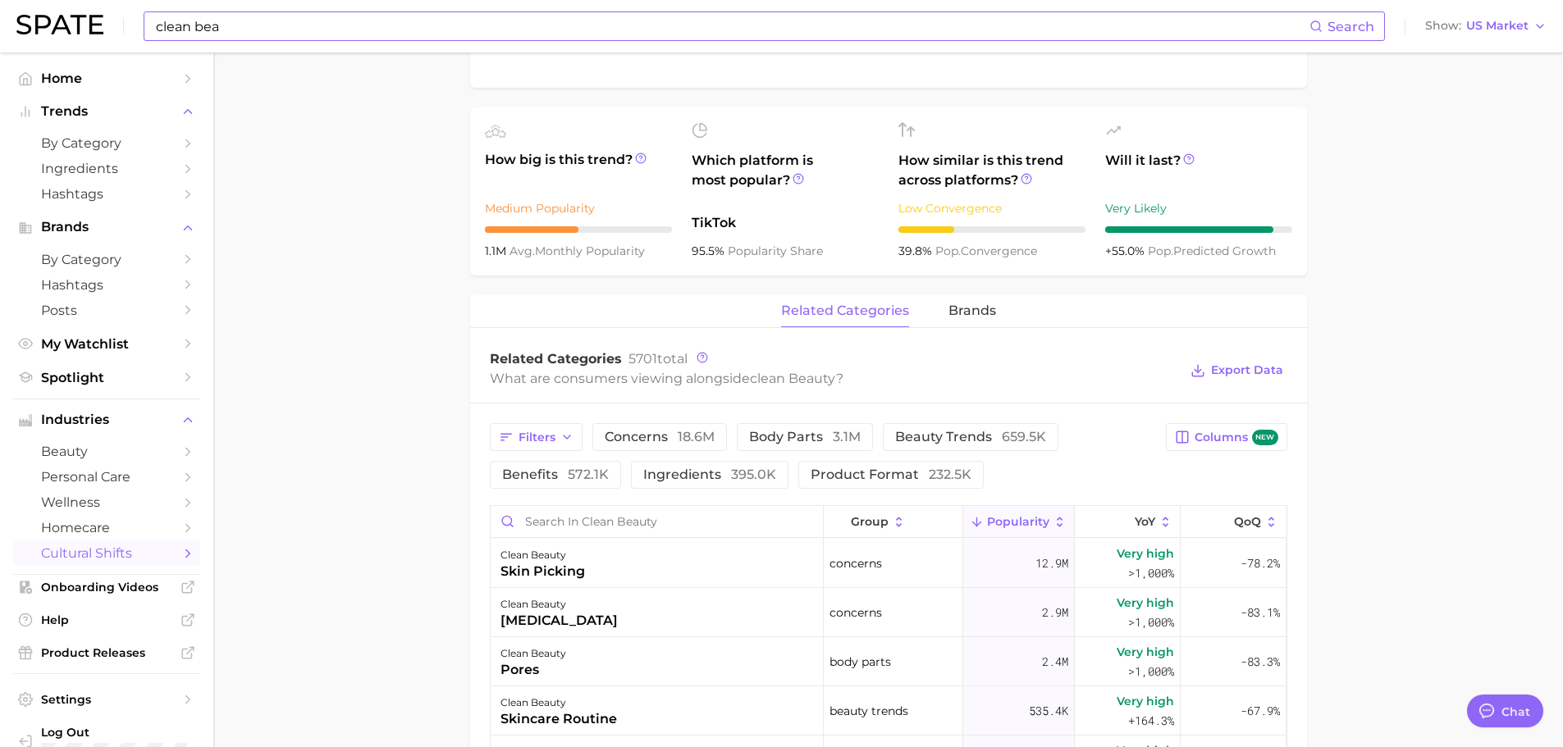
scroll to position [656, 0]
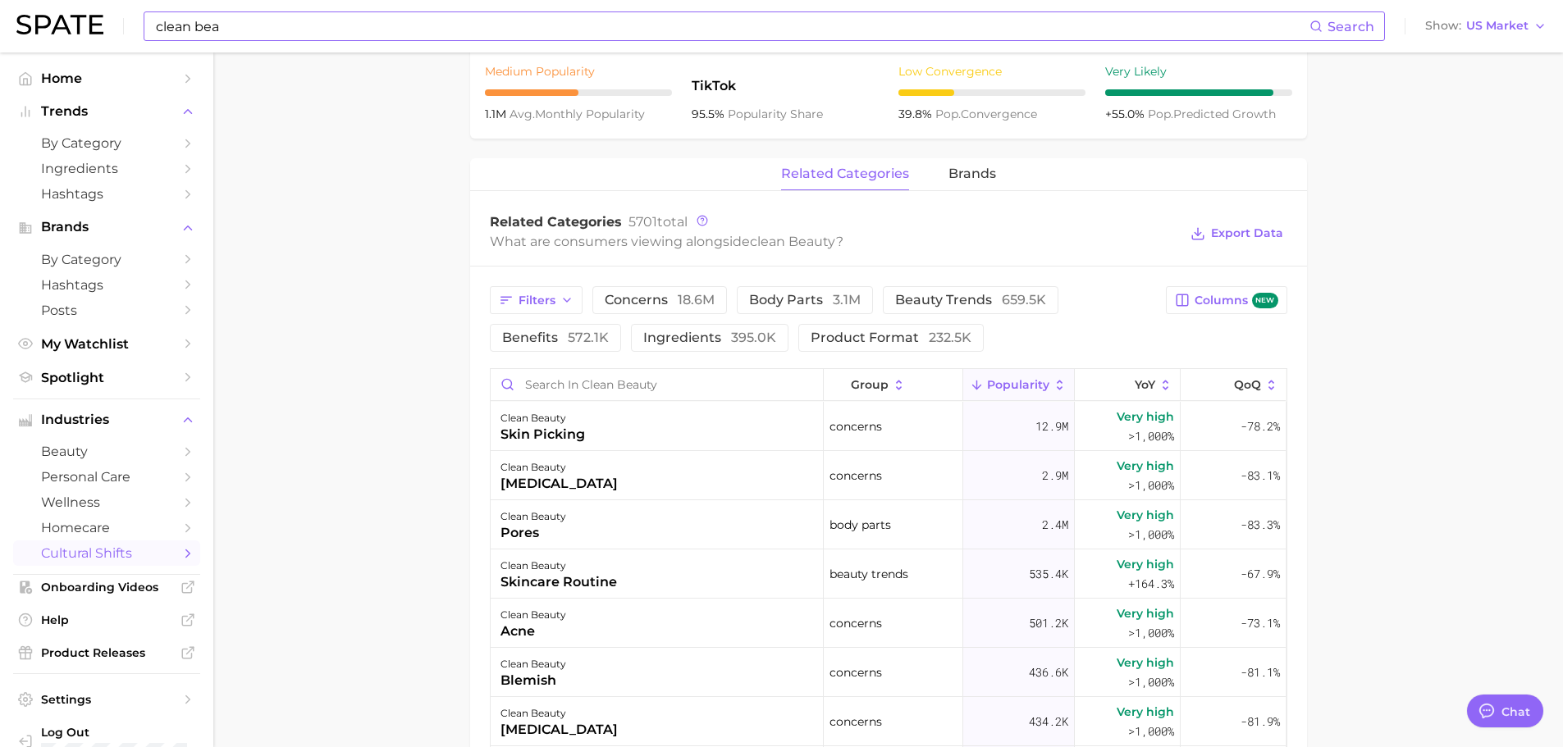
click at [1054, 384] on icon at bounding box center [1059, 385] width 15 height 15
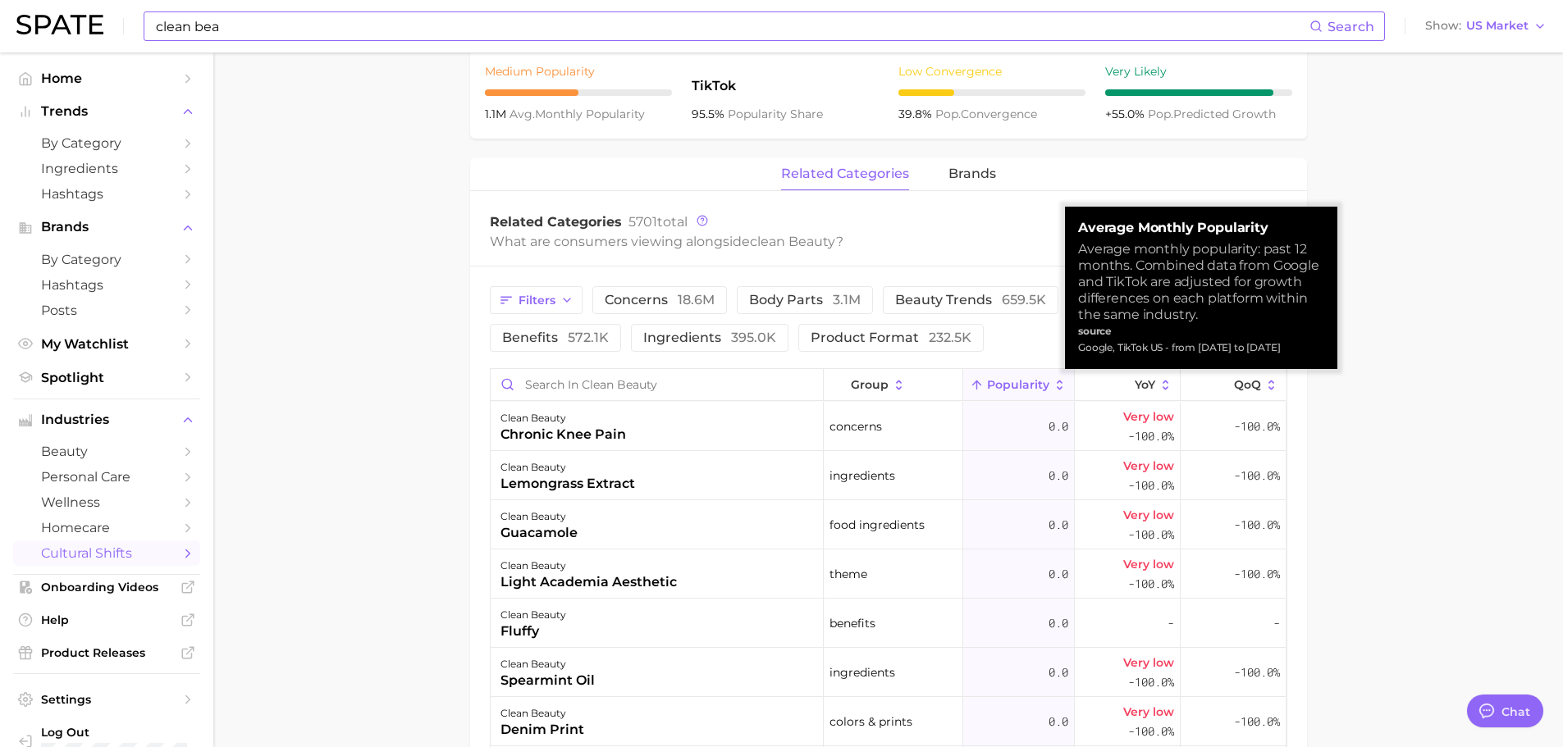
click at [1054, 384] on icon at bounding box center [1059, 385] width 15 height 15
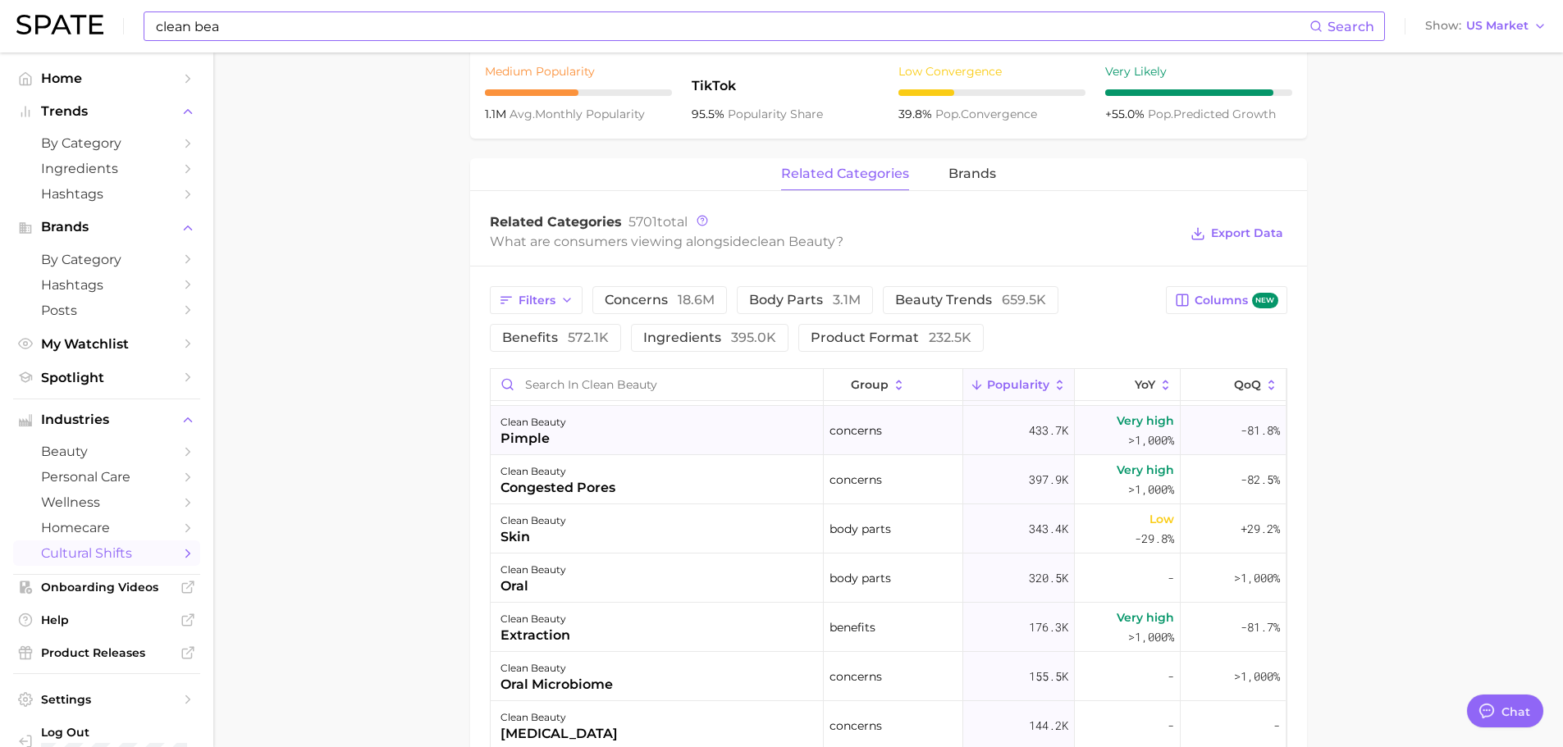
scroll to position [410, 0]
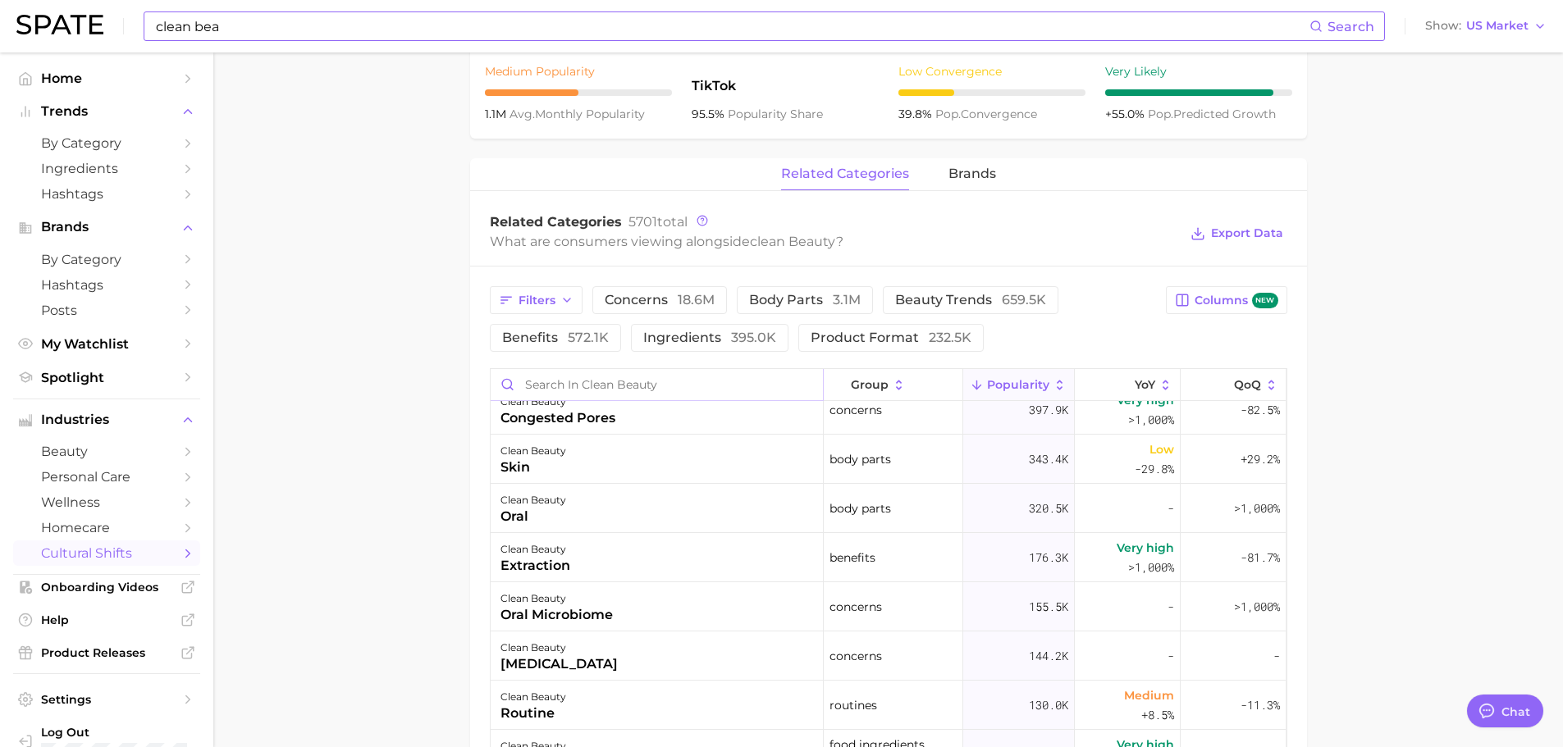
click at [581, 386] on input "Search in clean beauty" at bounding box center [656, 384] width 332 height 31
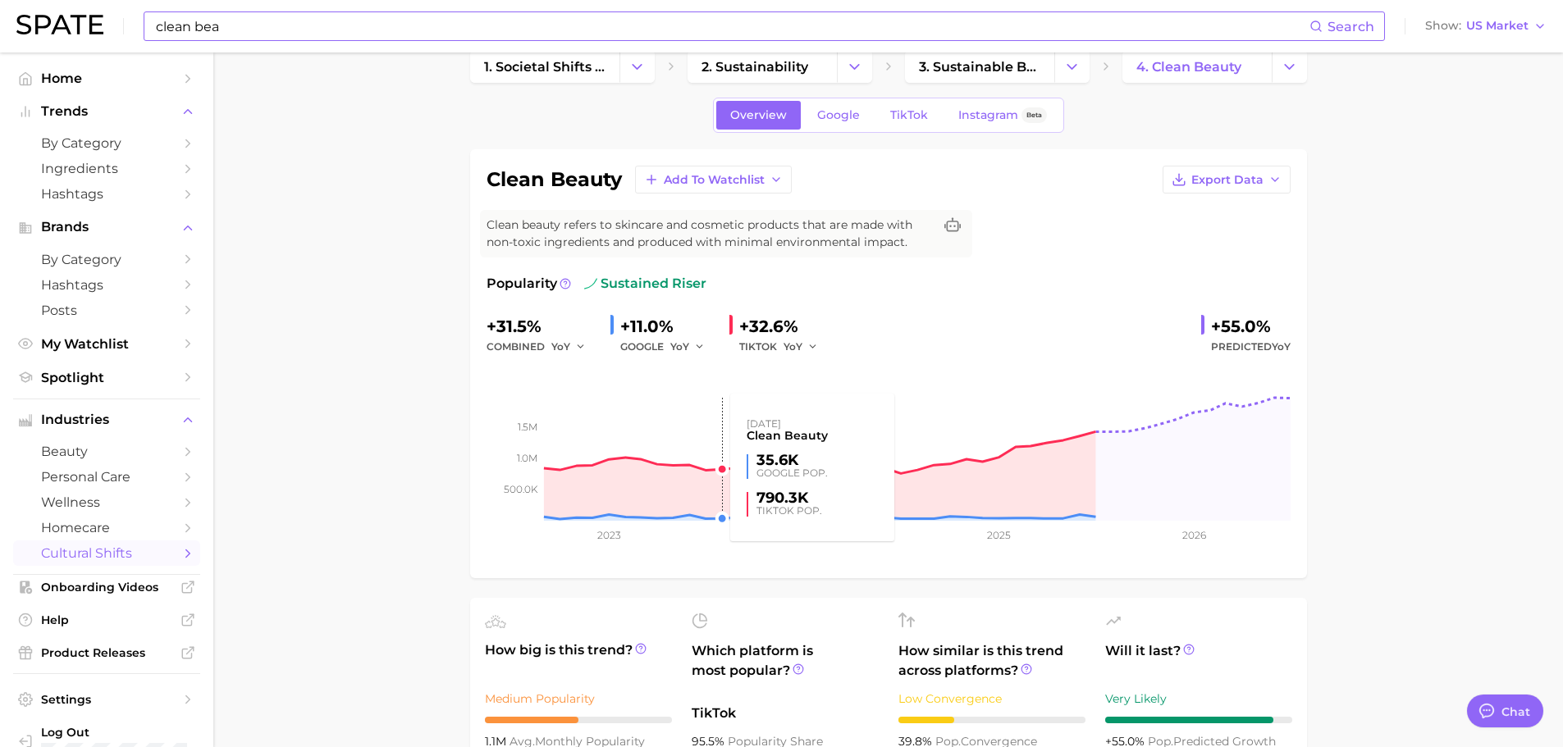
scroll to position [0, 0]
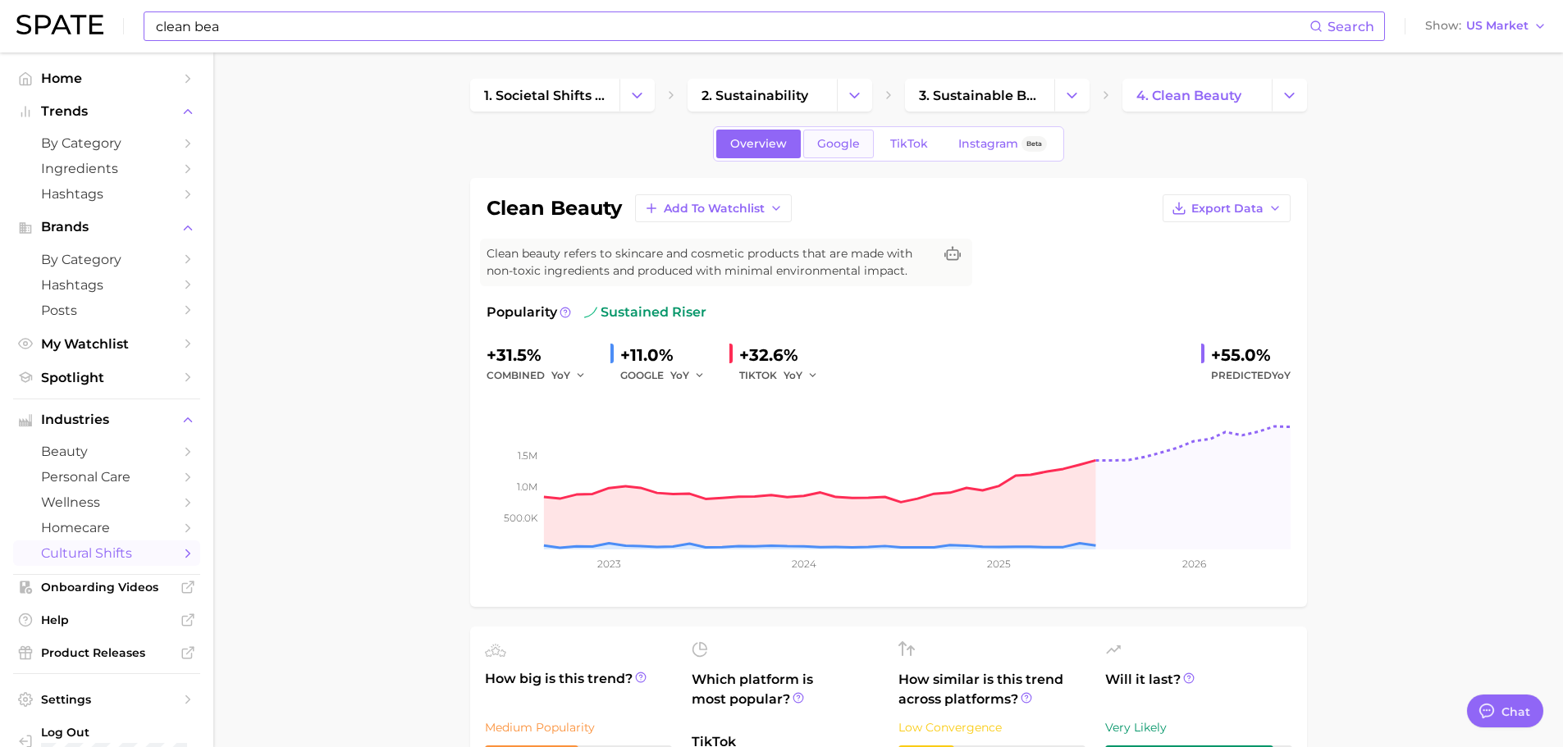
type input "kid"
click at [832, 138] on span "Google" at bounding box center [838, 144] width 43 height 14
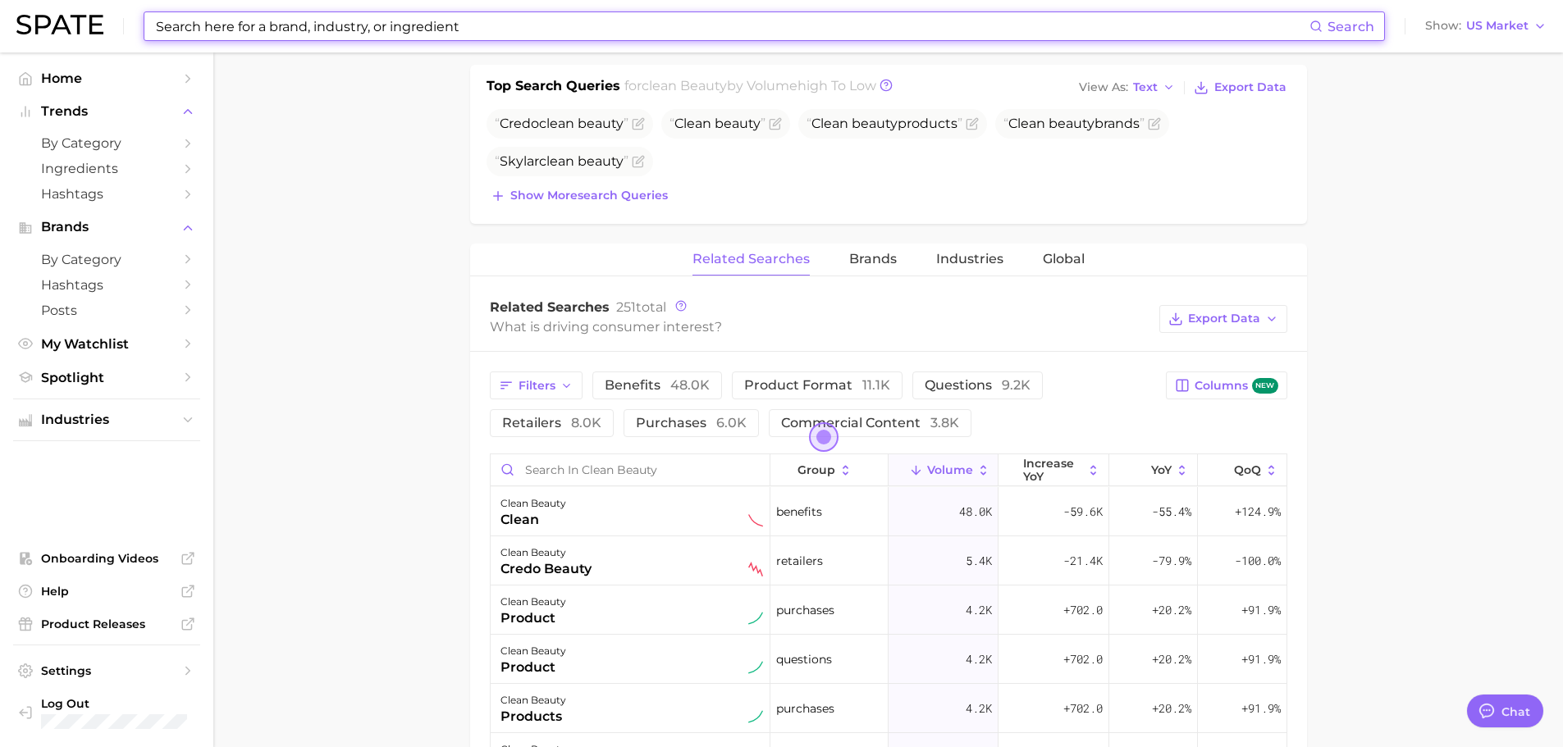
scroll to position [738, 0]
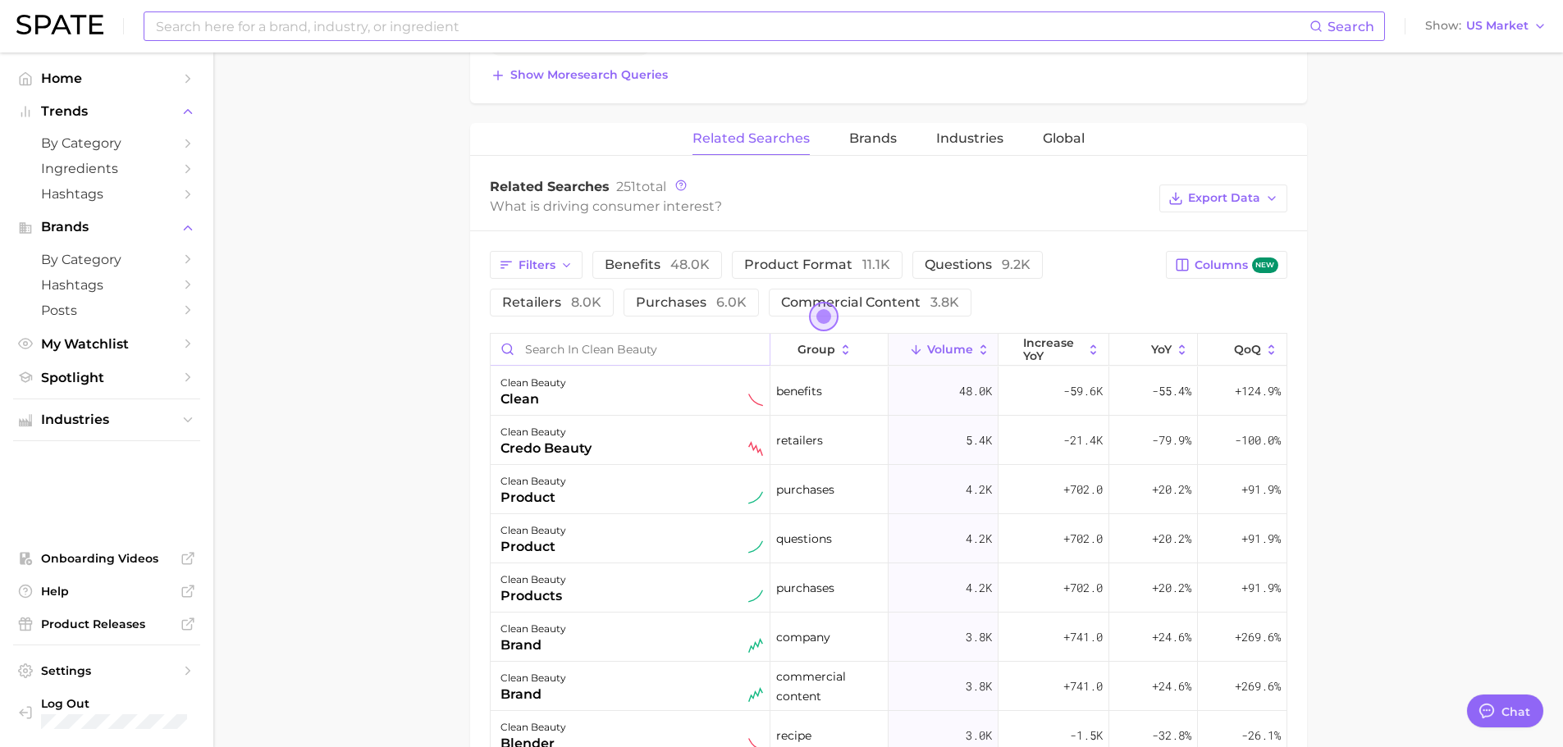
click at [643, 354] on input "Search in clean beauty" at bounding box center [629, 349] width 279 height 31
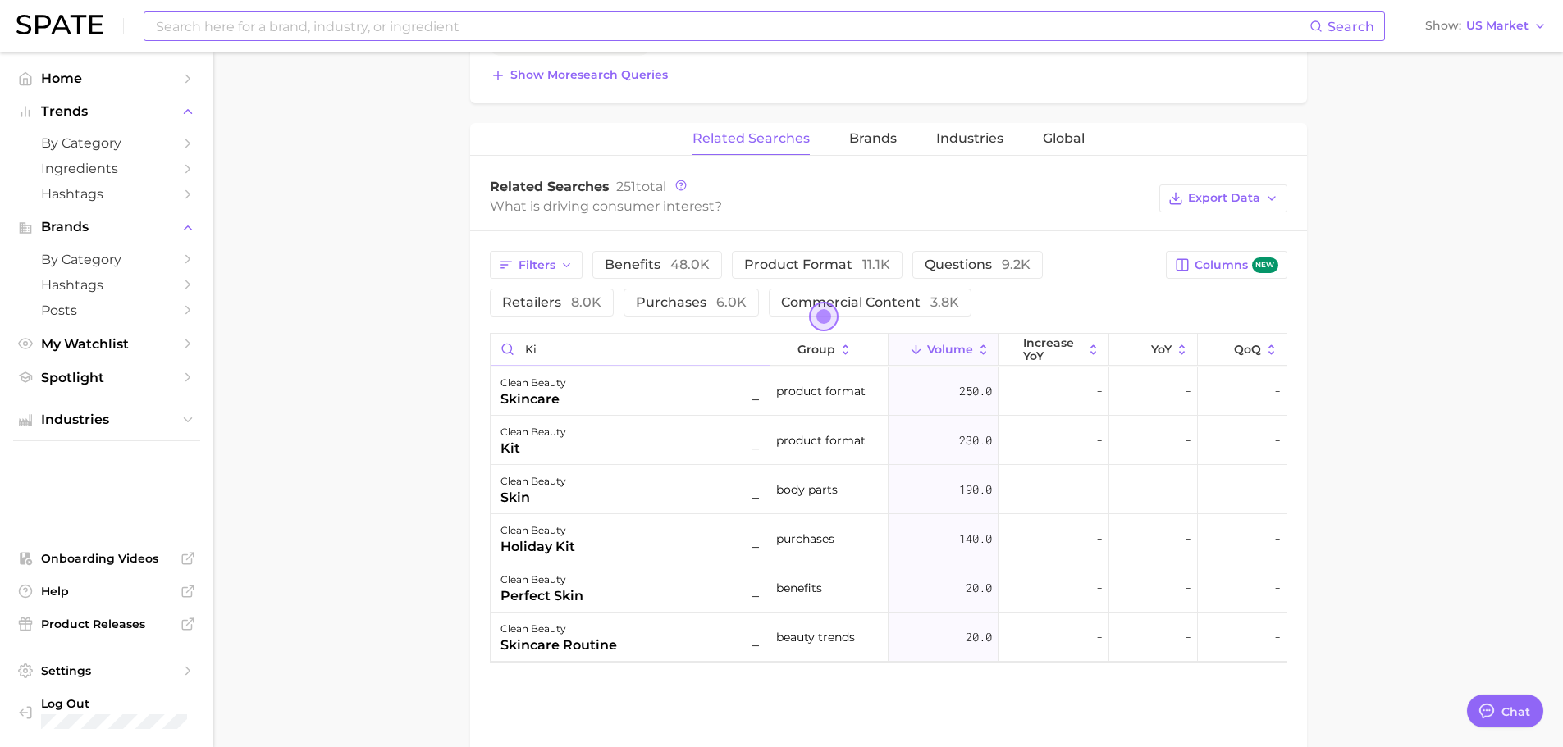
type input "k"
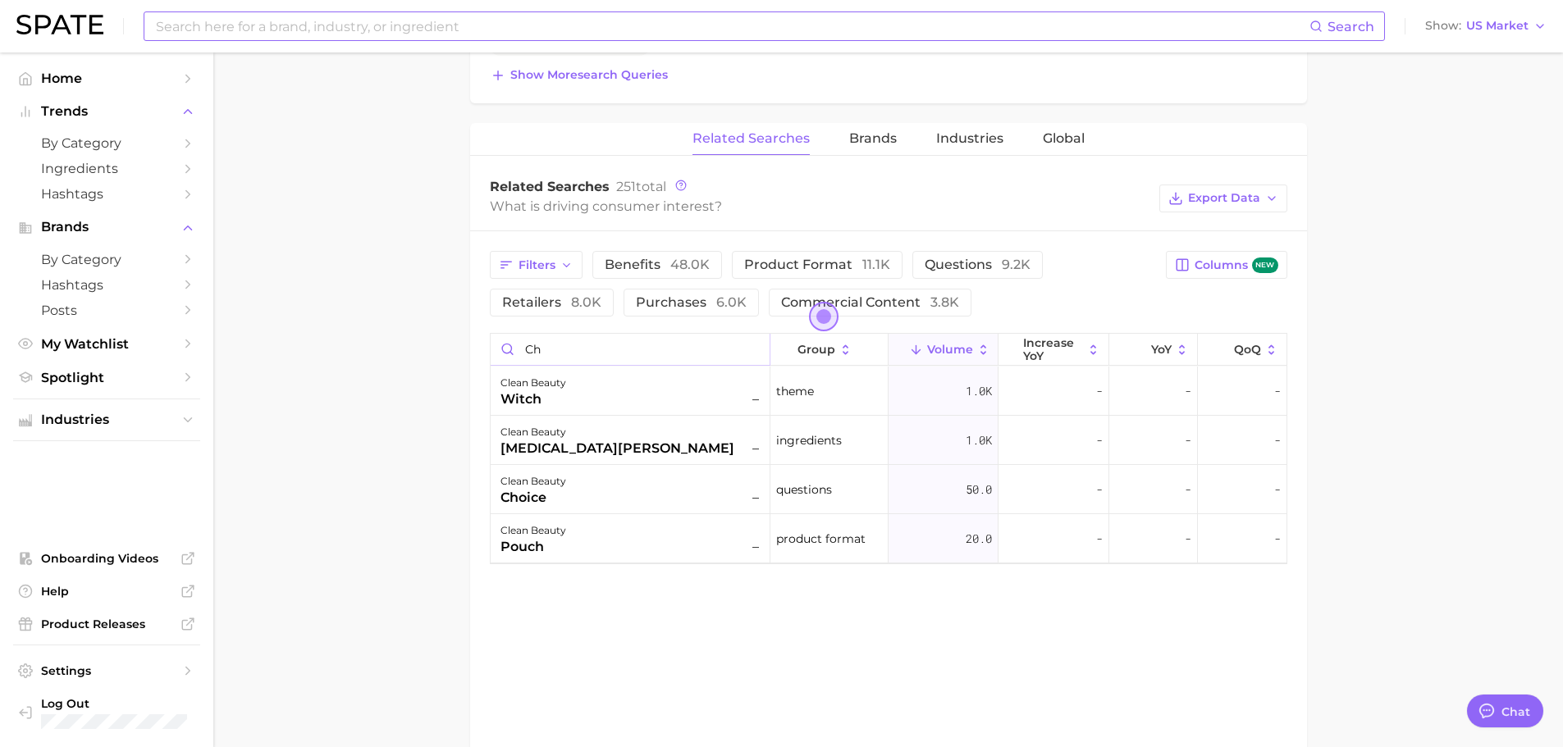
type input "c"
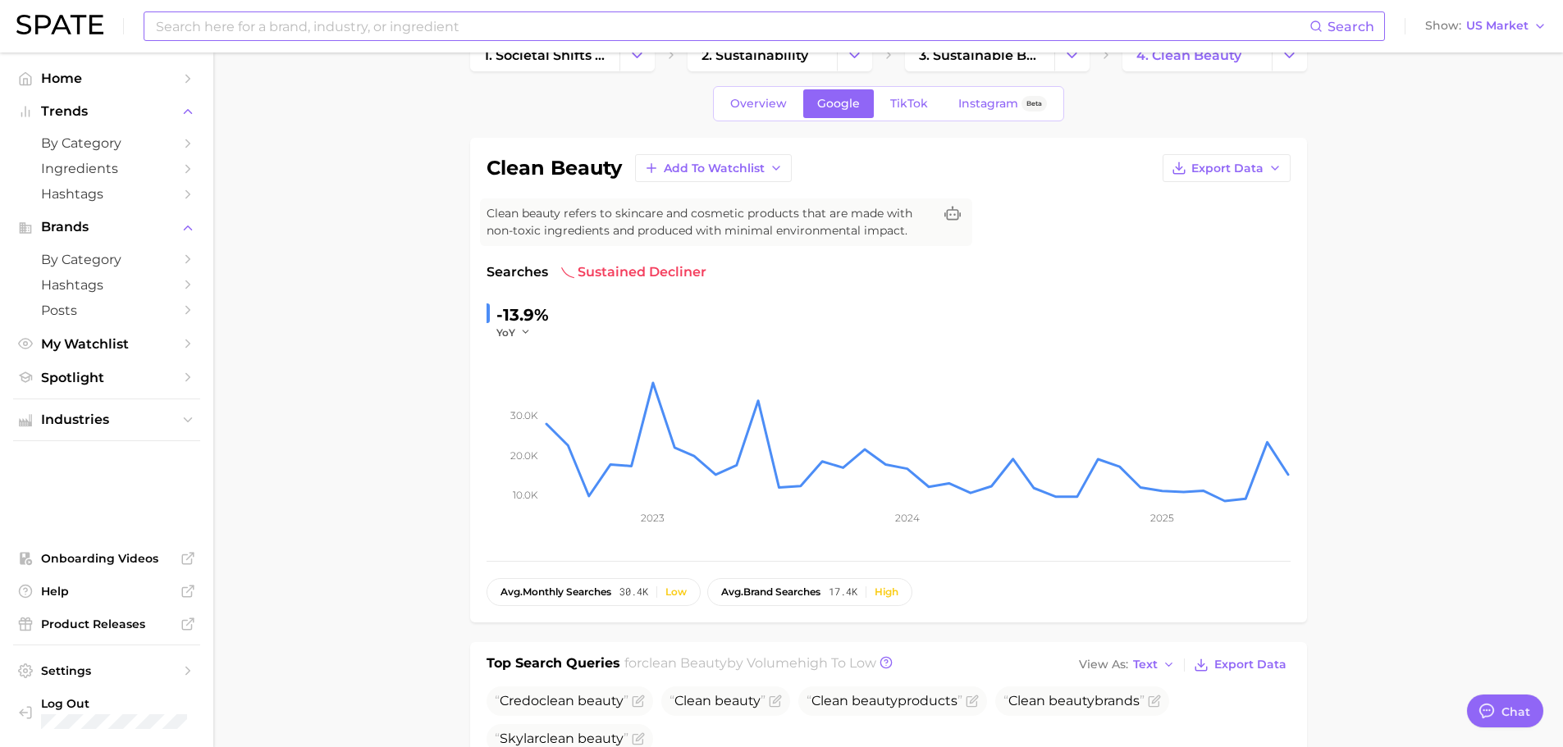
scroll to position [0, 0]
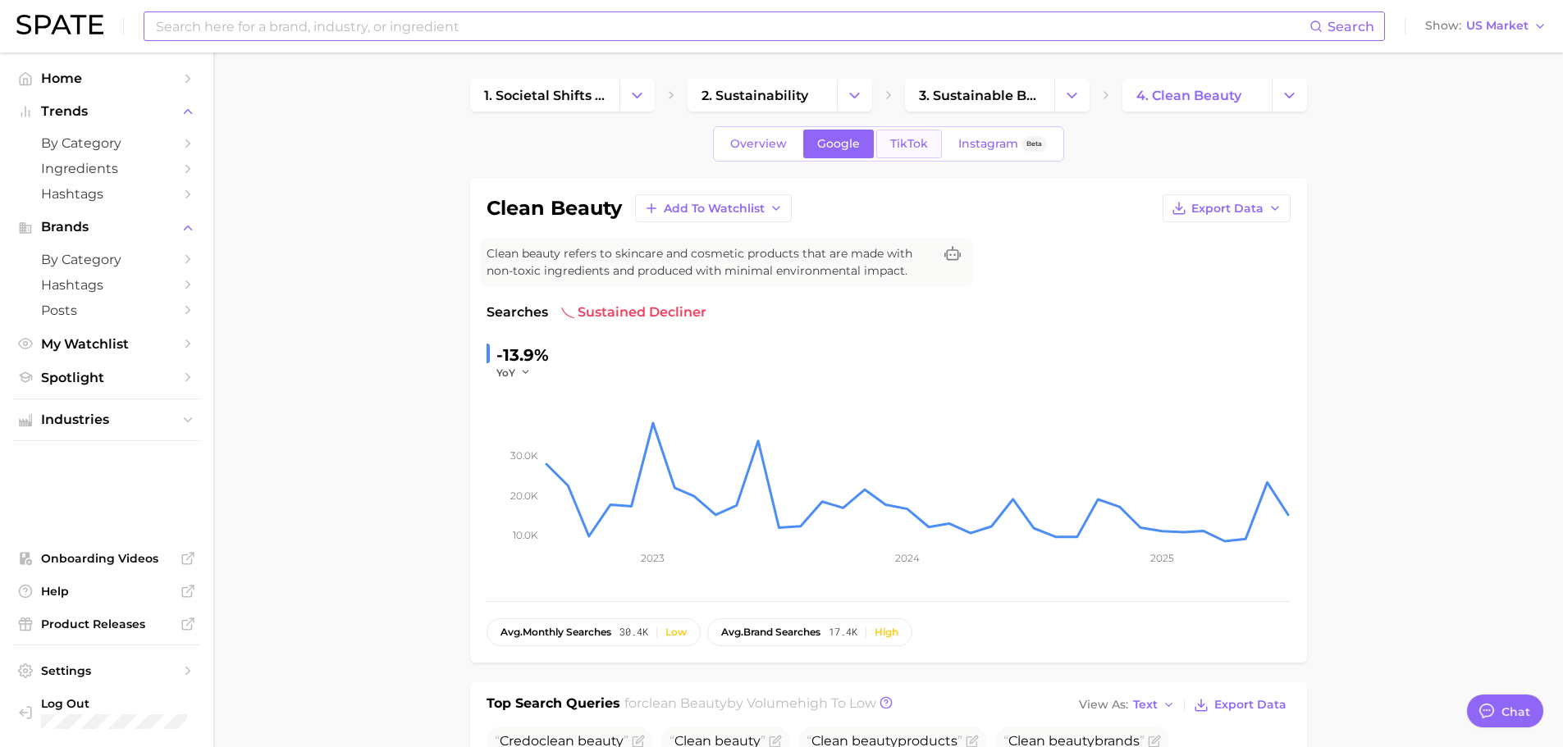
click at [902, 150] on span "TikTok" at bounding box center [909, 144] width 38 height 14
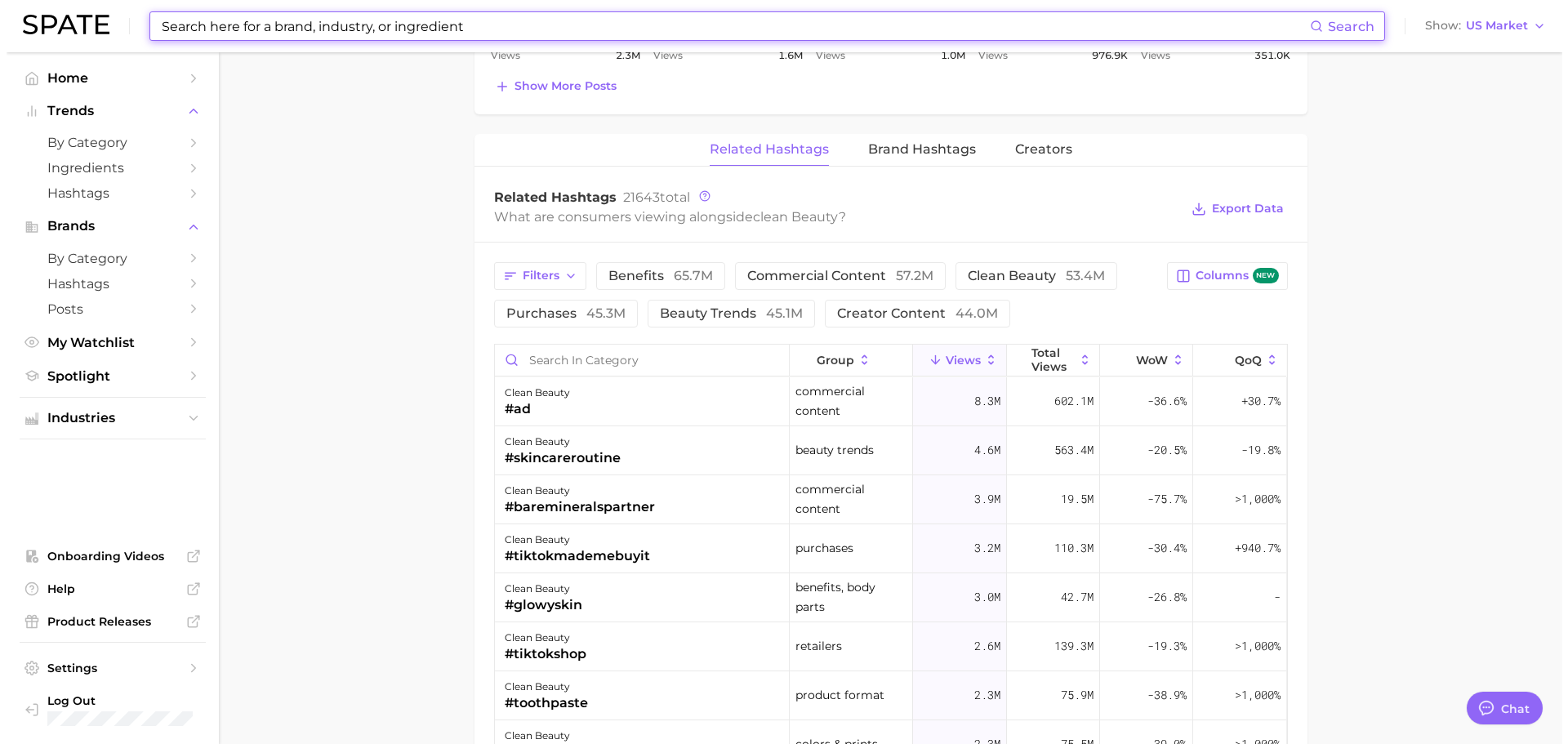
scroll to position [1225, 0]
click at [567, 364] on input "Search in category" at bounding box center [634, 359] width 294 height 31
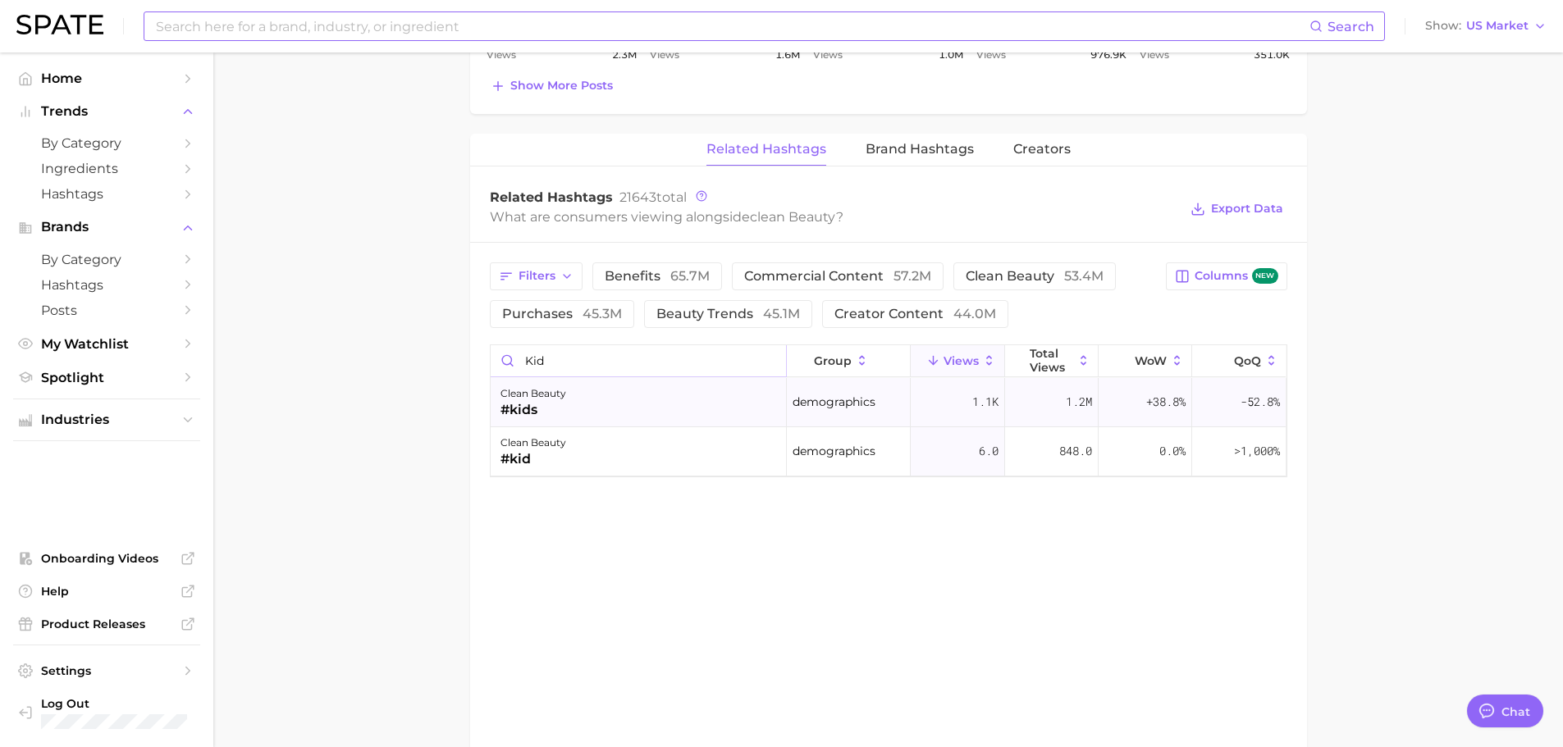
type input "kid"
click at [573, 408] on div "clean beauty #kids" at bounding box center [638, 402] width 296 height 49
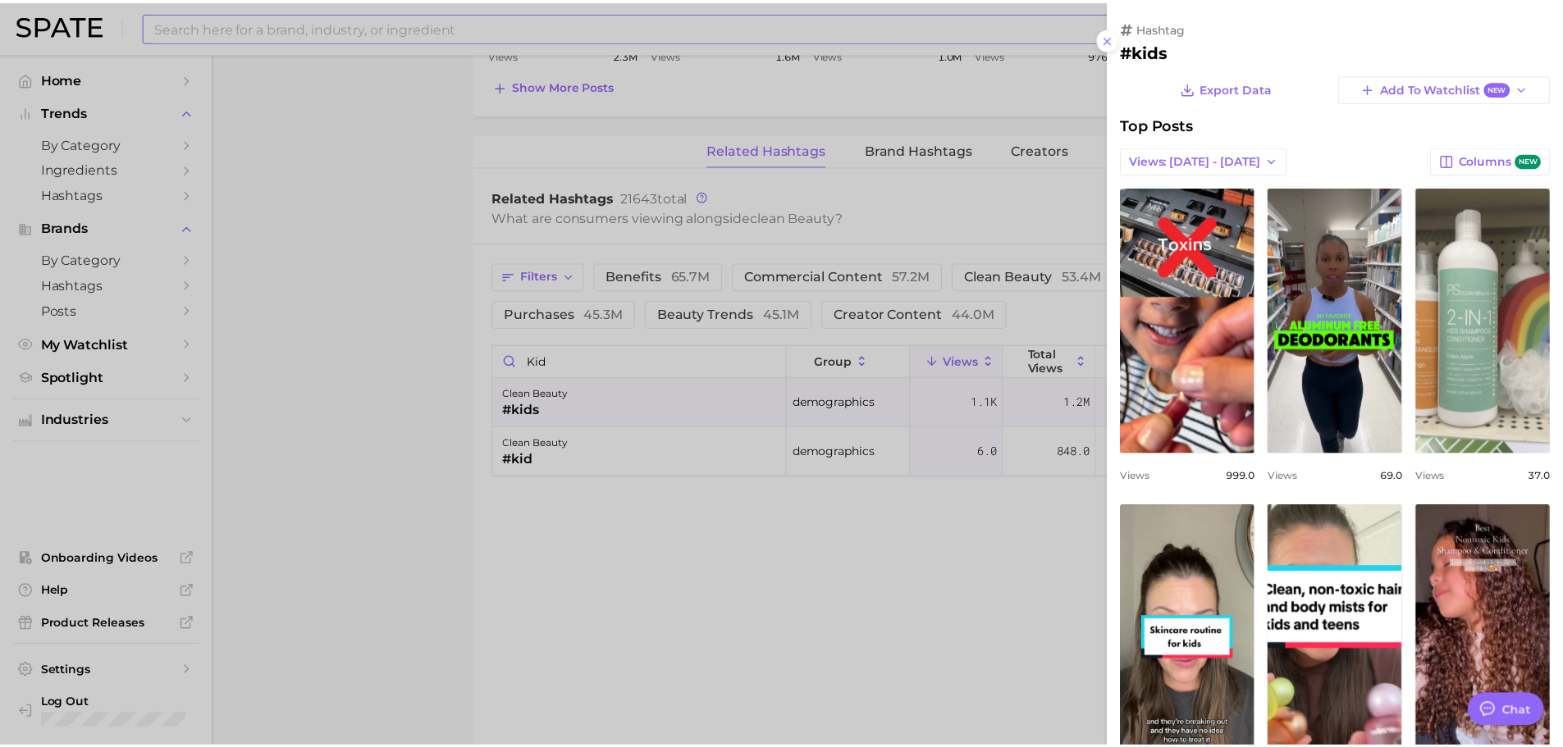
scroll to position [0, 0]
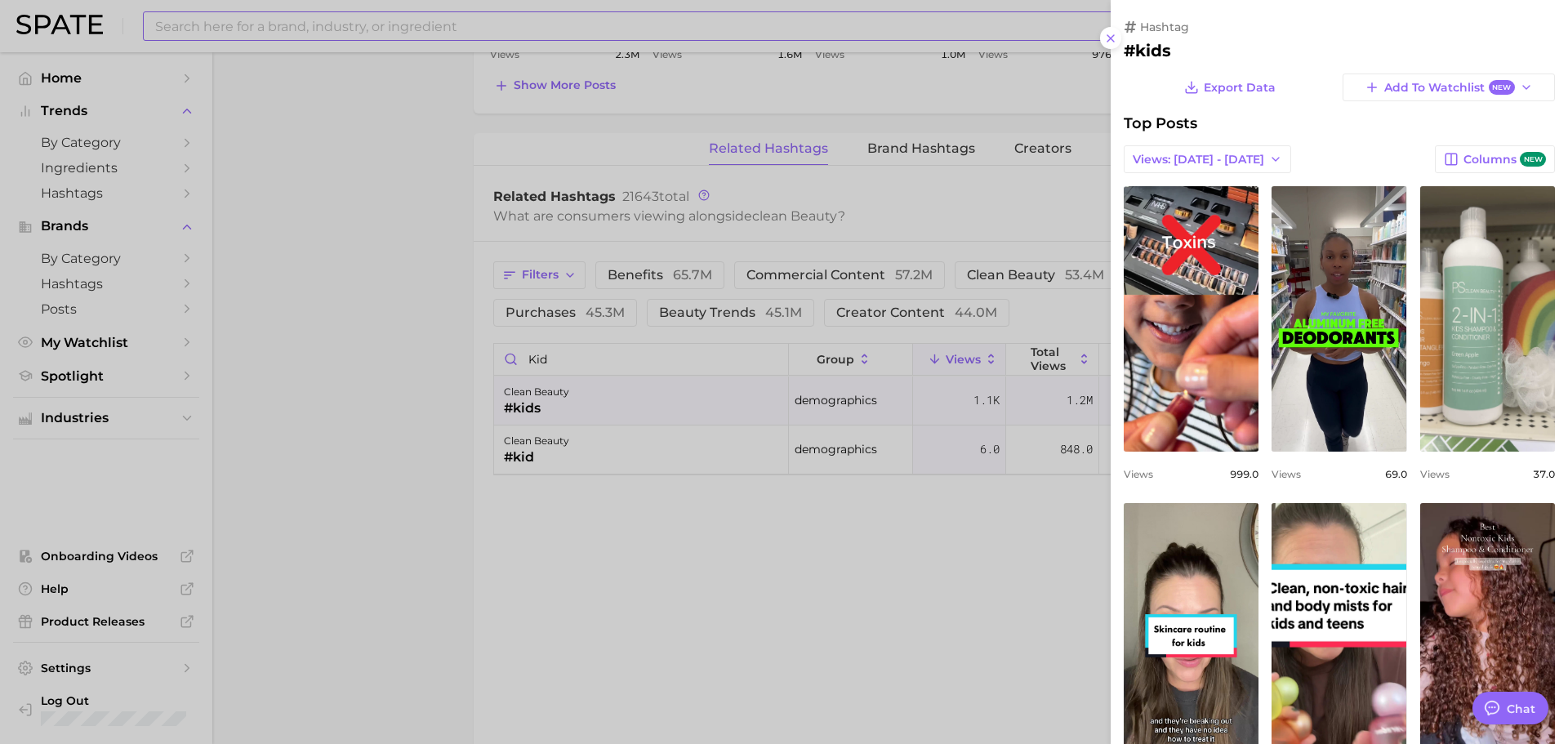
click at [829, 535] on div at bounding box center [784, 372] width 1568 height 744
